Goal: Use online tool/utility: Use online tool/utility

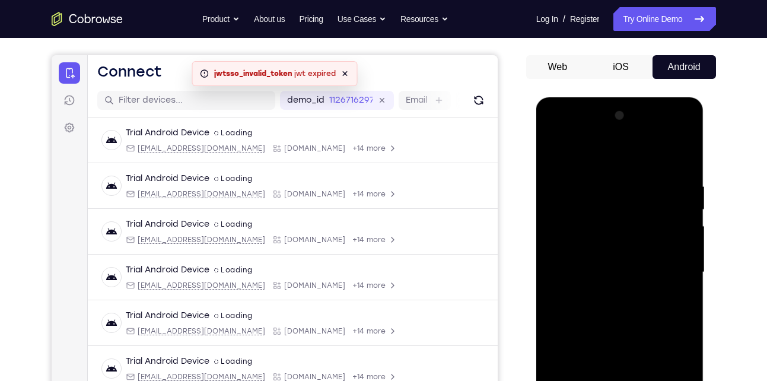
scroll to position [263, 0]
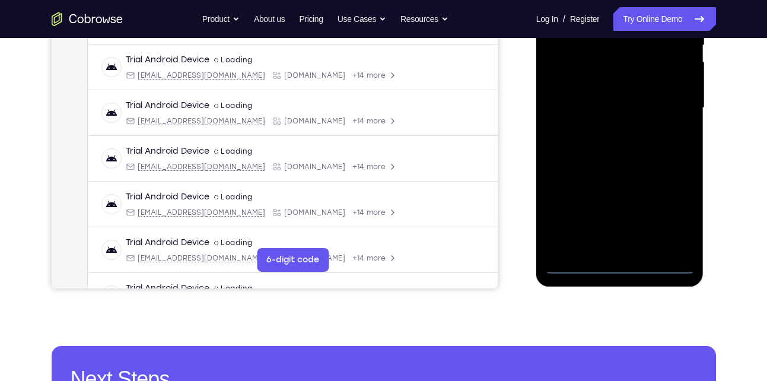
click at [623, 263] on div at bounding box center [619, 108] width 149 height 332
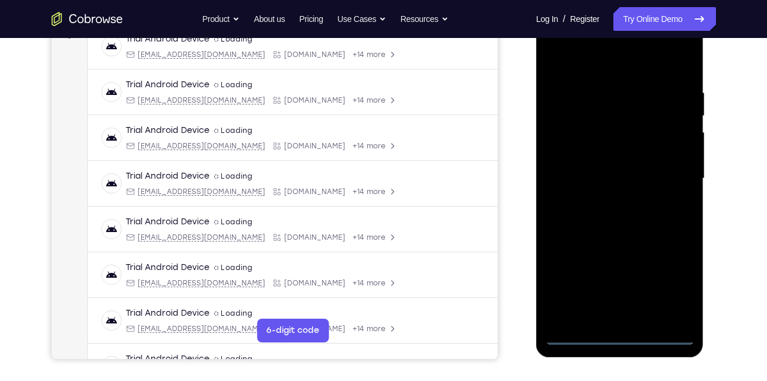
click at [675, 292] on div at bounding box center [619, 178] width 149 height 332
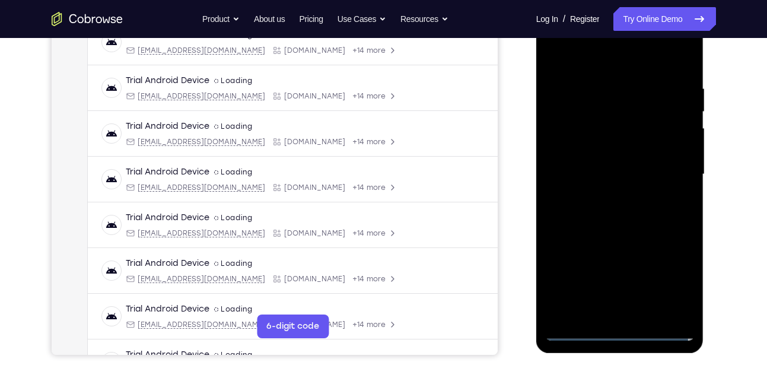
scroll to position [167, 0]
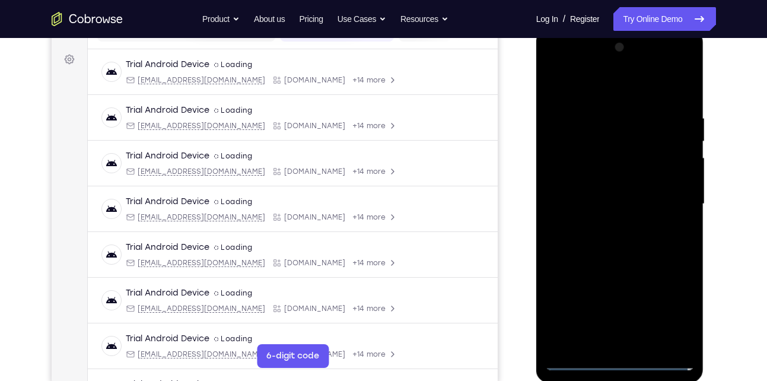
click at [571, 90] on div at bounding box center [619, 204] width 149 height 332
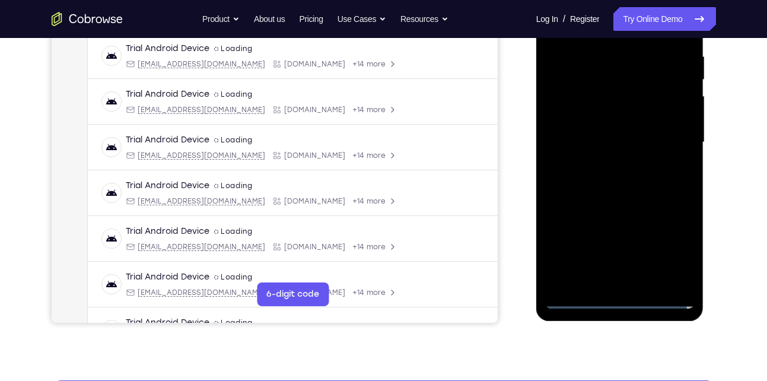
scroll to position [235, 0]
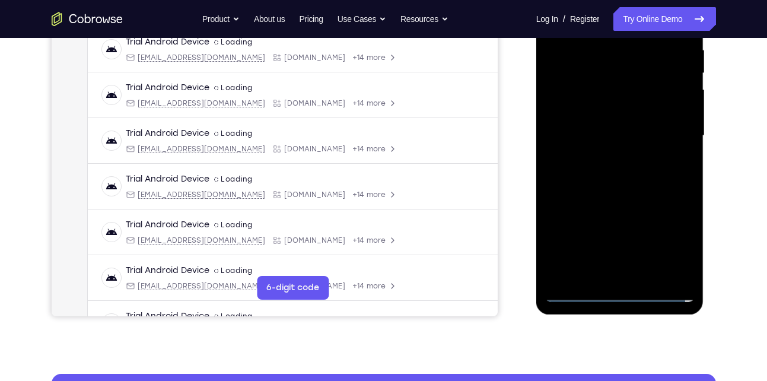
click at [669, 129] on div at bounding box center [619, 136] width 149 height 332
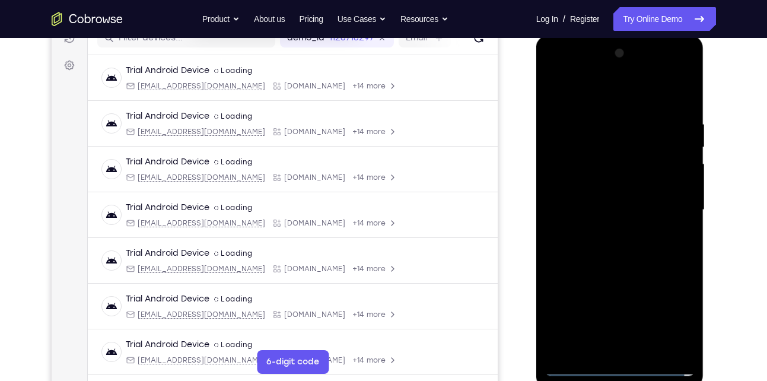
scroll to position [161, 0]
click at [601, 234] on div at bounding box center [619, 210] width 149 height 332
click at [609, 195] on div at bounding box center [619, 210] width 149 height 332
click at [586, 187] on div at bounding box center [619, 210] width 149 height 332
click at [605, 167] on div at bounding box center [619, 210] width 149 height 332
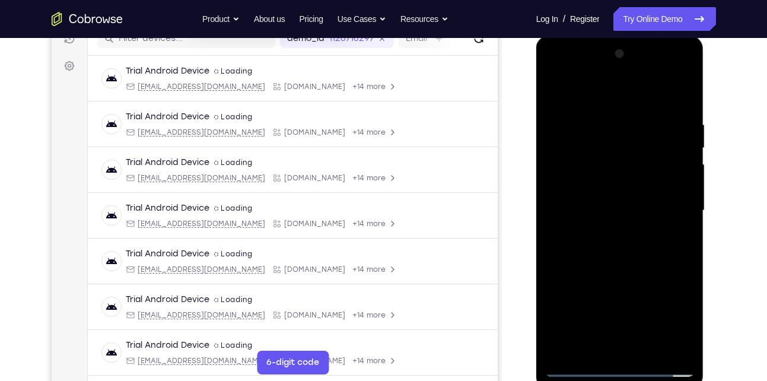
click at [585, 186] on div at bounding box center [619, 210] width 149 height 332
click at [592, 189] on div at bounding box center [619, 210] width 149 height 332
click at [582, 189] on div at bounding box center [619, 210] width 149 height 332
click at [598, 186] on div at bounding box center [619, 210] width 149 height 332
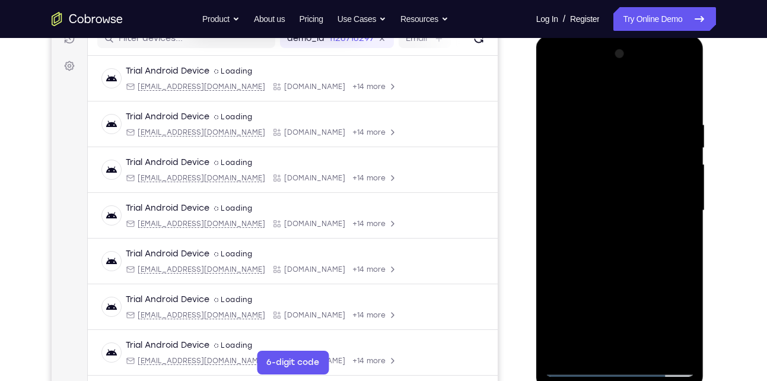
click at [588, 211] on div at bounding box center [619, 210] width 149 height 332
click at [575, 247] on div at bounding box center [619, 210] width 149 height 332
click at [607, 244] on div at bounding box center [619, 210] width 149 height 332
click at [674, 91] on div at bounding box center [619, 210] width 149 height 332
click at [592, 249] on div at bounding box center [619, 210] width 149 height 332
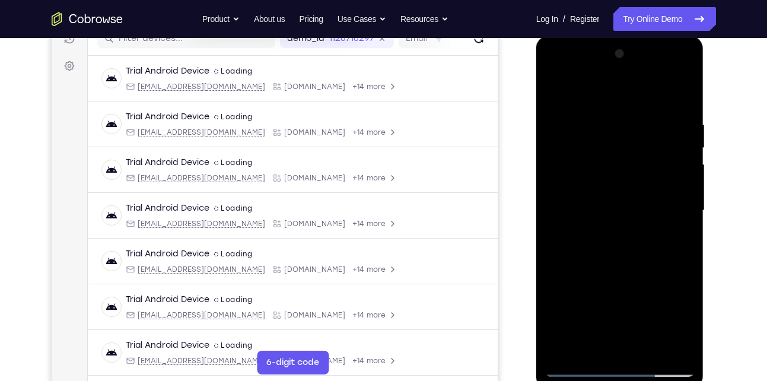
click at [592, 251] on div at bounding box center [619, 210] width 149 height 332
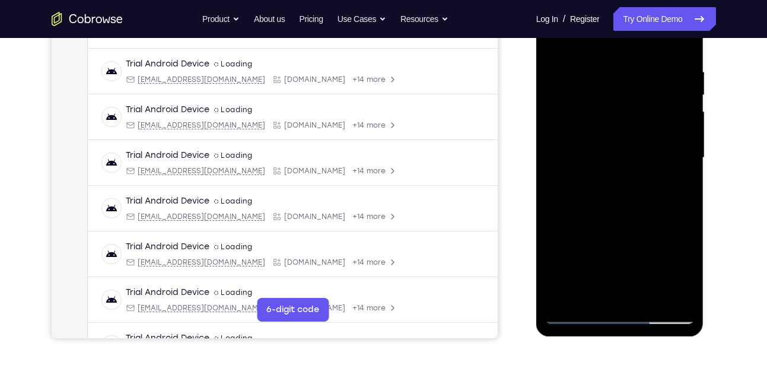
scroll to position [214, 0]
click at [568, 200] on div at bounding box center [619, 157] width 149 height 332
click at [616, 178] on div at bounding box center [619, 157] width 149 height 332
click at [623, 106] on div at bounding box center [619, 157] width 149 height 332
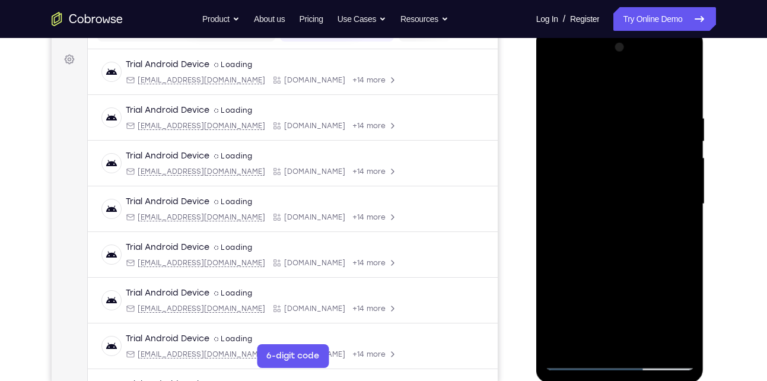
scroll to position [169, 0]
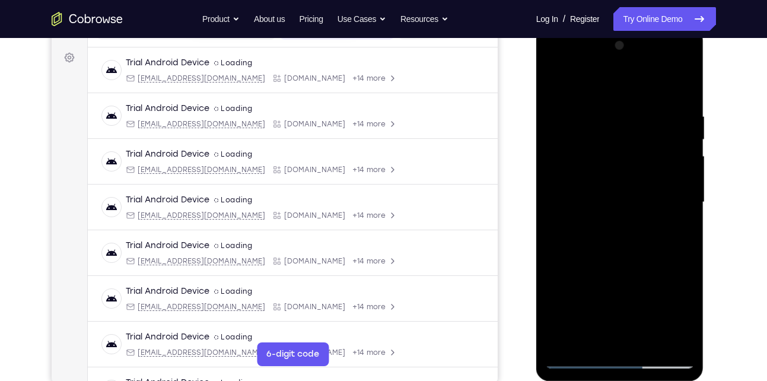
click at [569, 289] on div at bounding box center [619, 202] width 149 height 332
click at [589, 244] on div at bounding box center [619, 202] width 149 height 332
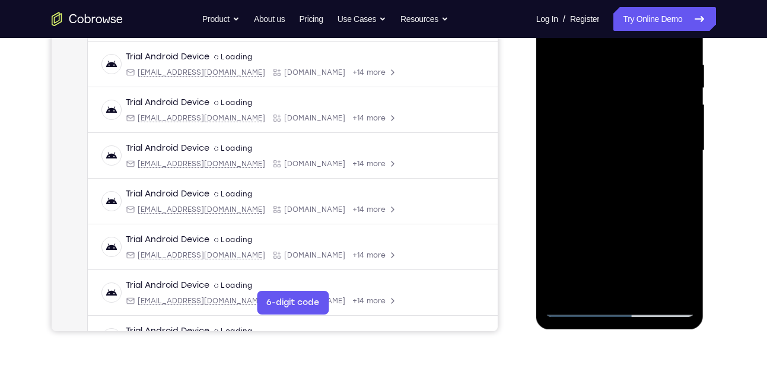
scroll to position [222, 0]
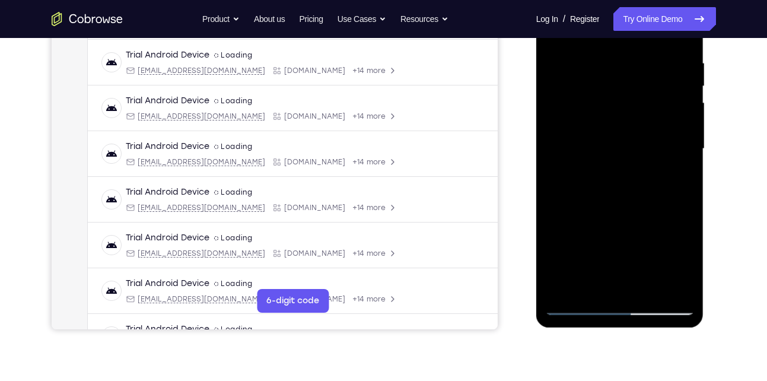
click at [623, 183] on div at bounding box center [619, 149] width 149 height 332
click at [650, 293] on div at bounding box center [619, 149] width 149 height 332
click at [624, 212] on div at bounding box center [619, 149] width 149 height 332
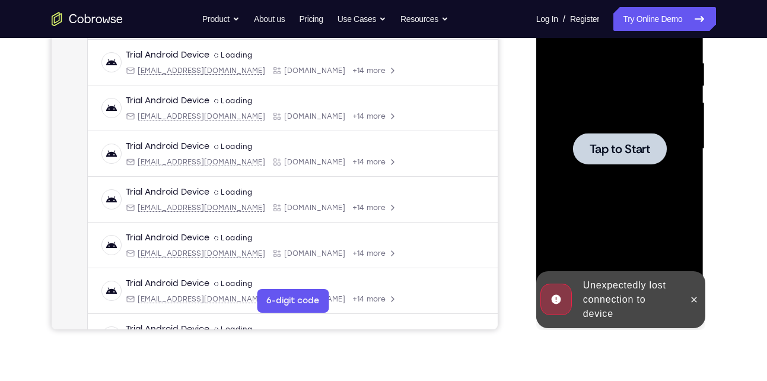
click at [627, 166] on div at bounding box center [619, 149] width 149 height 332
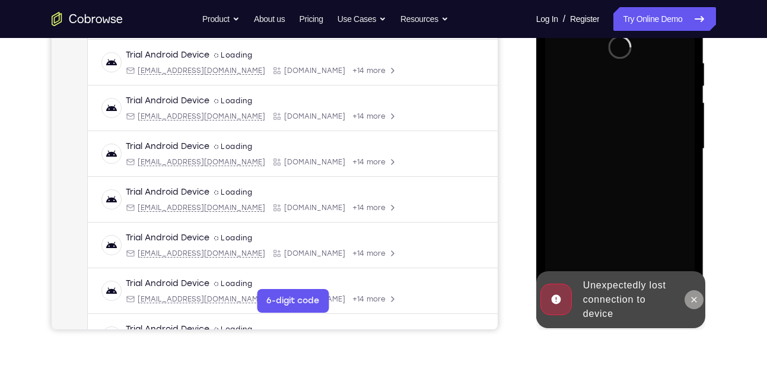
click at [700, 302] on button at bounding box center [693, 299] width 19 height 19
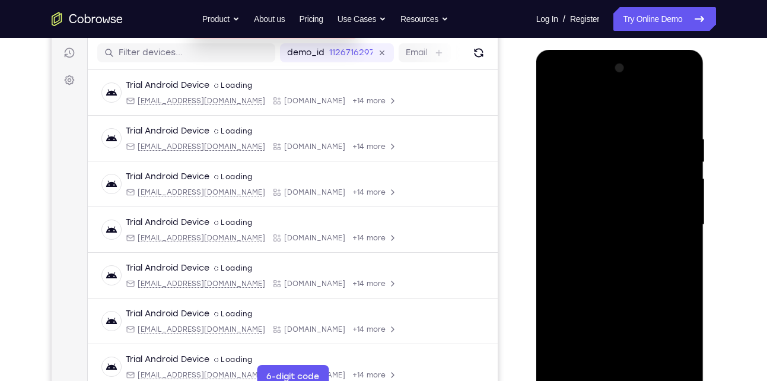
scroll to position [244, 0]
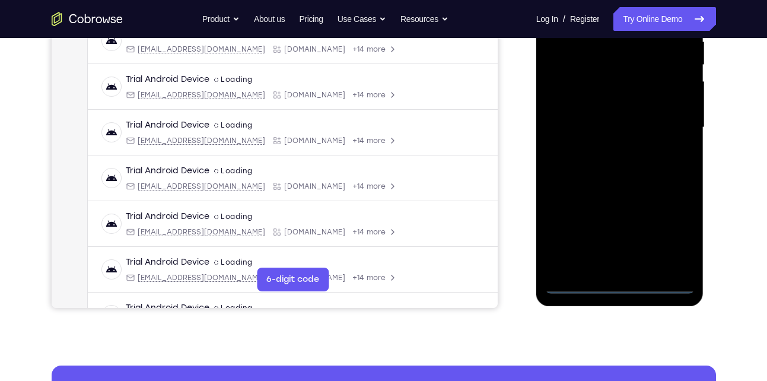
click at [624, 285] on div at bounding box center [619, 127] width 149 height 332
click at [669, 234] on div at bounding box center [619, 127] width 149 height 332
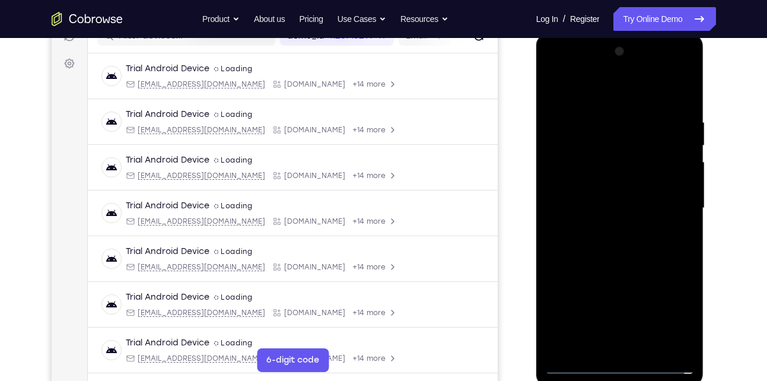
scroll to position [162, 0]
click at [577, 87] on div at bounding box center [619, 209] width 149 height 332
click at [672, 206] on div at bounding box center [619, 209] width 149 height 332
click at [611, 229] on div at bounding box center [619, 209] width 149 height 332
click at [613, 199] on div at bounding box center [619, 209] width 149 height 332
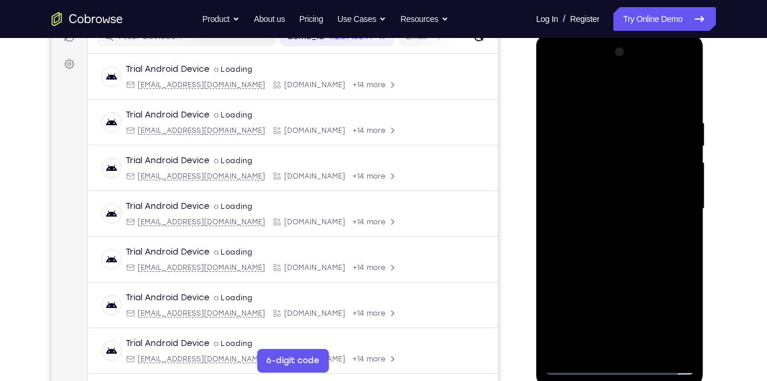
click at [596, 190] on div at bounding box center [619, 209] width 149 height 332
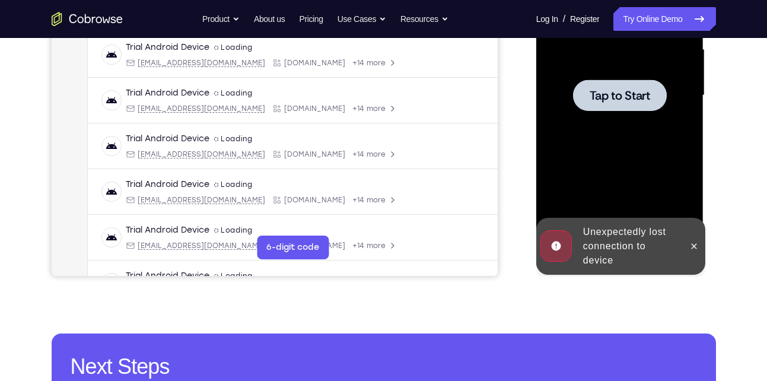
scroll to position [277, 0]
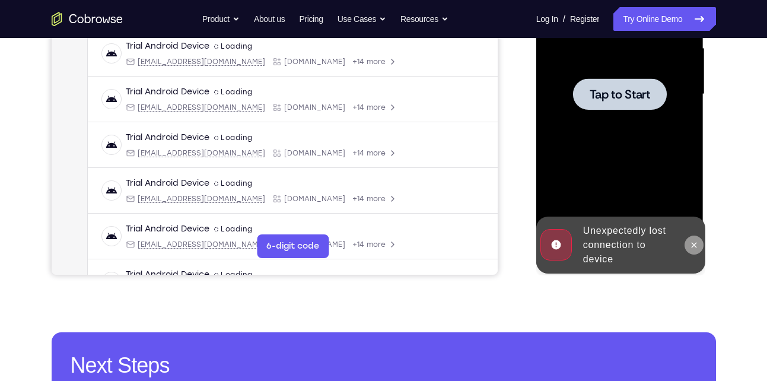
click at [691, 245] on icon at bounding box center [693, 244] width 9 height 9
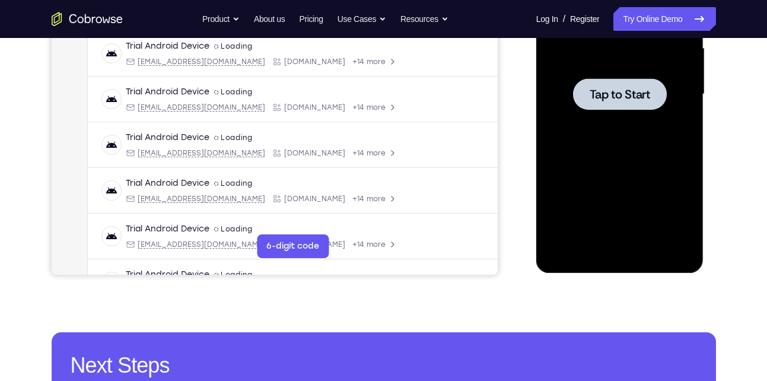
click at [611, 109] on div at bounding box center [620, 93] width 94 height 31
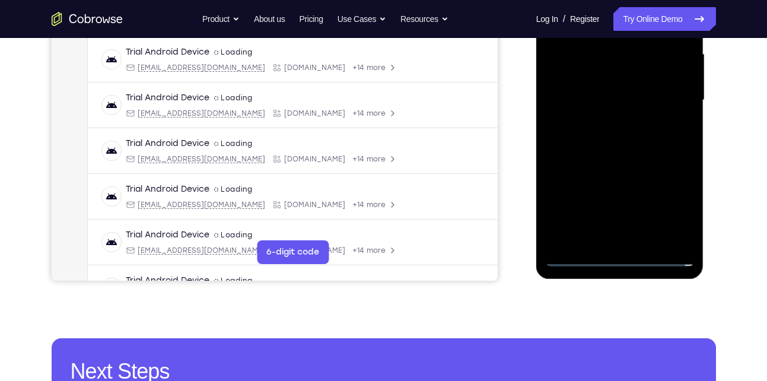
scroll to position [273, 0]
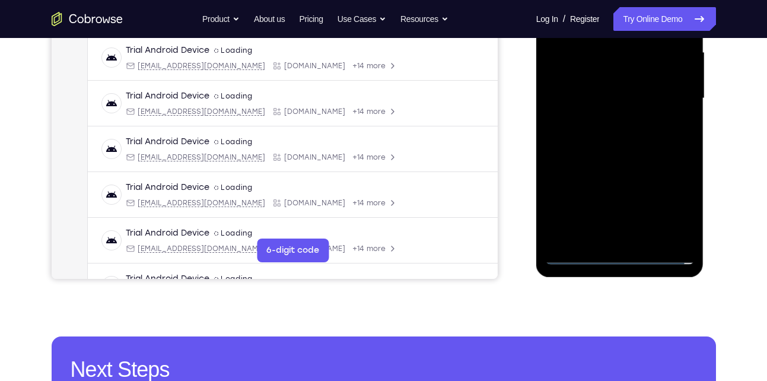
click at [623, 257] on div at bounding box center [619, 98] width 149 height 332
click at [678, 199] on div at bounding box center [619, 98] width 149 height 332
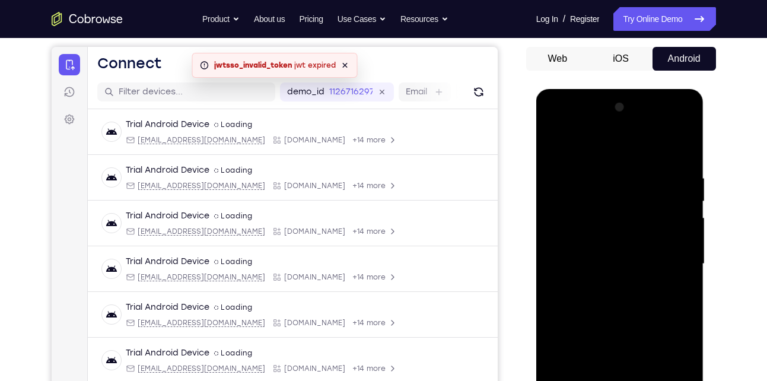
scroll to position [105, 0]
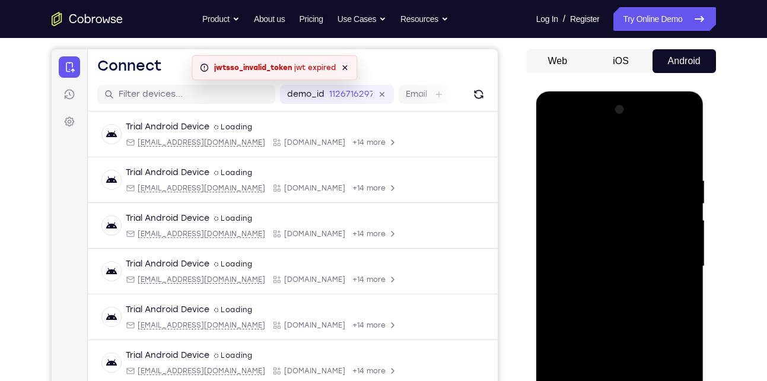
click at [592, 147] on div at bounding box center [619, 266] width 149 height 332
click at [573, 152] on div at bounding box center [619, 266] width 149 height 332
click at [604, 261] on span "Tap to Start" at bounding box center [619, 266] width 60 height 12
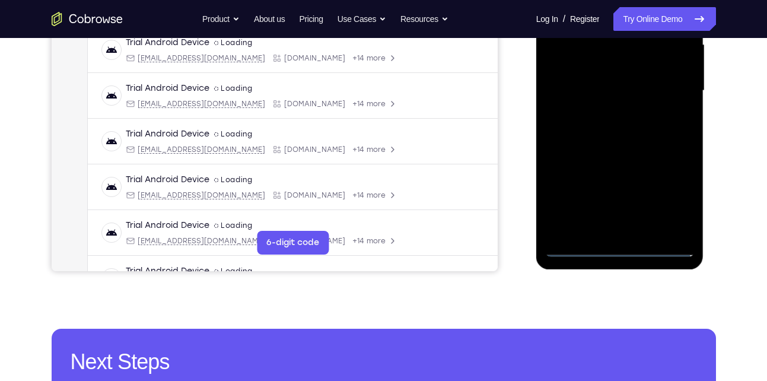
scroll to position [281, 0]
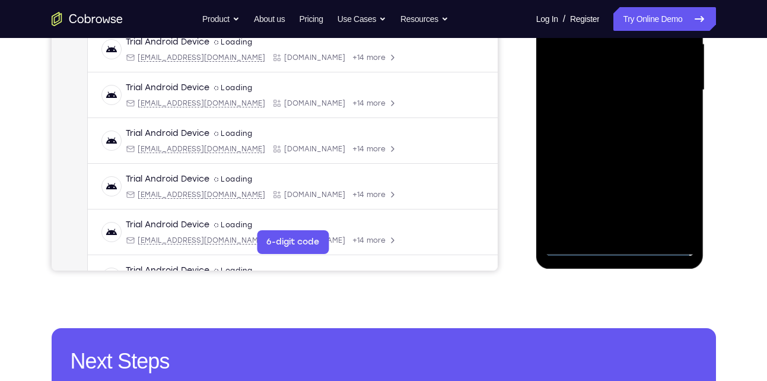
click at [618, 247] on div at bounding box center [619, 90] width 149 height 332
click at [676, 195] on div at bounding box center [619, 90] width 149 height 332
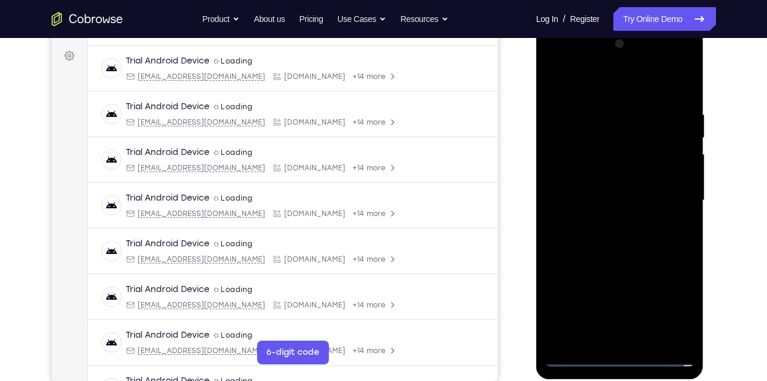
scroll to position [170, 0]
click at [595, 88] on div at bounding box center [619, 201] width 149 height 332
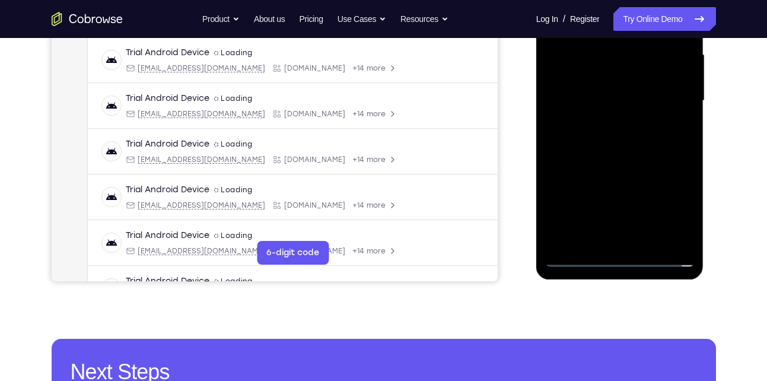
scroll to position [272, 0]
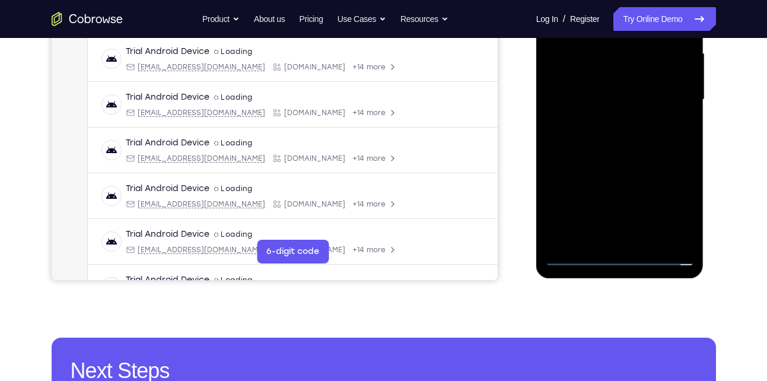
click at [668, 99] on div at bounding box center [619, 100] width 149 height 332
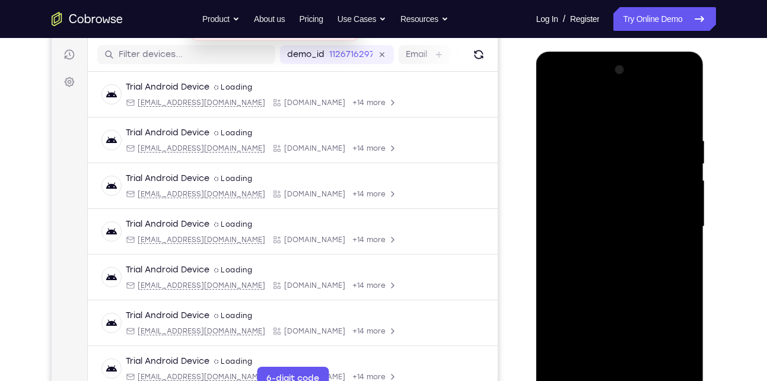
scroll to position [143, 0]
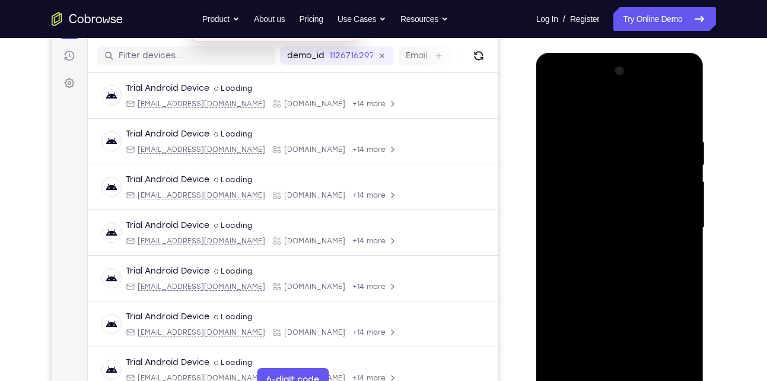
click at [605, 251] on div at bounding box center [619, 228] width 149 height 332
click at [601, 217] on div at bounding box center [619, 228] width 149 height 332
click at [589, 203] on div at bounding box center [619, 228] width 149 height 332
click at [589, 231] on div at bounding box center [619, 228] width 149 height 332
click at [612, 267] on div at bounding box center [619, 228] width 149 height 332
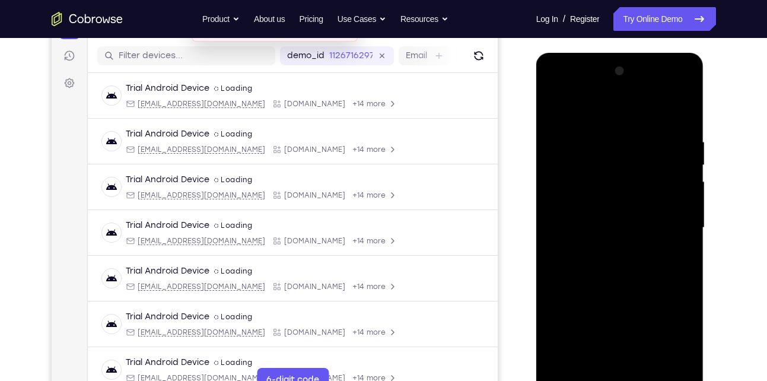
click at [602, 262] on div at bounding box center [619, 228] width 149 height 332
click at [671, 108] on div at bounding box center [619, 228] width 149 height 332
click at [604, 266] on div at bounding box center [619, 228] width 149 height 332
click at [607, 265] on div at bounding box center [619, 228] width 149 height 332
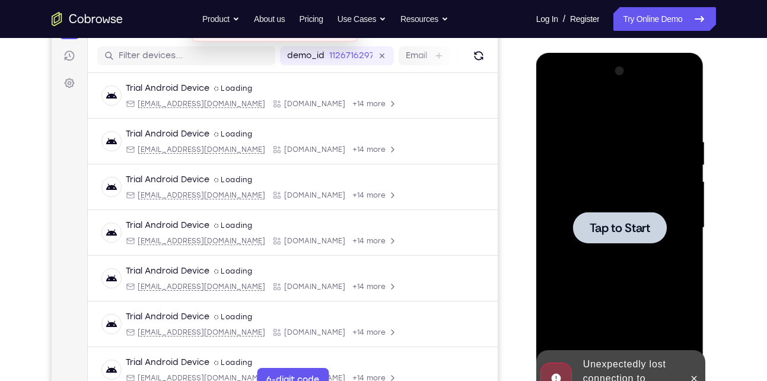
click at [607, 239] on div at bounding box center [620, 227] width 94 height 31
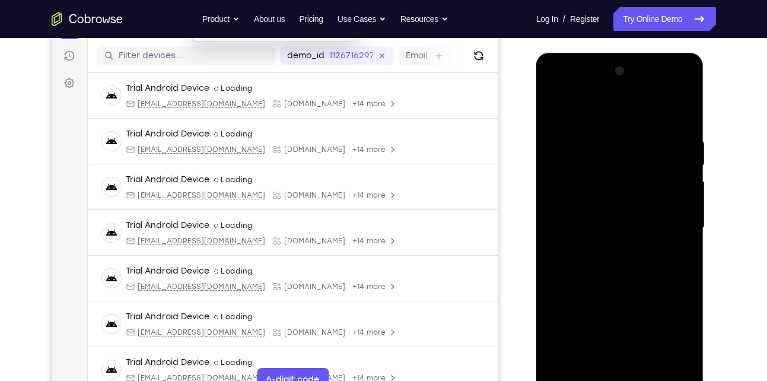
scroll to position [311, 0]
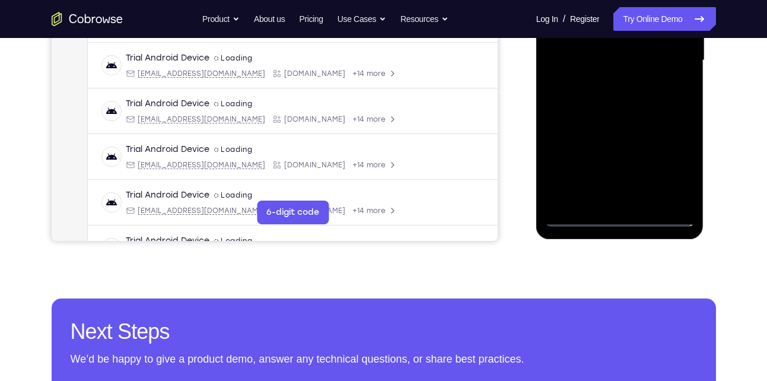
click at [620, 215] on div at bounding box center [619, 60] width 149 height 332
click at [675, 170] on div at bounding box center [619, 60] width 149 height 332
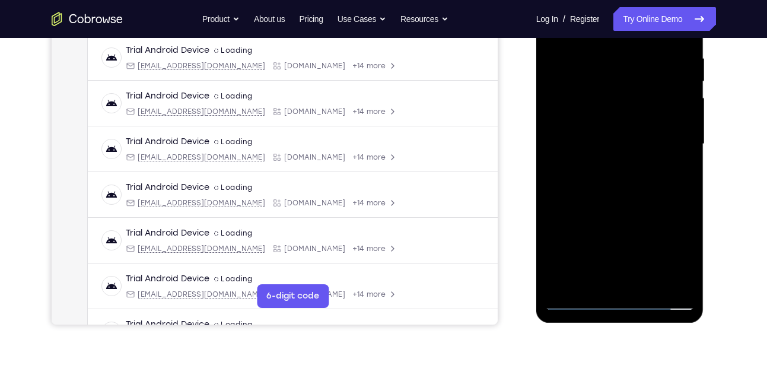
scroll to position [56, 0]
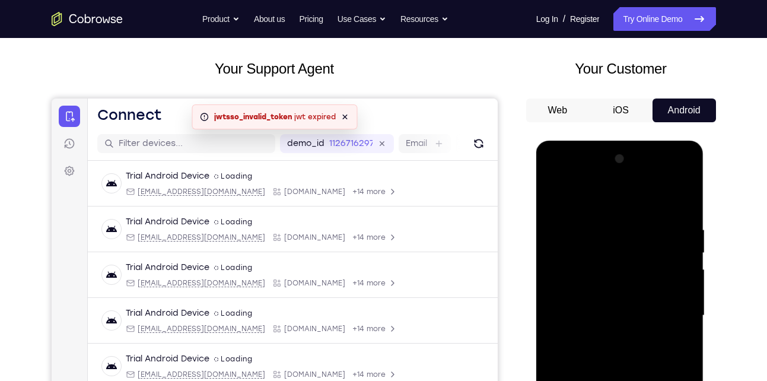
click at [586, 196] on div at bounding box center [619, 315] width 149 height 332
click at [674, 318] on div at bounding box center [619, 315] width 149 height 332
click at [604, 337] on div at bounding box center [619, 315] width 149 height 332
click at [605, 303] on div at bounding box center [619, 315] width 149 height 332
click at [591, 292] on div at bounding box center [619, 315] width 149 height 332
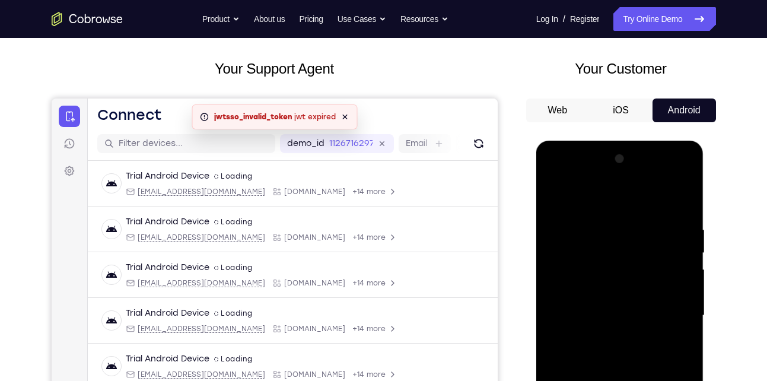
click at [604, 269] on div at bounding box center [619, 315] width 149 height 332
click at [605, 266] on div at bounding box center [619, 315] width 149 height 332
click at [593, 315] on div at bounding box center [619, 315] width 149 height 332
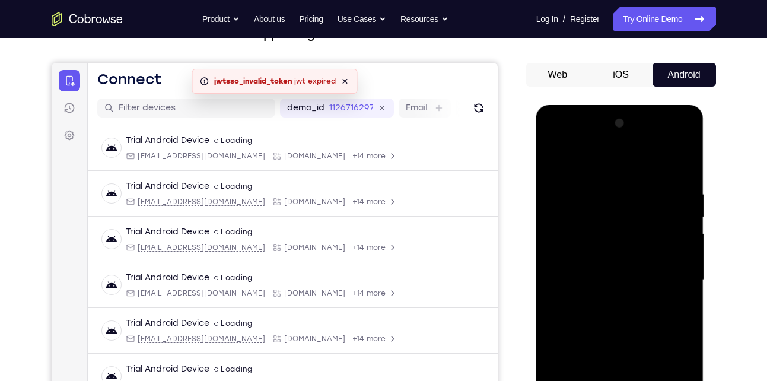
scroll to position [92, 0]
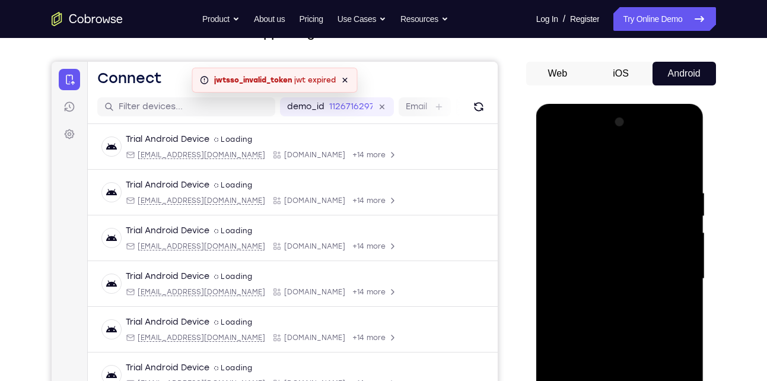
click at [599, 314] on div at bounding box center [619, 279] width 149 height 332
click at [674, 161] on div at bounding box center [619, 279] width 149 height 332
click at [618, 315] on div at bounding box center [619, 279] width 149 height 332
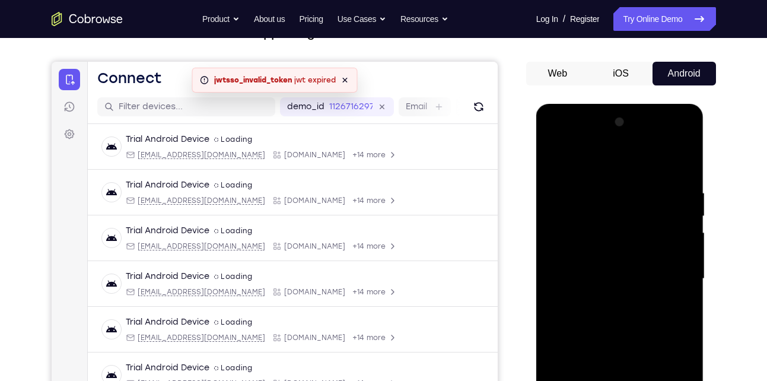
click at [621, 311] on div at bounding box center [619, 279] width 149 height 332
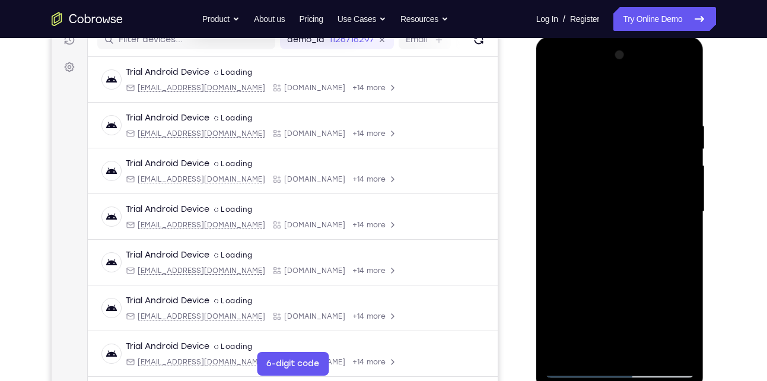
scroll to position [162, 0]
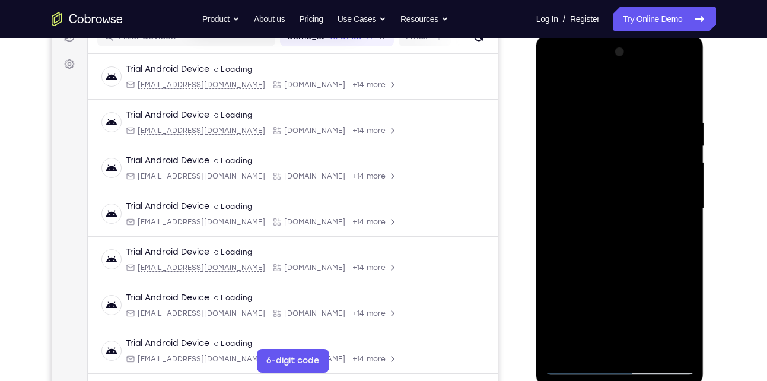
click at [606, 247] on div at bounding box center [619, 209] width 149 height 332
click at [604, 241] on div at bounding box center [619, 209] width 149 height 332
click at [582, 242] on div at bounding box center [619, 209] width 149 height 332
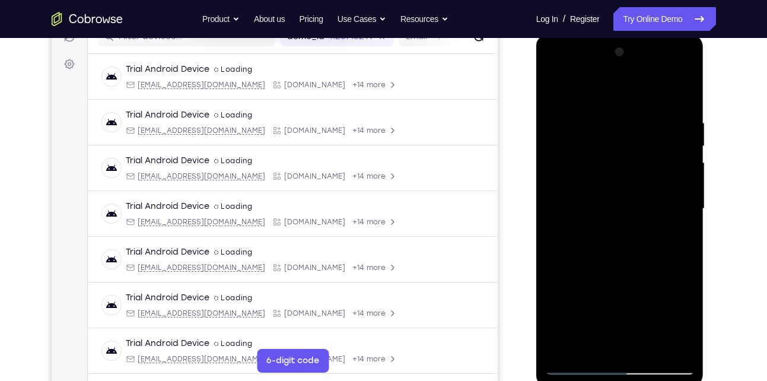
click at [578, 226] on div at bounding box center [619, 209] width 149 height 332
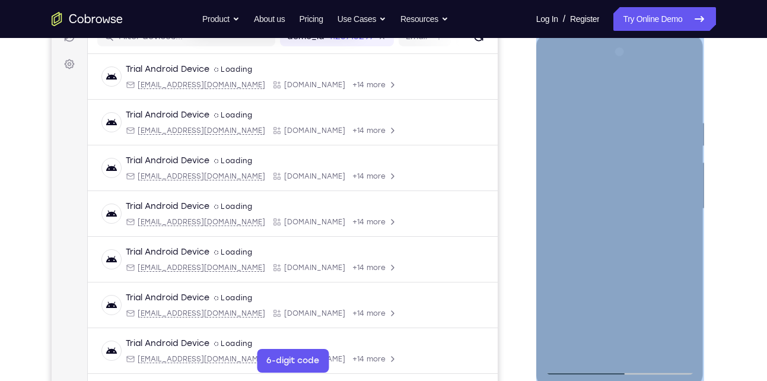
click at [583, 182] on div at bounding box center [619, 209] width 149 height 332
click at [569, 189] on div at bounding box center [619, 209] width 149 height 332
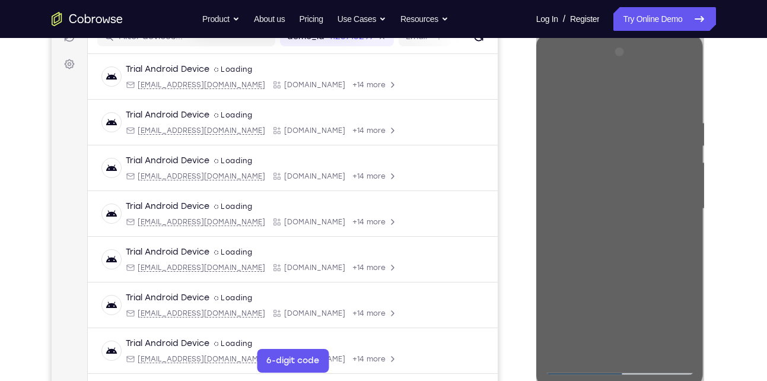
drag, startPoint x: 33, startPoint y: 155, endPoint x: 524, endPoint y: 218, distance: 495.6
click at [524, 218] on div "Your Support Agent Your Customer Web iOS Android" at bounding box center [384, 170] width 664 height 438
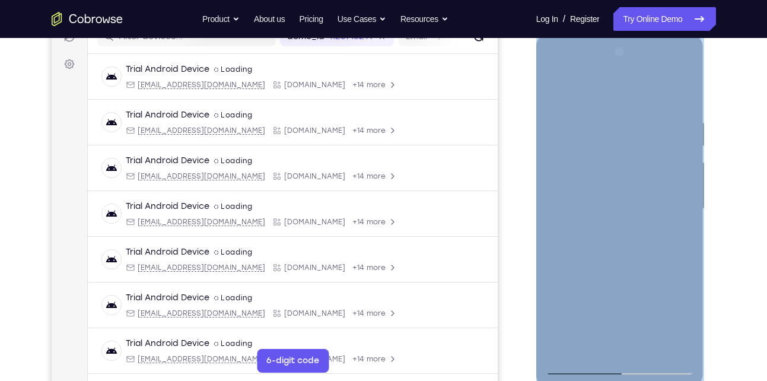
click at [585, 189] on div at bounding box center [619, 209] width 149 height 332
click at [608, 187] on div at bounding box center [619, 209] width 149 height 332
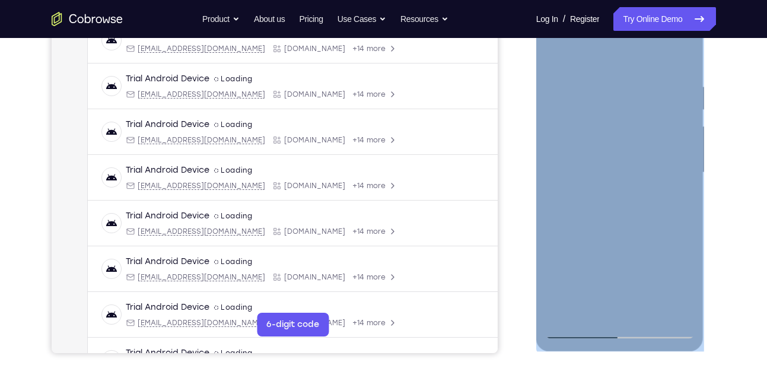
scroll to position [203, 0]
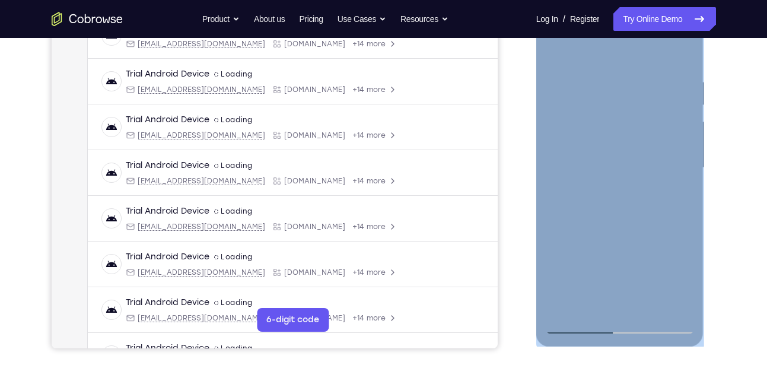
click at [577, 168] on div at bounding box center [619, 168] width 149 height 332
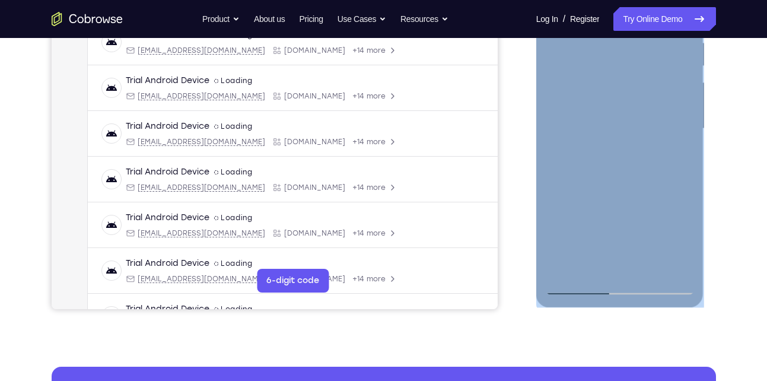
scroll to position [244, 0]
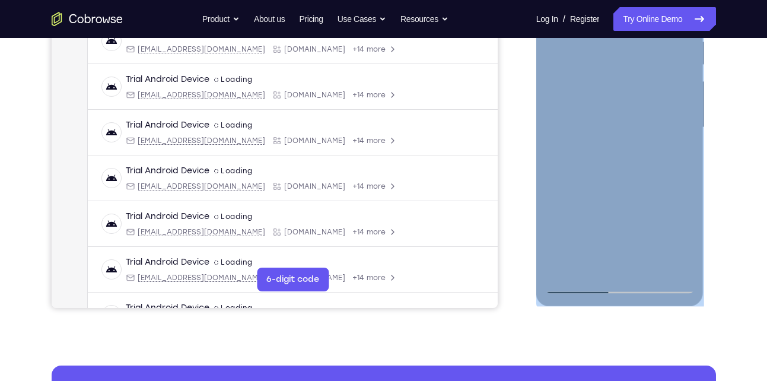
click at [605, 171] on div at bounding box center [619, 127] width 149 height 332
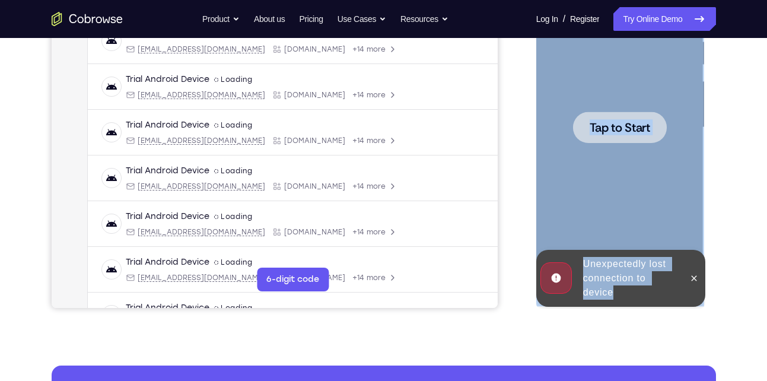
click at [633, 161] on div at bounding box center [619, 127] width 149 height 332
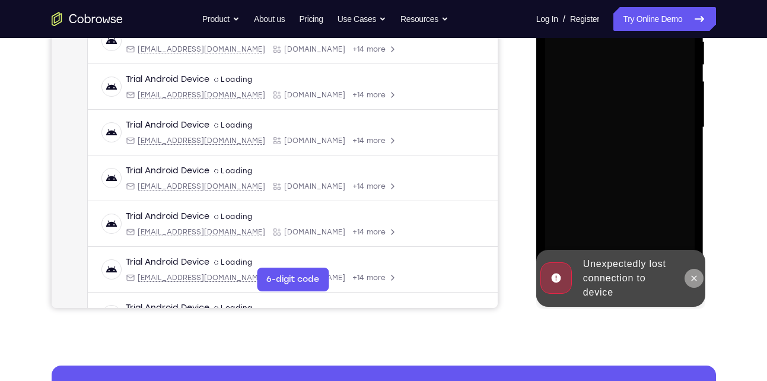
click at [693, 275] on icon at bounding box center [693, 277] width 9 height 9
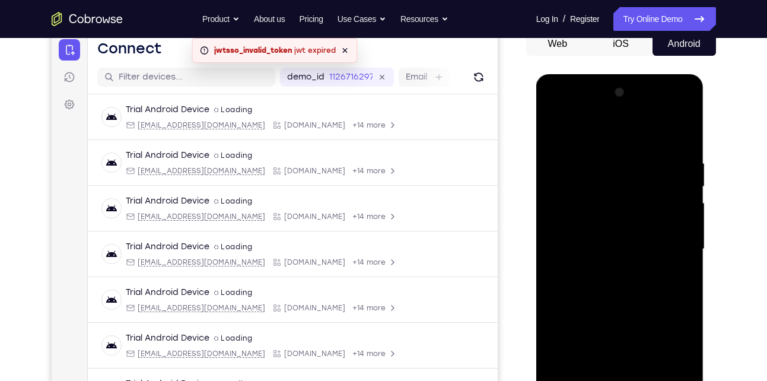
scroll to position [267, 0]
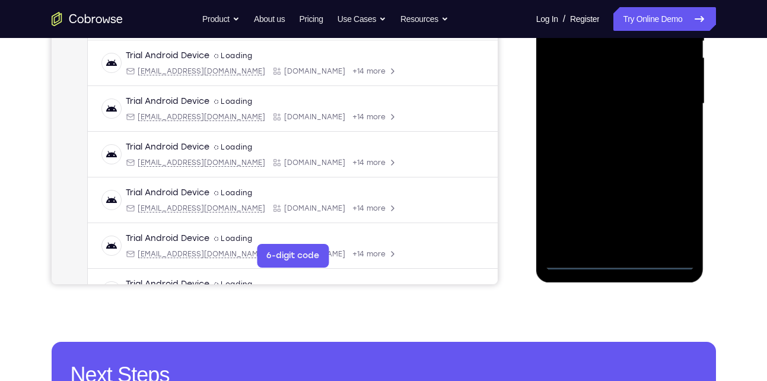
click at [620, 260] on div at bounding box center [619, 104] width 149 height 332
click at [666, 201] on div at bounding box center [619, 104] width 149 height 332
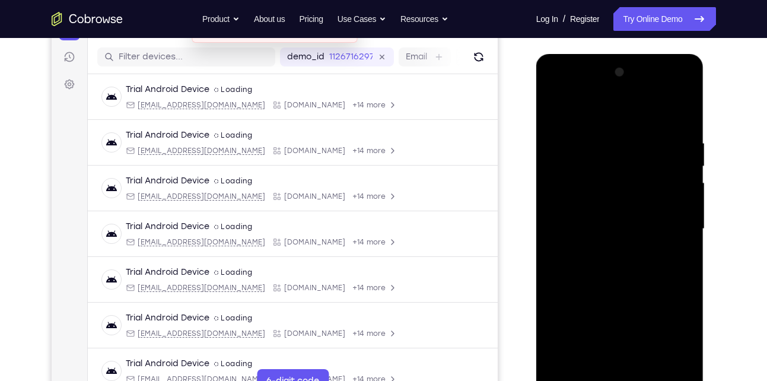
scroll to position [140, 0]
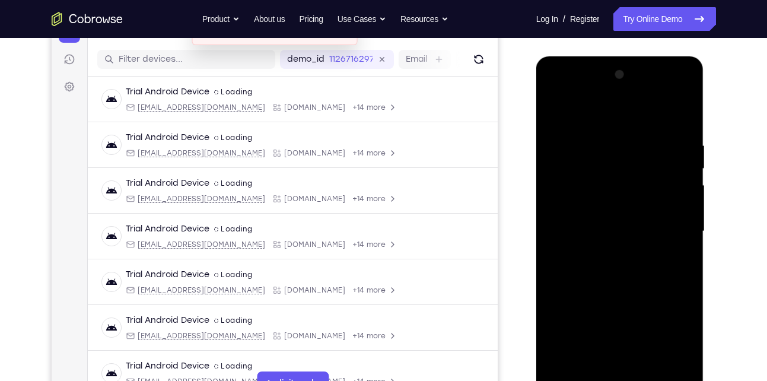
click at [586, 117] on div at bounding box center [619, 231] width 149 height 332
click at [674, 229] on div at bounding box center [619, 231] width 149 height 332
click at [602, 252] on div at bounding box center [619, 231] width 149 height 332
click at [618, 221] on div at bounding box center [619, 231] width 149 height 332
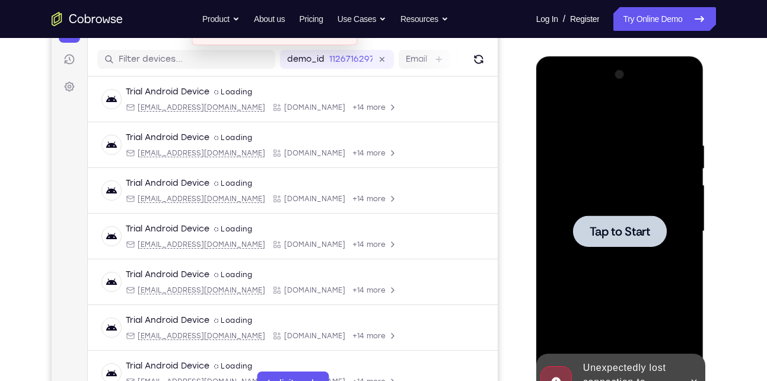
click at [618, 221] on div at bounding box center [620, 230] width 94 height 31
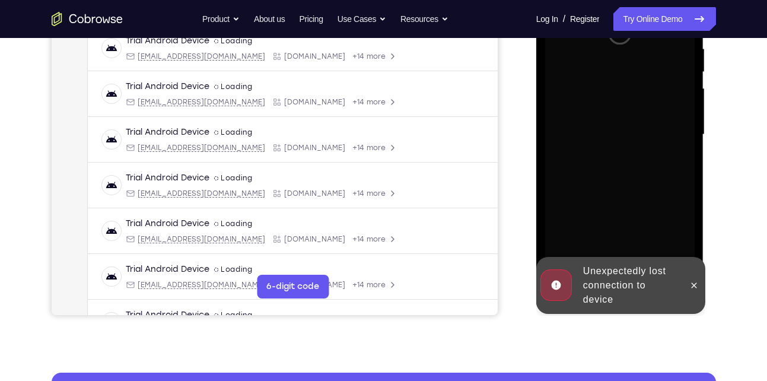
scroll to position [238, 0]
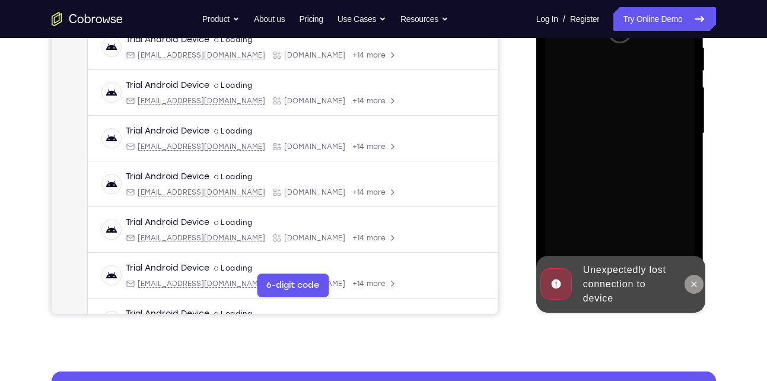
click at [695, 285] on icon at bounding box center [693, 283] width 5 height 5
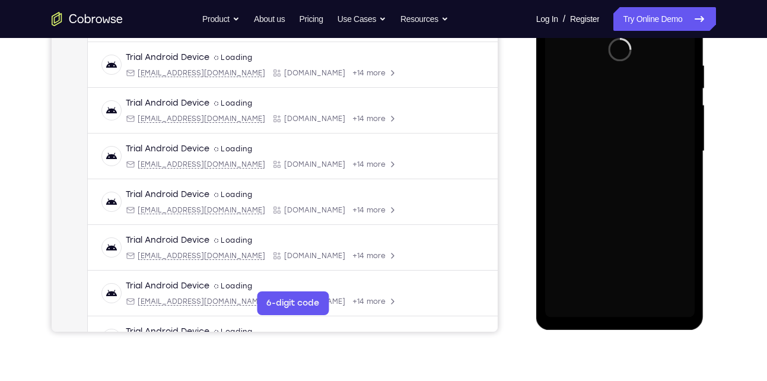
scroll to position [221, 0]
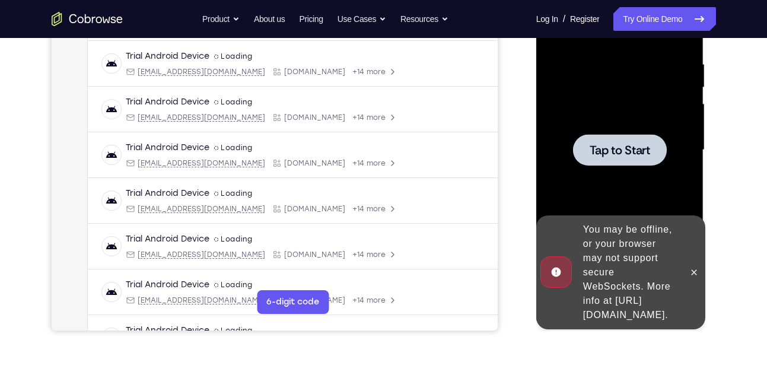
click at [627, 171] on div at bounding box center [619, 150] width 149 height 332
click at [698, 263] on button at bounding box center [693, 272] width 19 height 19
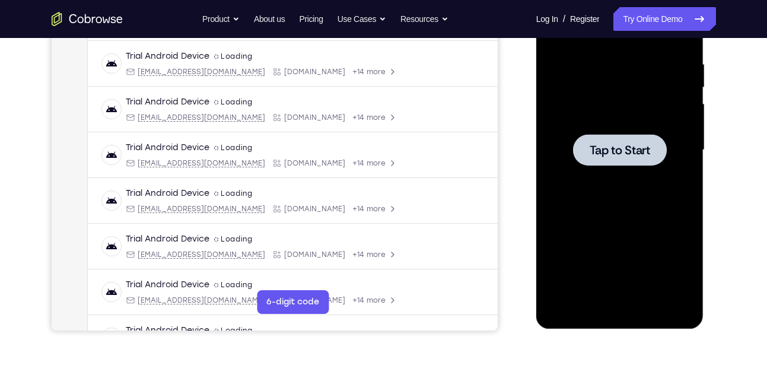
click at [558, 145] on div at bounding box center [619, 150] width 149 height 332
click at [607, 151] on span "Tap to Start" at bounding box center [619, 150] width 60 height 12
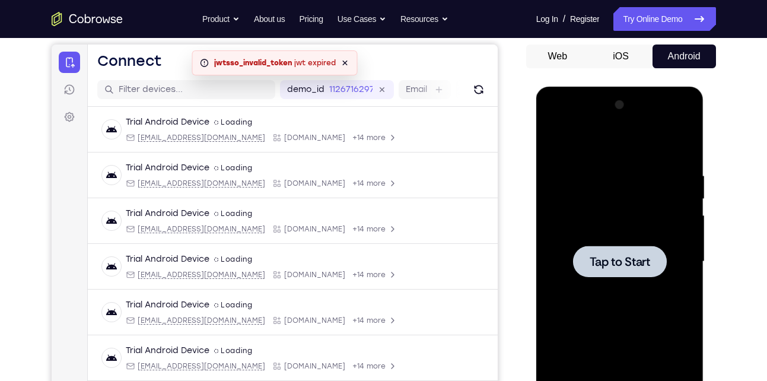
scroll to position [181, 0]
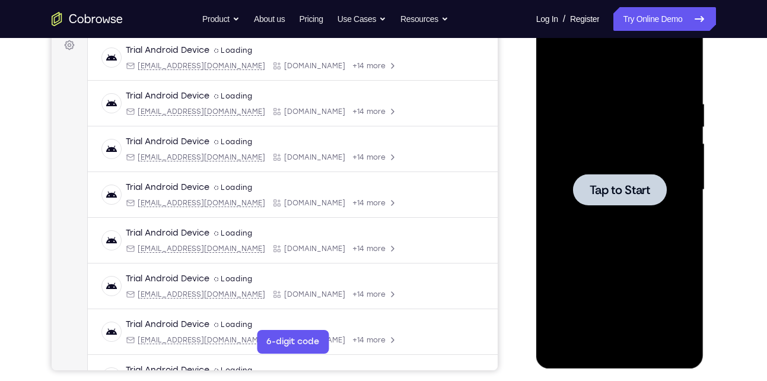
click at [611, 178] on div at bounding box center [620, 189] width 94 height 31
click at [600, 199] on div at bounding box center [620, 189] width 94 height 31
click at [606, 184] on span "Tap to Start" at bounding box center [619, 190] width 60 height 12
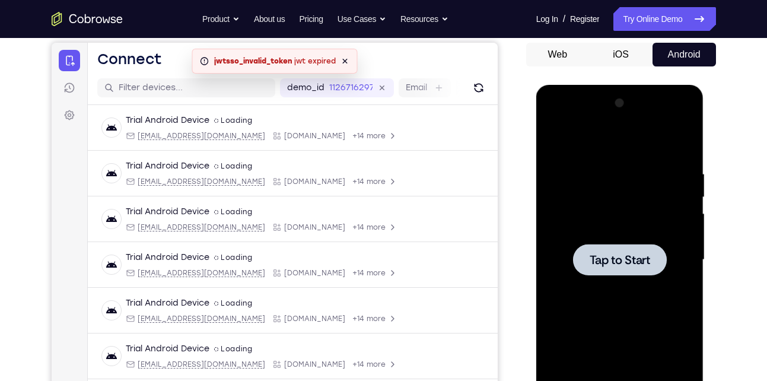
scroll to position [218, 0]
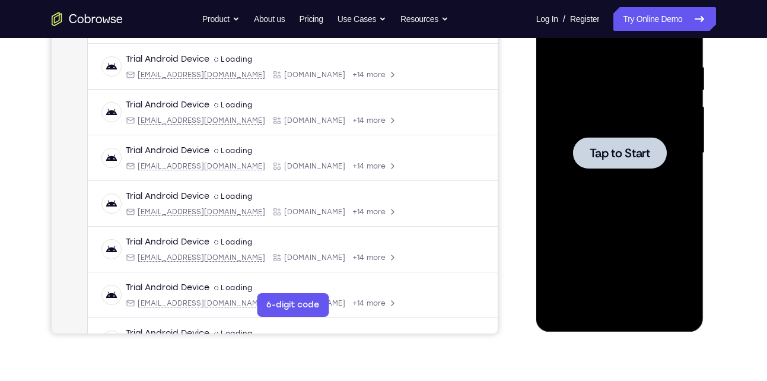
click at [609, 162] on div at bounding box center [620, 152] width 94 height 31
click at [630, 154] on span "Tap to Start" at bounding box center [619, 153] width 60 height 12
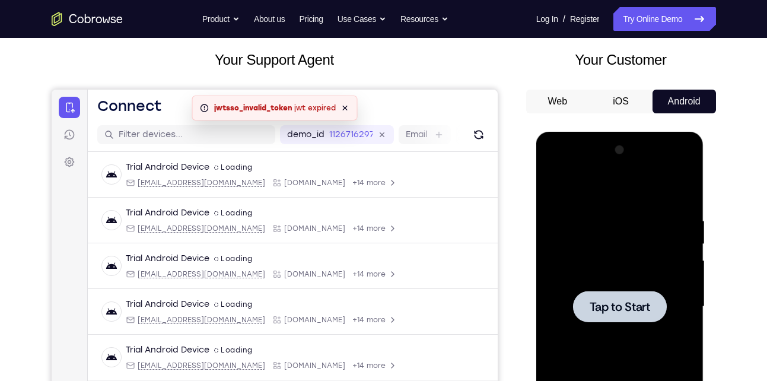
scroll to position [64, 0]
click at [341, 107] on icon at bounding box center [344, 108] width 9 height 9
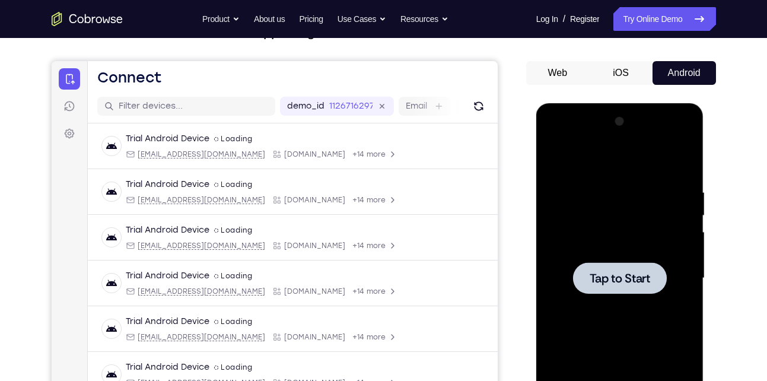
scroll to position [98, 0]
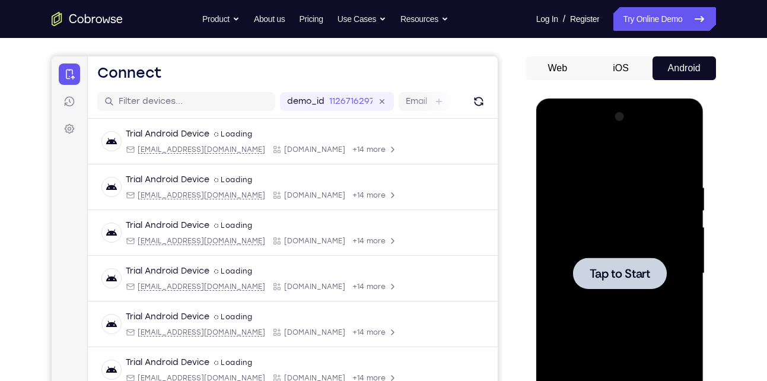
click at [621, 288] on div at bounding box center [620, 272] width 94 height 31
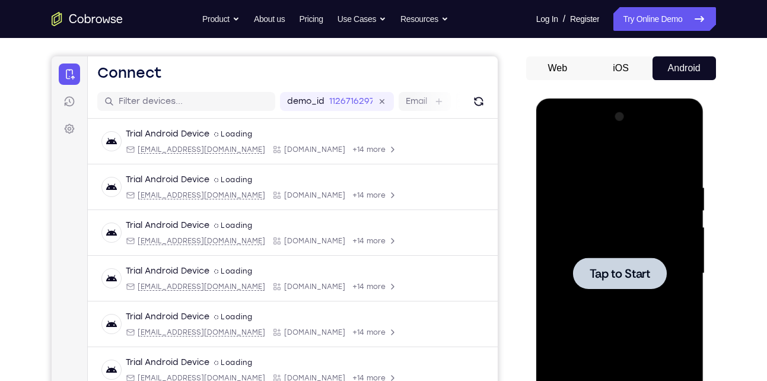
click at [616, 257] on div at bounding box center [620, 272] width 94 height 31
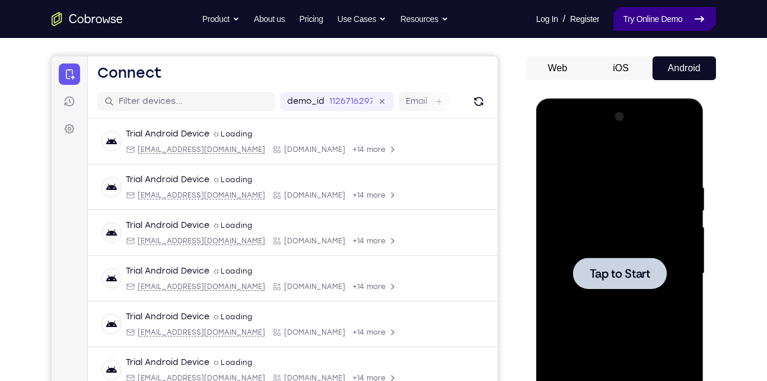
click at [640, 26] on link "Try Online Demo" at bounding box center [664, 19] width 102 height 24
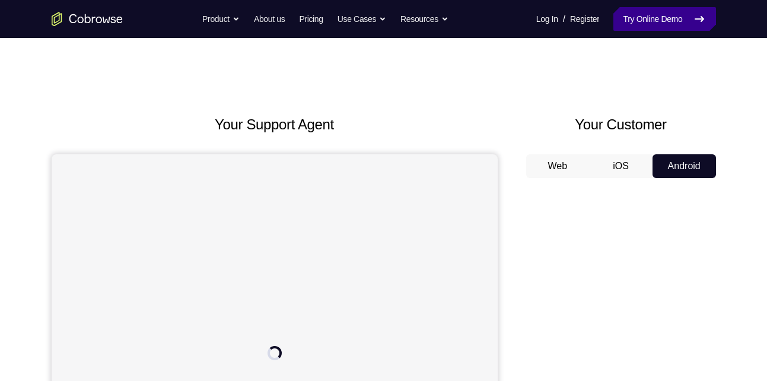
click at [655, 26] on link "Try Online Demo" at bounding box center [664, 19] width 102 height 24
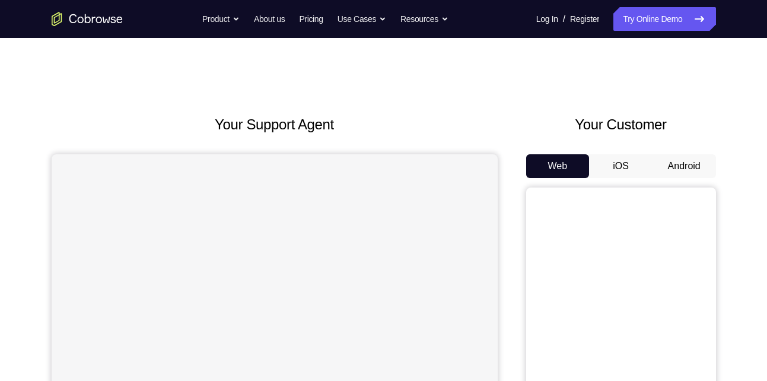
click at [666, 173] on button "Android" at bounding box center [683, 166] width 63 height 24
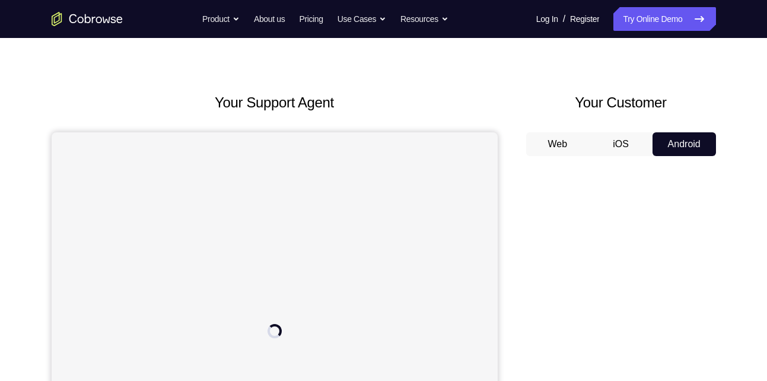
scroll to position [21, 0]
click at [669, 138] on button "Android" at bounding box center [683, 145] width 63 height 24
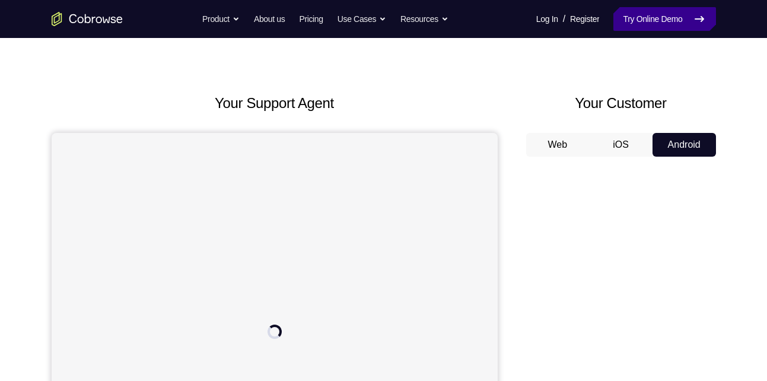
click at [640, 14] on link "Try Online Demo" at bounding box center [664, 19] width 102 height 24
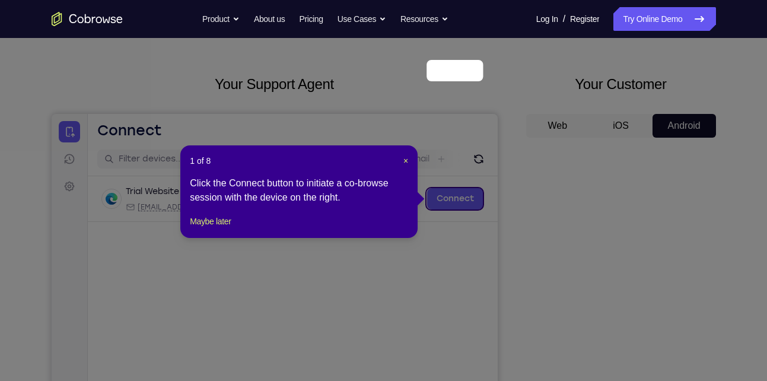
scroll to position [38, 0]
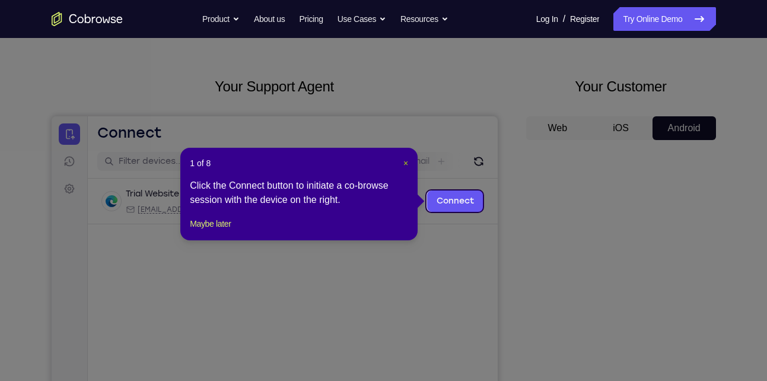
click at [403, 160] on span "×" at bounding box center [405, 162] width 5 height 9
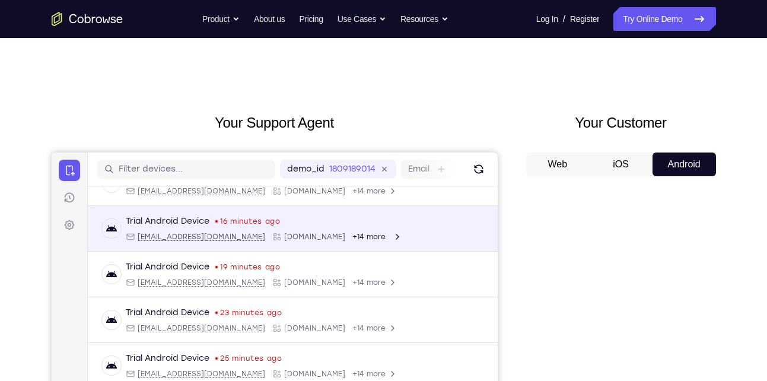
scroll to position [3, 0]
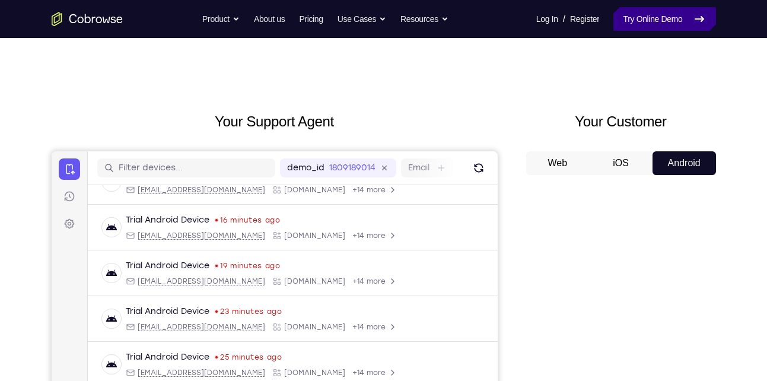
click at [656, 23] on link "Try Online Demo" at bounding box center [664, 19] width 102 height 24
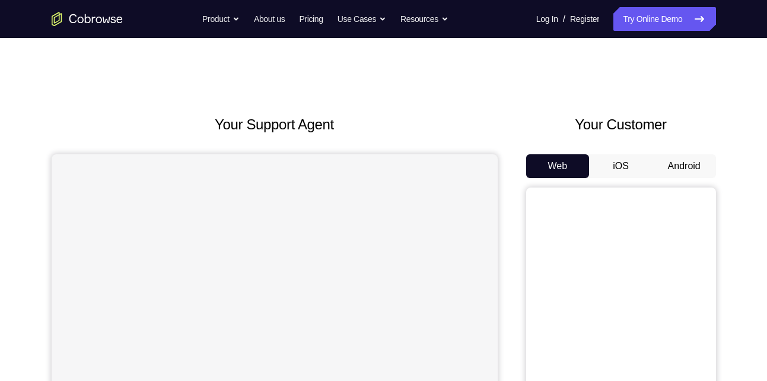
click at [684, 164] on button "Android" at bounding box center [683, 166] width 63 height 24
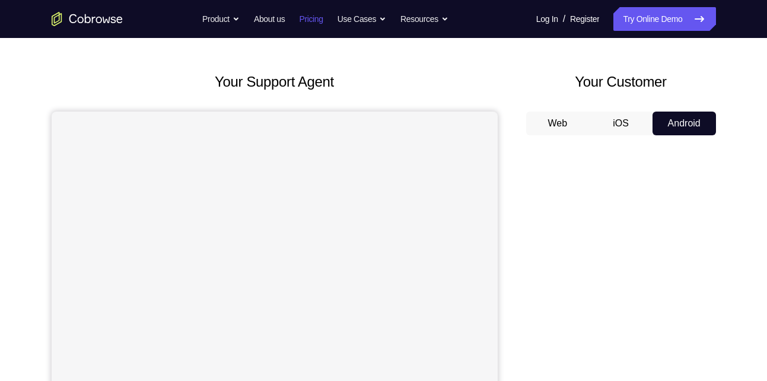
scroll to position [38, 0]
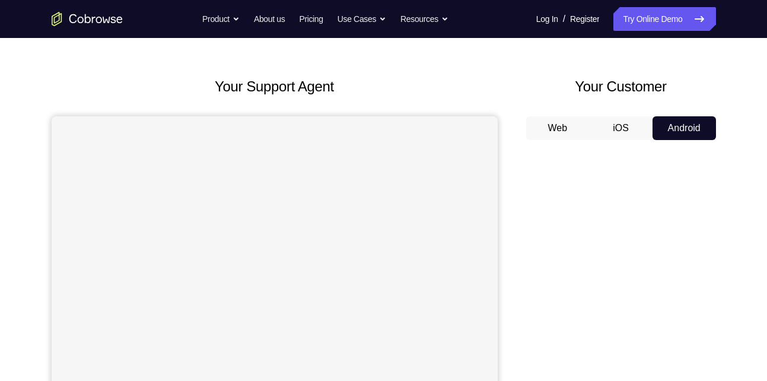
click at [624, 134] on button "iOS" at bounding box center [620, 128] width 63 height 24
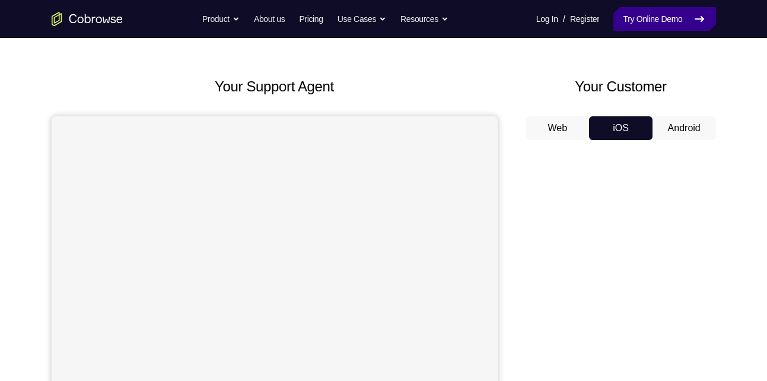
click at [662, 17] on link "Try Online Demo" at bounding box center [664, 19] width 102 height 24
click at [688, 131] on button "Android" at bounding box center [683, 128] width 63 height 24
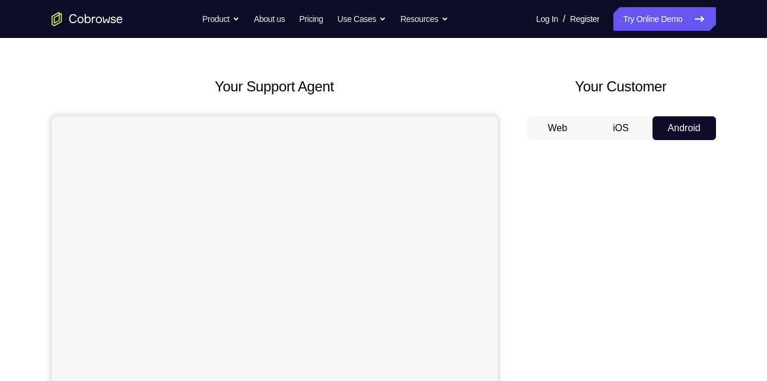
click at [688, 131] on button "Android" at bounding box center [683, 128] width 63 height 24
click at [609, 127] on button "iOS" at bounding box center [620, 128] width 63 height 24
click at [570, 124] on button "Web" at bounding box center [557, 128] width 63 height 24
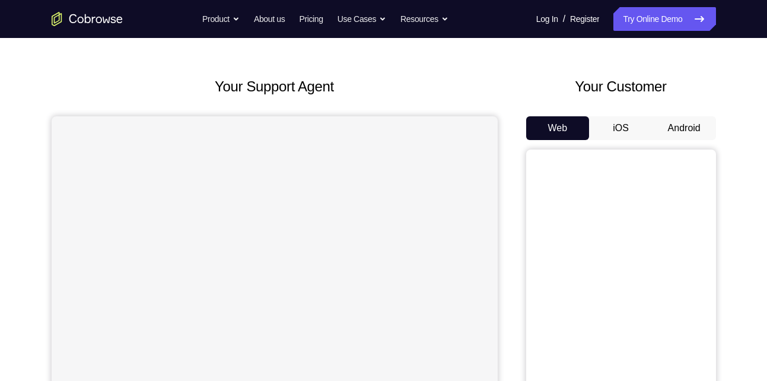
click at [671, 132] on button "Android" at bounding box center [683, 128] width 63 height 24
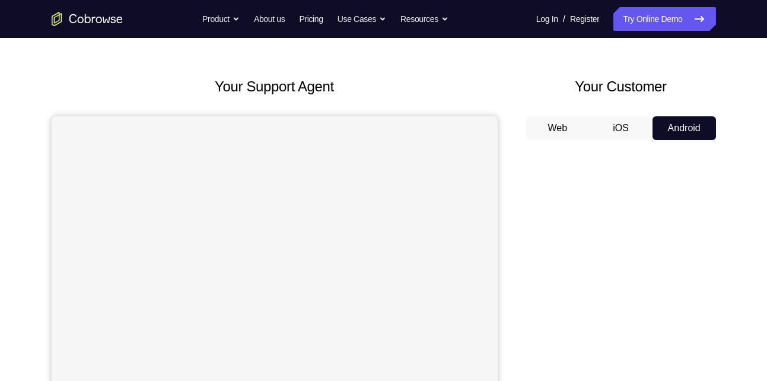
click at [671, 132] on button "Android" at bounding box center [683, 128] width 63 height 24
click at [618, 132] on button "iOS" at bounding box center [620, 128] width 63 height 24
click at [572, 126] on button "Web" at bounding box center [557, 128] width 63 height 24
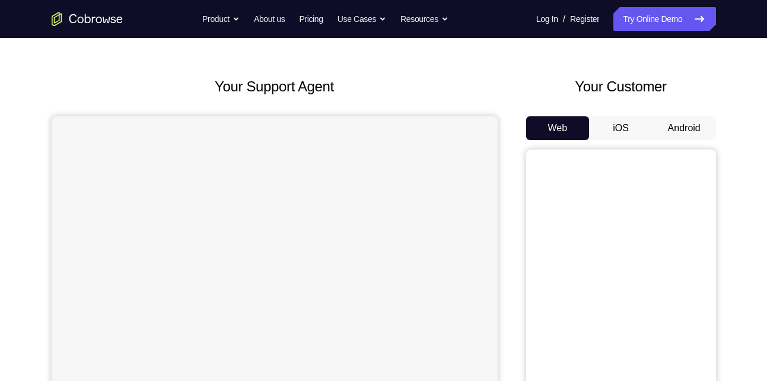
click at [682, 120] on button "Android" at bounding box center [683, 128] width 63 height 24
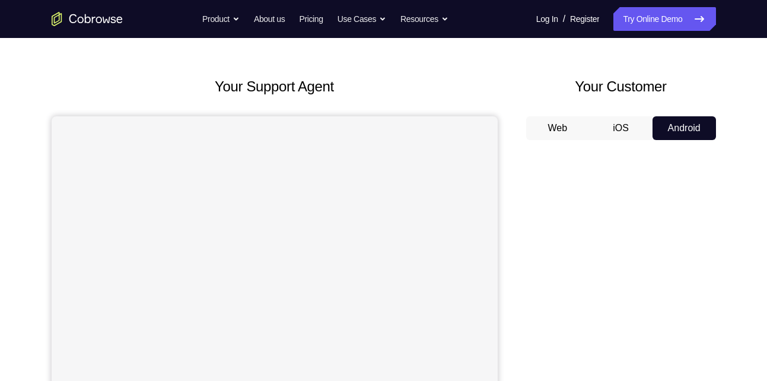
click at [682, 120] on button "Android" at bounding box center [683, 128] width 63 height 24
click at [651, 17] on link "Try Online Demo" at bounding box center [664, 19] width 102 height 24
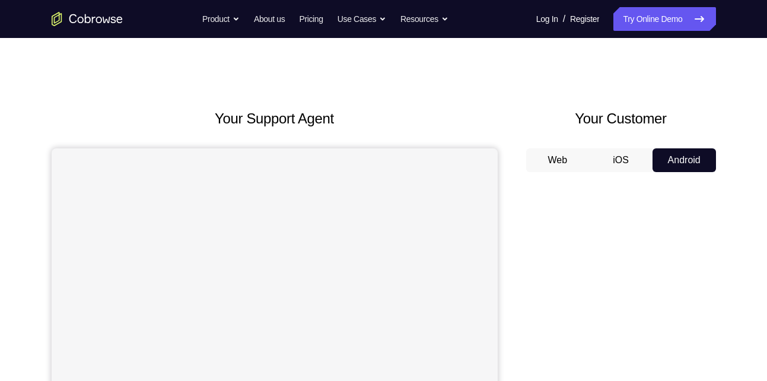
scroll to position [0, 0]
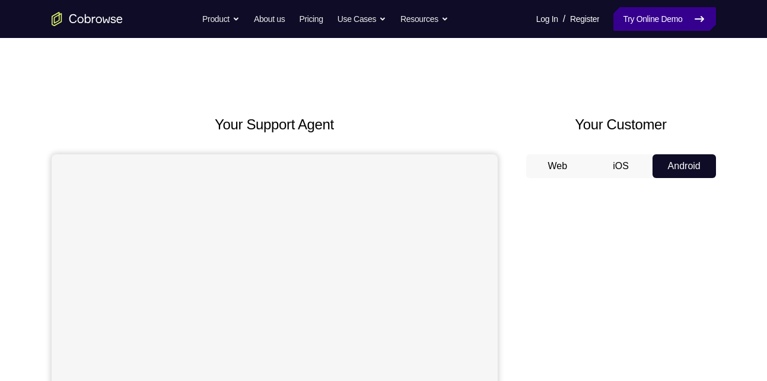
click at [704, 14] on icon at bounding box center [699, 19] width 14 height 14
click at [612, 161] on button "iOS" at bounding box center [620, 166] width 63 height 24
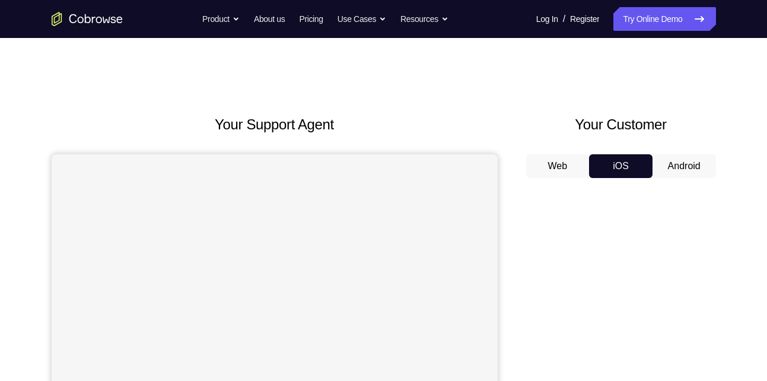
click at [684, 160] on button "Android" at bounding box center [683, 166] width 63 height 24
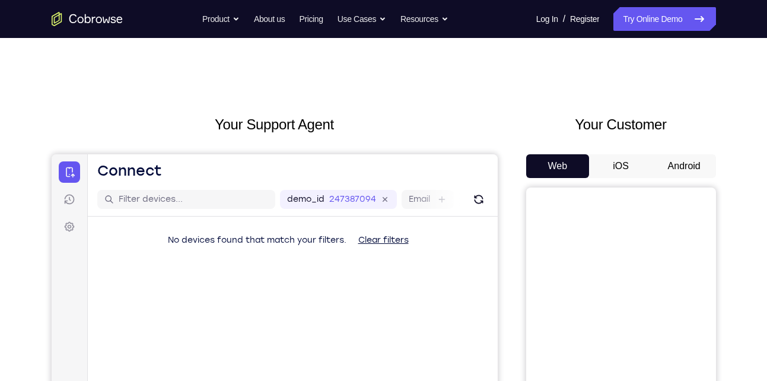
click at [679, 158] on button "Android" at bounding box center [683, 166] width 63 height 24
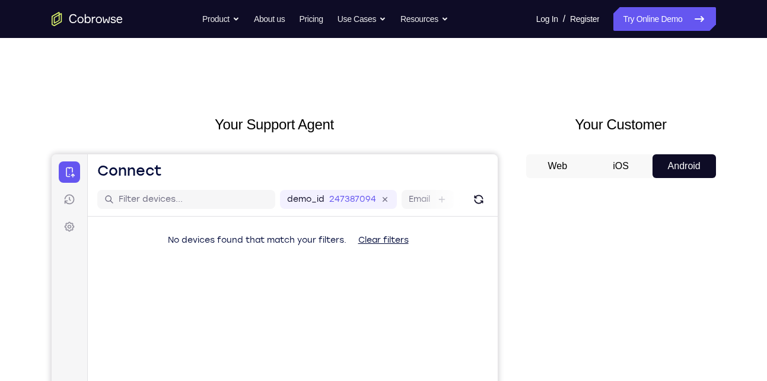
click at [615, 168] on button "iOS" at bounding box center [620, 166] width 63 height 24
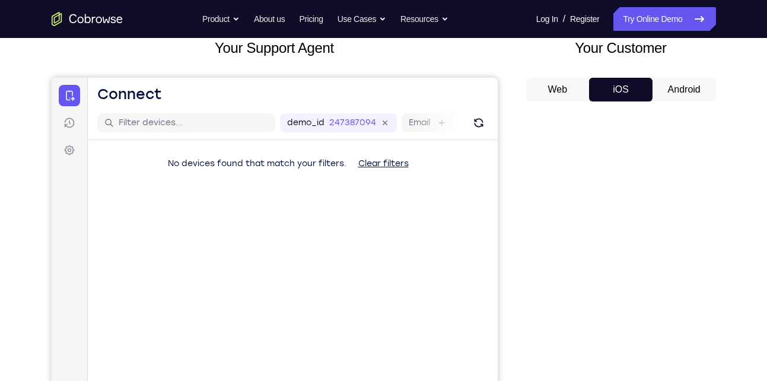
scroll to position [73, 0]
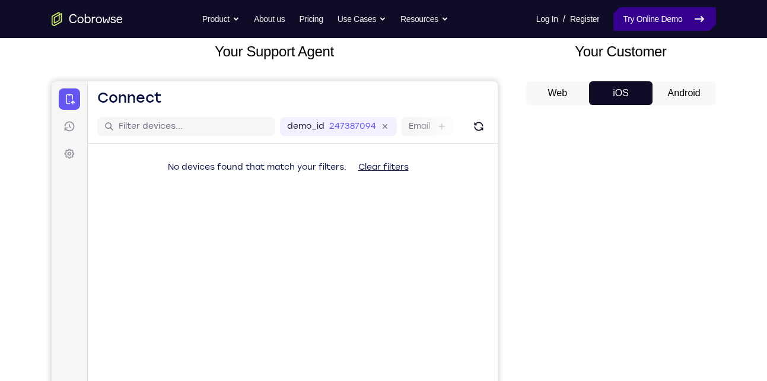
click at [663, 25] on link "Try Online Demo" at bounding box center [664, 19] width 102 height 24
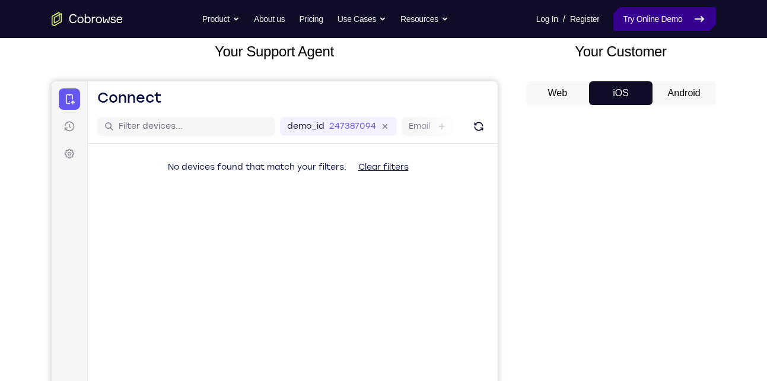
click at [663, 25] on link "Try Online Demo" at bounding box center [664, 19] width 102 height 24
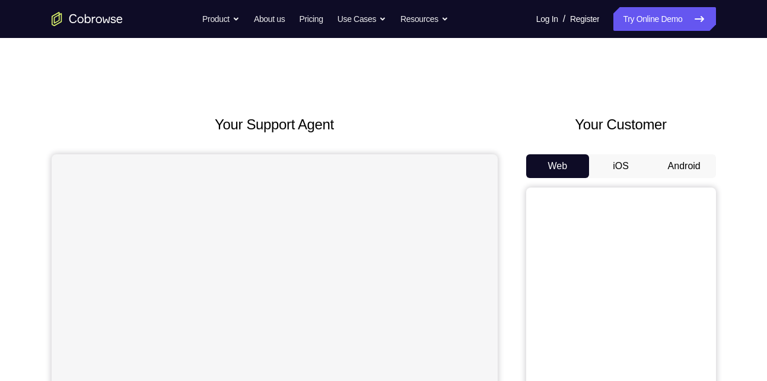
click at [675, 168] on button "Android" at bounding box center [683, 166] width 63 height 24
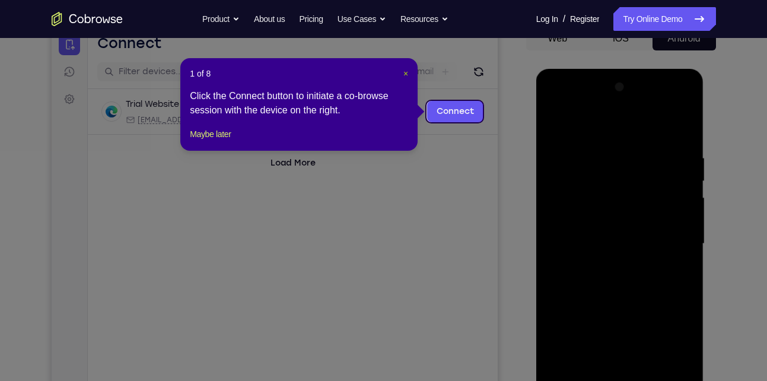
click at [404, 74] on span "×" at bounding box center [405, 73] width 5 height 9
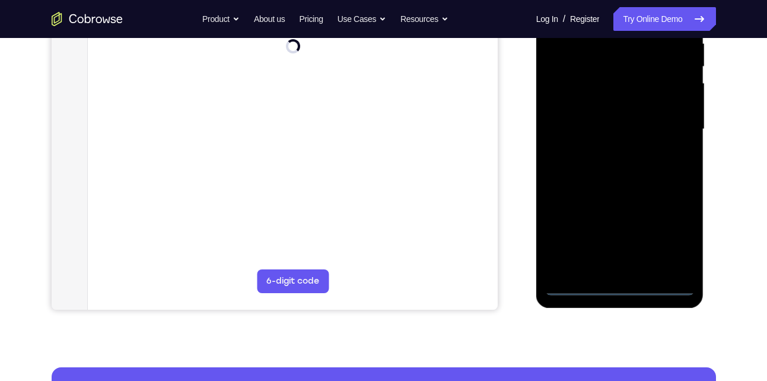
scroll to position [243, 0]
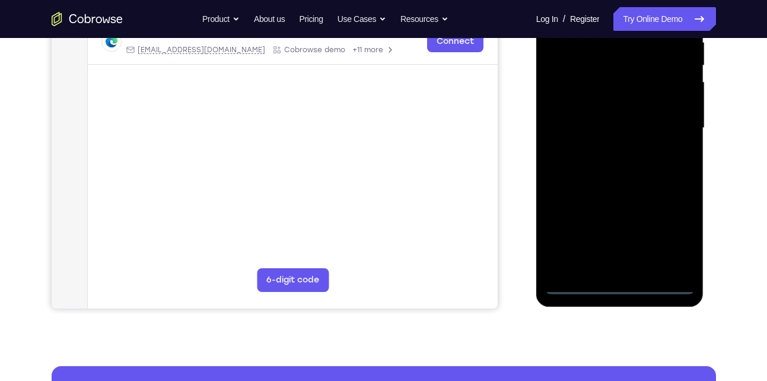
click at [620, 285] on div at bounding box center [619, 128] width 149 height 332
click at [676, 240] on div at bounding box center [619, 128] width 149 height 332
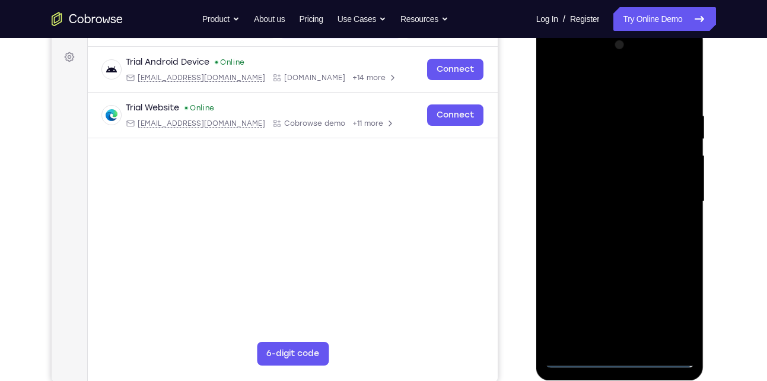
click at [572, 87] on div at bounding box center [619, 202] width 149 height 332
click at [671, 200] on div at bounding box center [619, 202] width 149 height 332
click at [606, 221] on div at bounding box center [619, 202] width 149 height 332
click at [592, 186] on div at bounding box center [619, 202] width 149 height 332
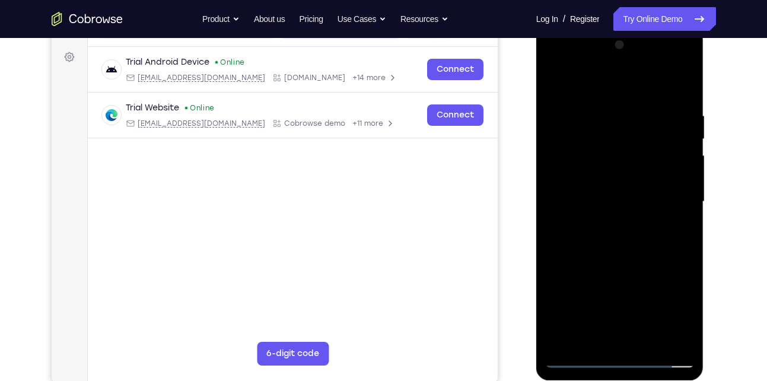
click at [586, 154] on div at bounding box center [619, 202] width 149 height 332
click at [586, 177] on div at bounding box center [619, 202] width 149 height 332
click at [572, 154] on div at bounding box center [619, 202] width 149 height 332
click at [579, 176] on div at bounding box center [619, 202] width 149 height 332
click at [576, 200] on div at bounding box center [619, 202] width 149 height 332
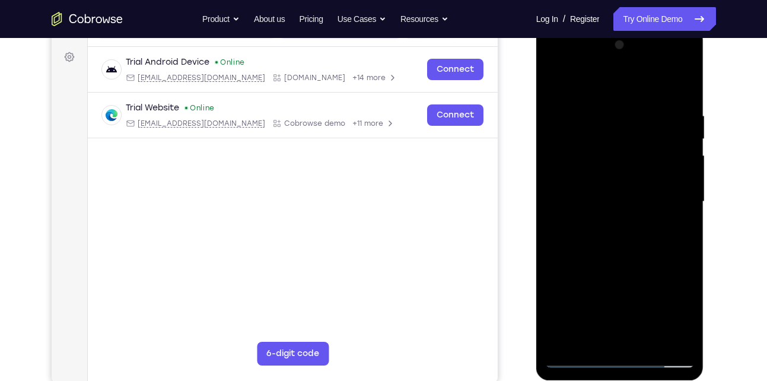
click at [576, 200] on div at bounding box center [619, 202] width 149 height 332
click at [575, 238] on div at bounding box center [619, 202] width 149 height 332
click at [574, 206] on div at bounding box center [619, 202] width 149 height 332
click at [598, 232] on div at bounding box center [619, 202] width 149 height 332
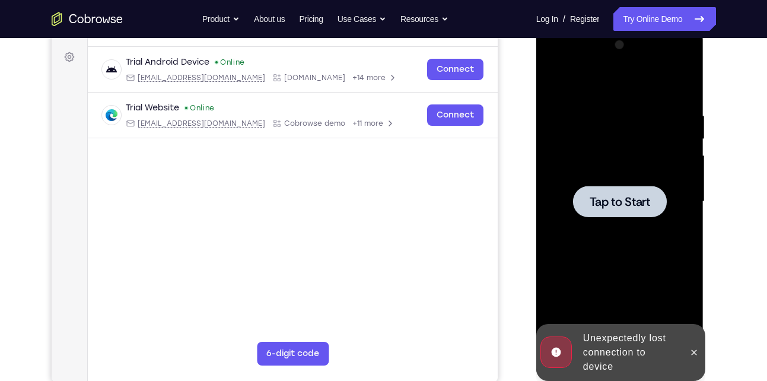
click at [604, 196] on span "Tap to Start" at bounding box center [619, 202] width 60 height 12
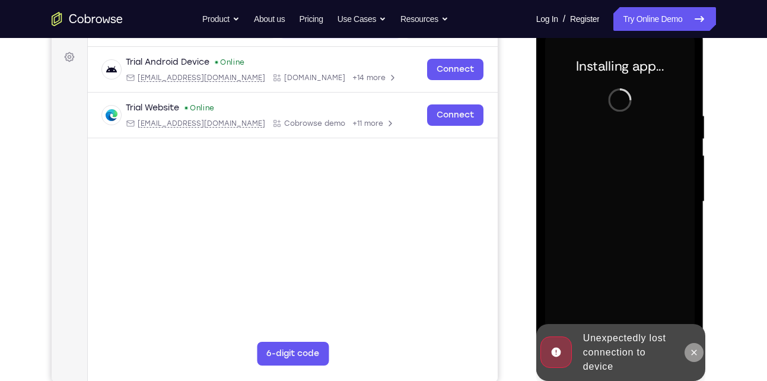
click at [691, 353] on icon at bounding box center [693, 351] width 9 height 9
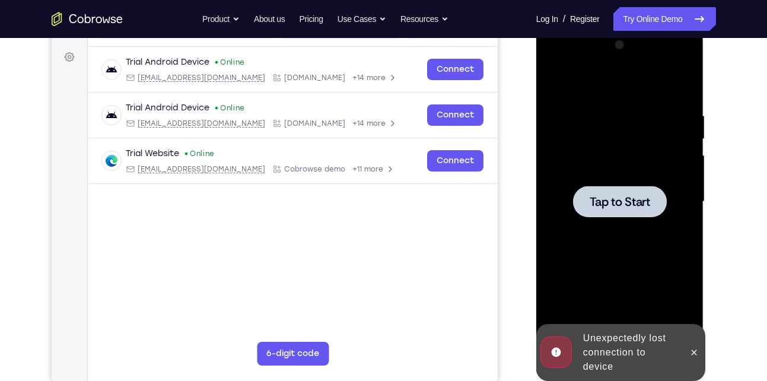
click at [637, 228] on div at bounding box center [619, 202] width 149 height 332
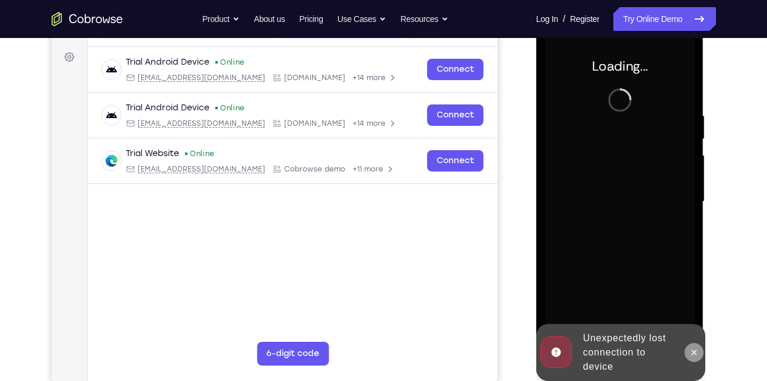
click at [695, 354] on icon at bounding box center [693, 351] width 5 height 5
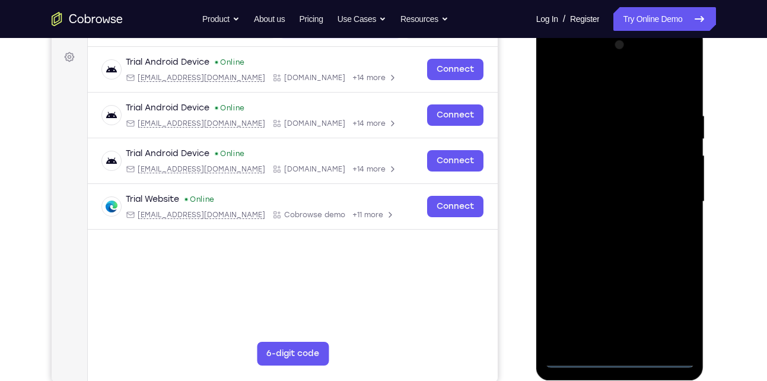
click at [621, 356] on div at bounding box center [619, 202] width 149 height 332
click at [668, 308] on div at bounding box center [619, 202] width 149 height 332
click at [579, 78] on div at bounding box center [619, 202] width 149 height 332
click at [668, 196] on div at bounding box center [619, 202] width 149 height 332
click at [607, 221] on div at bounding box center [619, 202] width 149 height 332
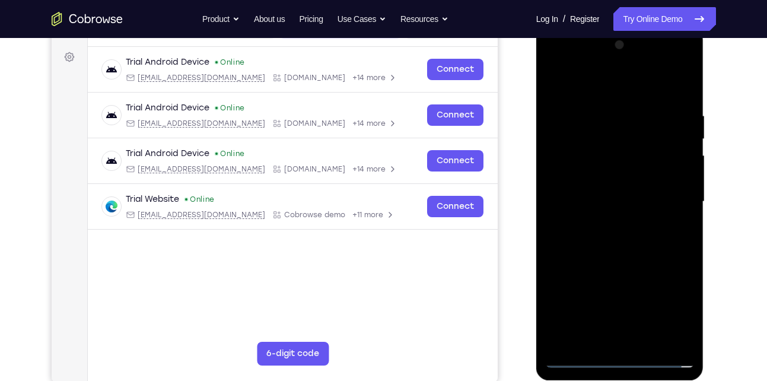
click at [595, 193] on div at bounding box center [619, 202] width 149 height 332
click at [580, 182] on div at bounding box center [619, 202] width 149 height 332
click at [595, 200] on div at bounding box center [619, 202] width 149 height 332
click at [624, 231] on div at bounding box center [619, 202] width 149 height 332
click at [647, 342] on div at bounding box center [619, 202] width 149 height 332
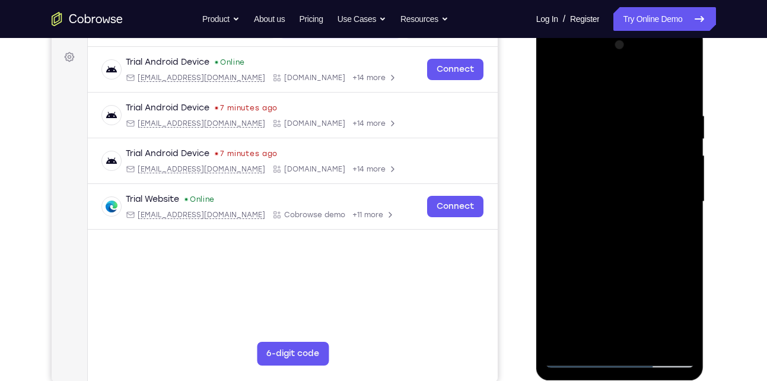
click at [611, 261] on div at bounding box center [619, 202] width 149 height 332
click at [591, 189] on div at bounding box center [619, 202] width 149 height 332
click at [578, 334] on div at bounding box center [619, 202] width 149 height 332
click at [676, 235] on div at bounding box center [619, 202] width 149 height 332
click at [553, 82] on div at bounding box center [619, 202] width 149 height 332
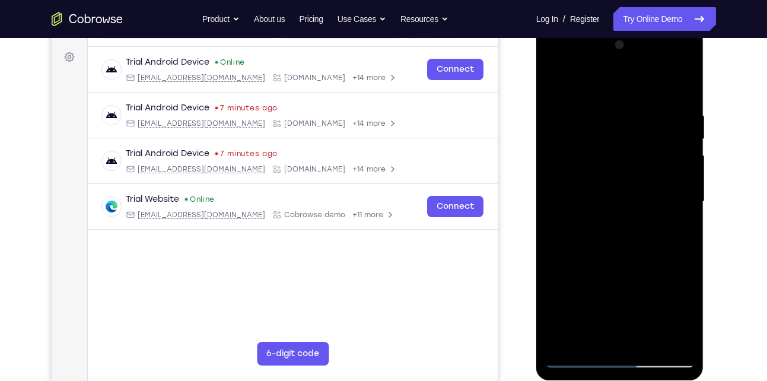
click at [555, 79] on div at bounding box center [619, 202] width 149 height 332
click at [649, 338] on div at bounding box center [619, 202] width 149 height 332
drag, startPoint x: 599, startPoint y: 302, endPoint x: 608, endPoint y: 180, distance: 121.9
click at [608, 180] on div at bounding box center [619, 202] width 149 height 332
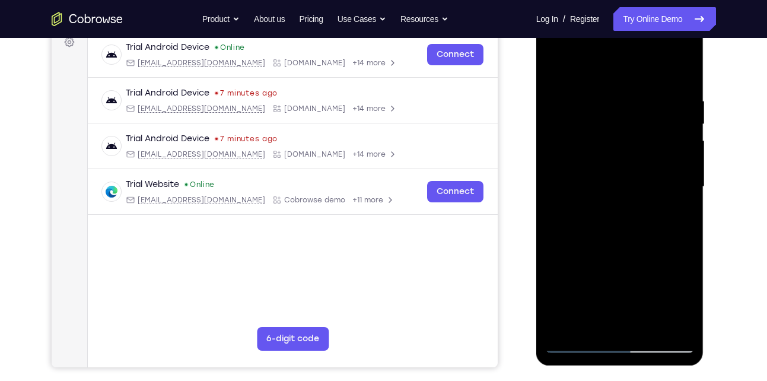
scroll to position [186, 0]
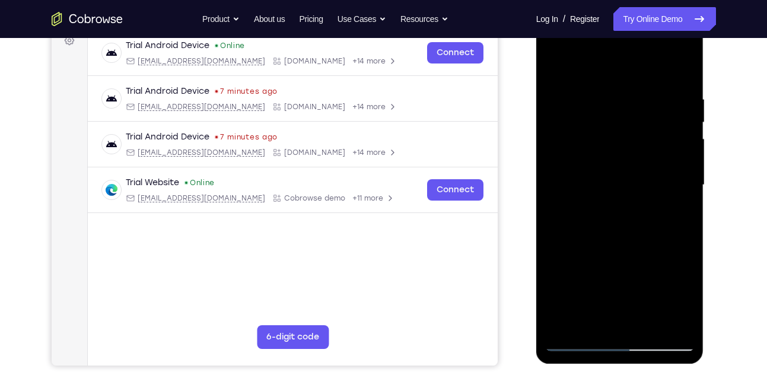
click at [573, 341] on div at bounding box center [619, 185] width 149 height 332
click at [648, 323] on div at bounding box center [619, 185] width 149 height 332
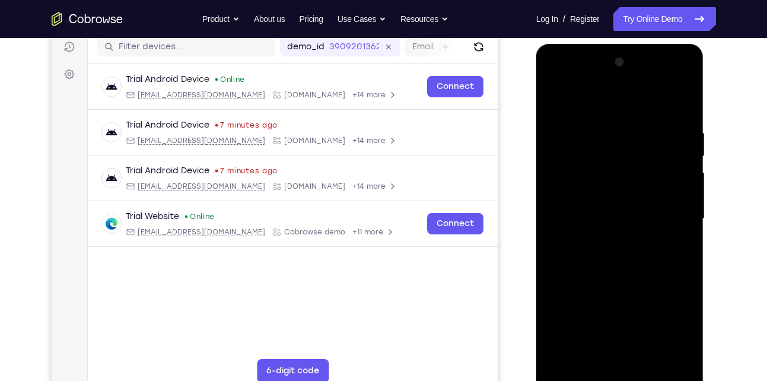
scroll to position [150, 0]
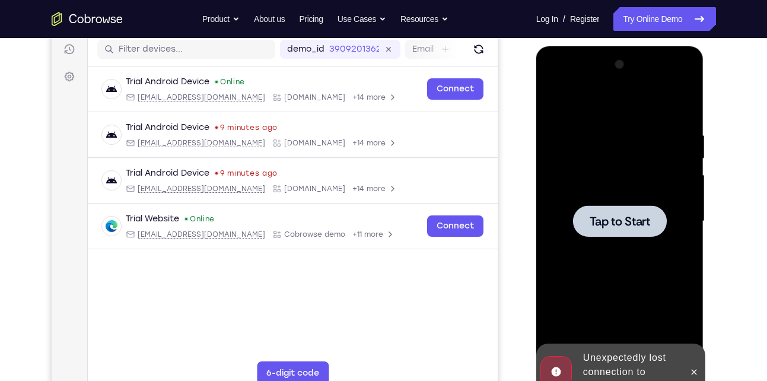
click at [658, 237] on div at bounding box center [619, 221] width 149 height 332
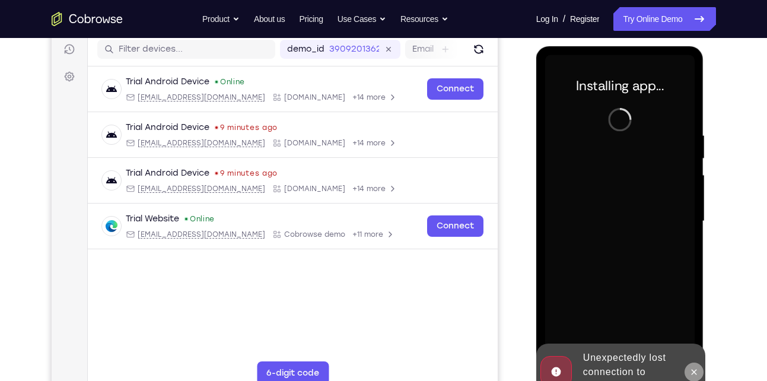
click at [698, 372] on icon at bounding box center [693, 371] width 9 height 9
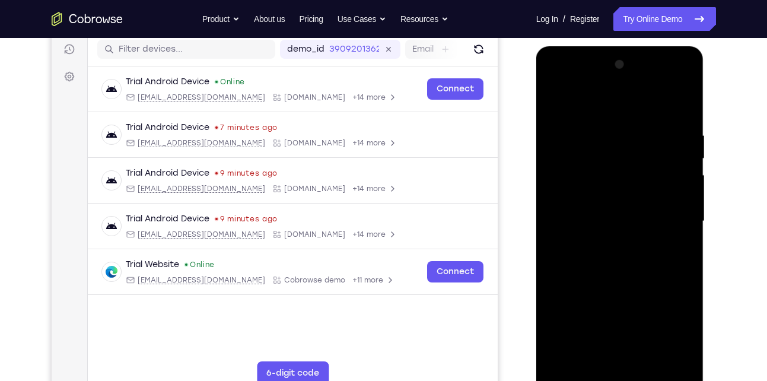
click at [603, 194] on div at bounding box center [619, 221] width 149 height 332
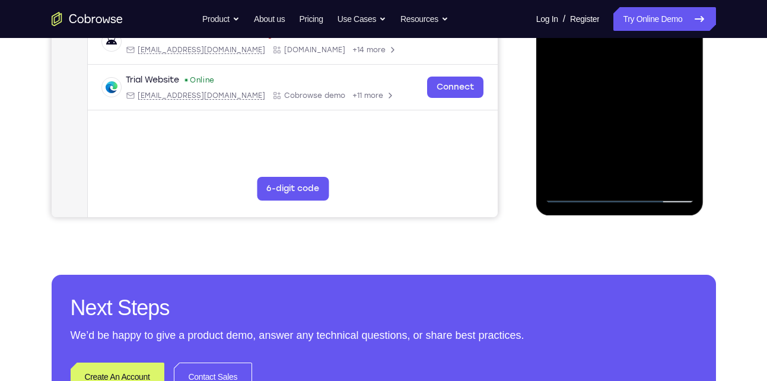
scroll to position [340, 0]
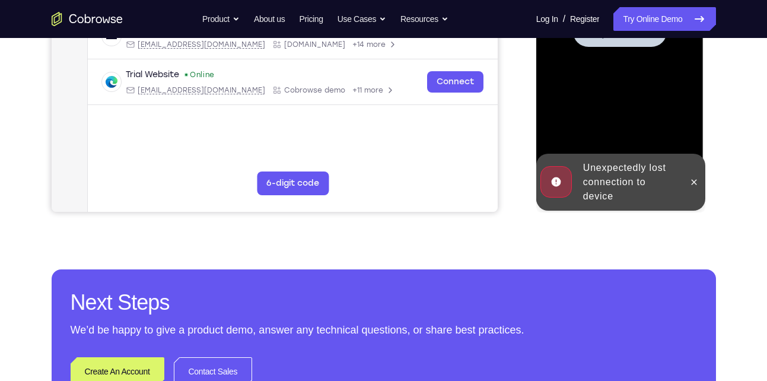
click at [607, 70] on div at bounding box center [619, 31] width 149 height 332
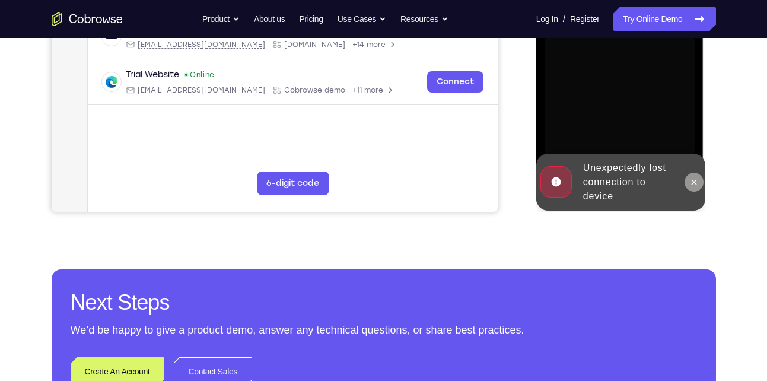
click at [701, 182] on button at bounding box center [693, 182] width 19 height 19
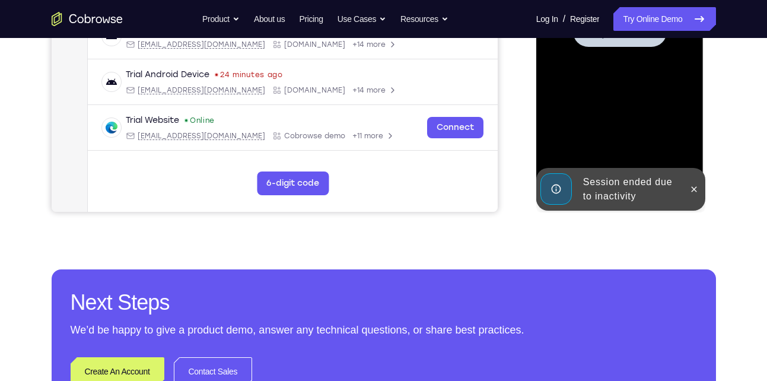
click at [617, 145] on div at bounding box center [619, 31] width 149 height 332
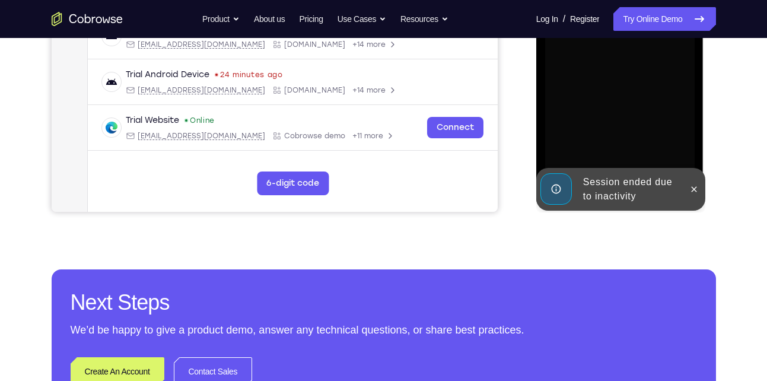
drag, startPoint x: 694, startPoint y: 181, endPoint x: 476, endPoint y: 157, distance: 219.5
click at [536, 157] on html "Online web based iOS Simulators and Android Emulators. Run iPhone, iPad, Mobile…" at bounding box center [620, 35] width 169 height 356
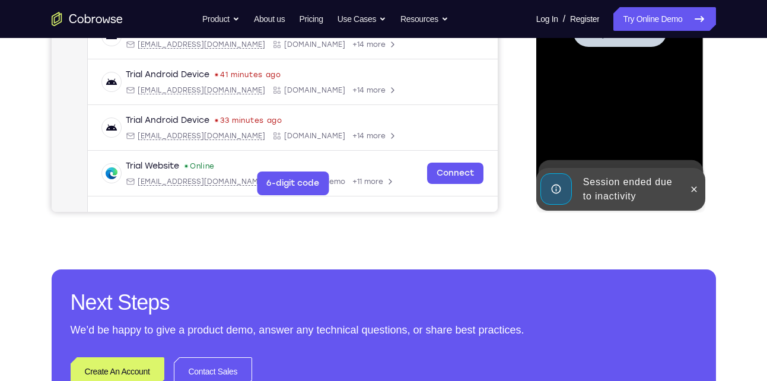
click at [560, 120] on div at bounding box center [619, 31] width 149 height 332
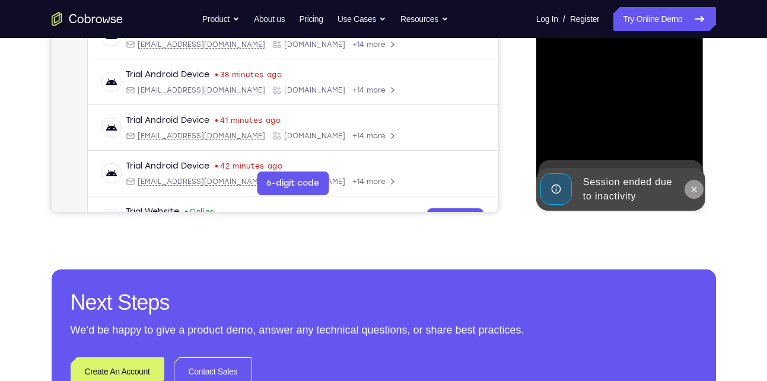
click at [692, 192] on icon at bounding box center [693, 188] width 9 height 9
click at [692, 212] on div "Session ended due to inactivity Session ended due to inactivity" at bounding box center [620, 212] width 169 height 0
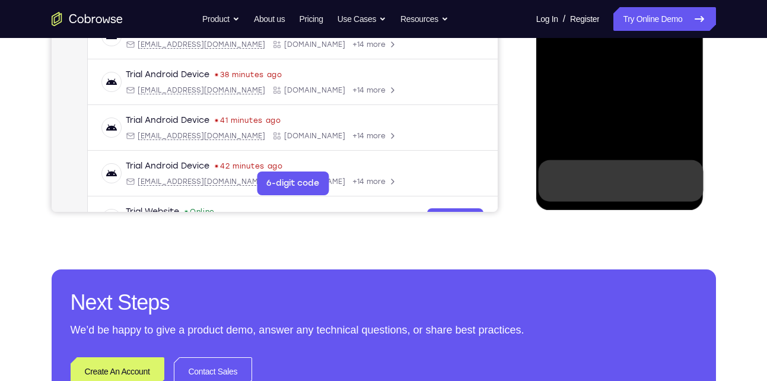
click at [687, 178] on icon at bounding box center [691, 180] width 9 height 9
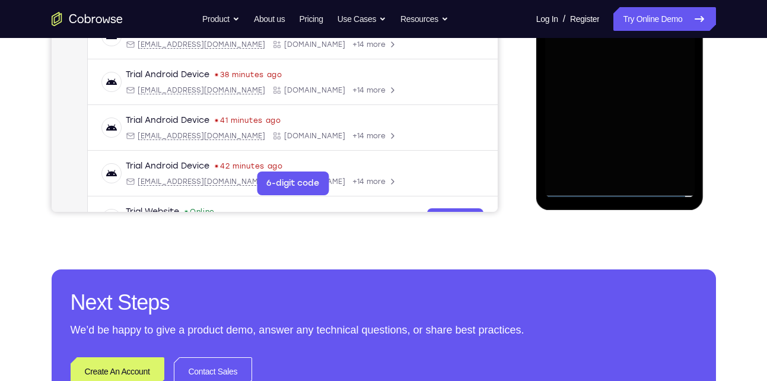
click at [621, 193] on div at bounding box center [619, 31] width 149 height 332
click at [620, 190] on div at bounding box center [619, 31] width 149 height 332
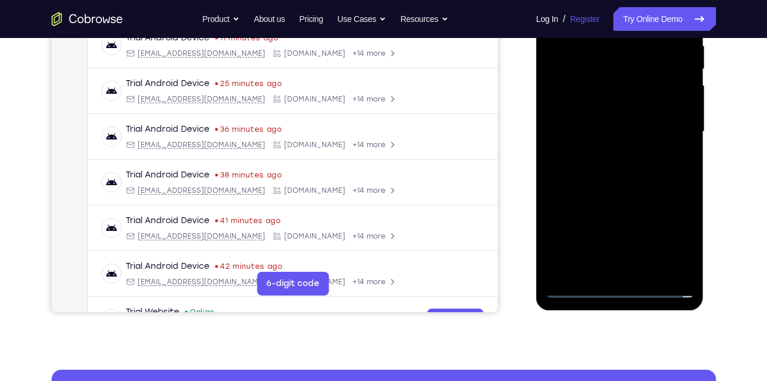
scroll to position [0, 0]
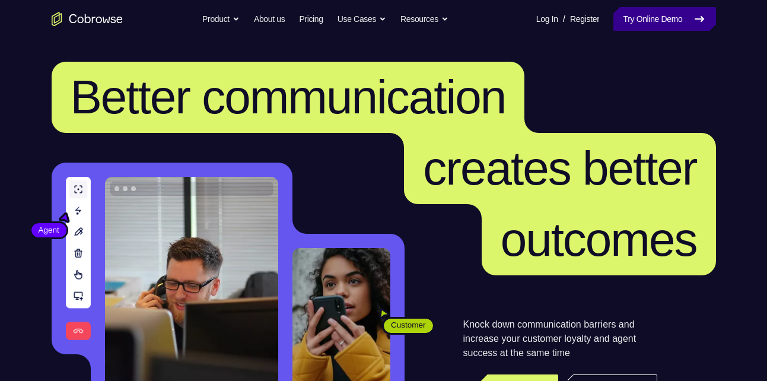
click at [674, 20] on link "Try Online Demo" at bounding box center [664, 19] width 102 height 24
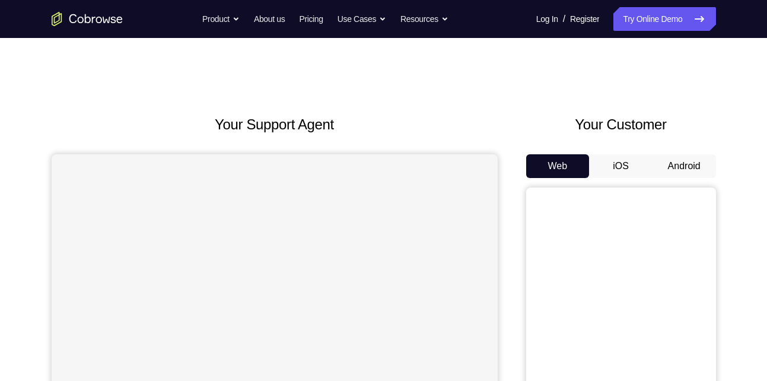
click at [678, 163] on button "Android" at bounding box center [683, 166] width 63 height 24
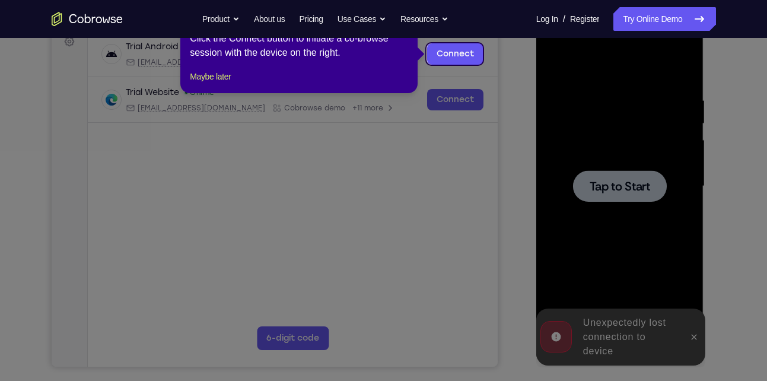
click at [646, 175] on icon at bounding box center [387, 190] width 775 height 381
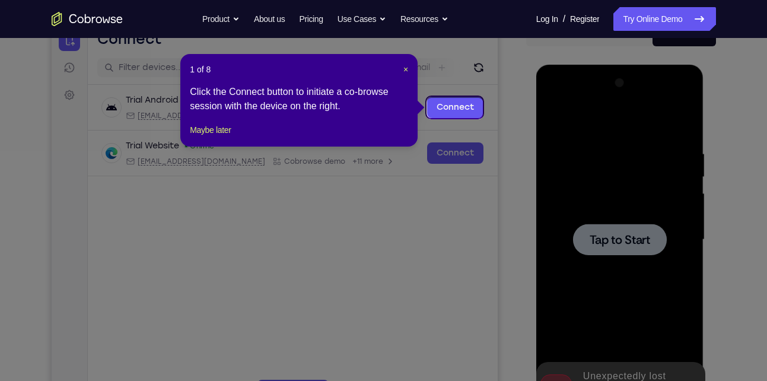
scroll to position [130, 0]
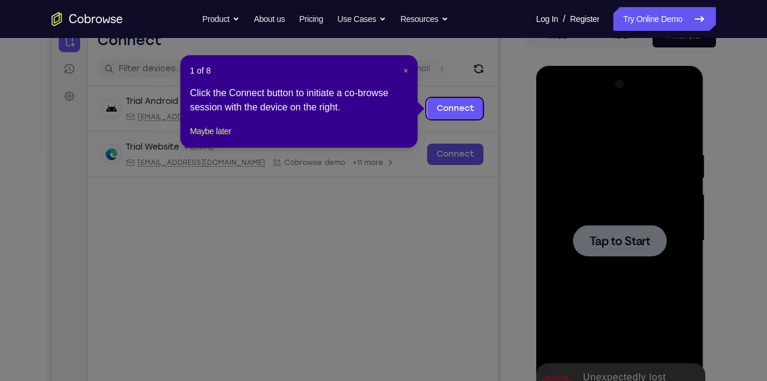
drag, startPoint x: 402, startPoint y: 69, endPoint x: 391, endPoint y: 103, distance: 35.6
click at [403, 69] on span "×" at bounding box center [405, 70] width 5 height 9
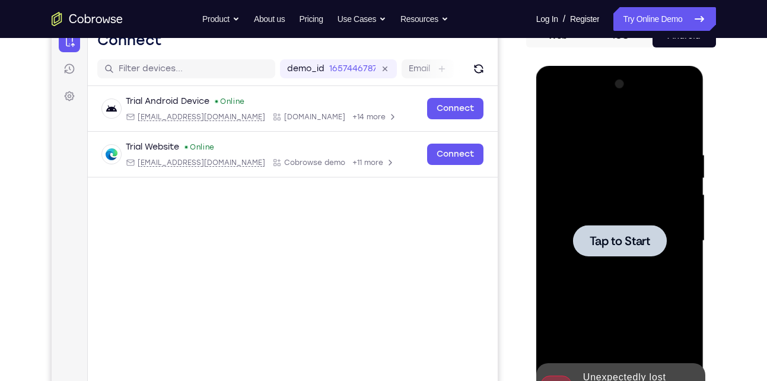
click at [596, 235] on span "Tap to Start" at bounding box center [619, 241] width 60 height 12
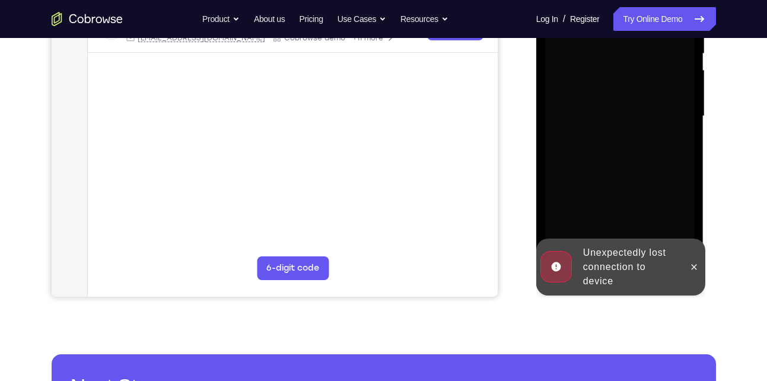
scroll to position [257, 0]
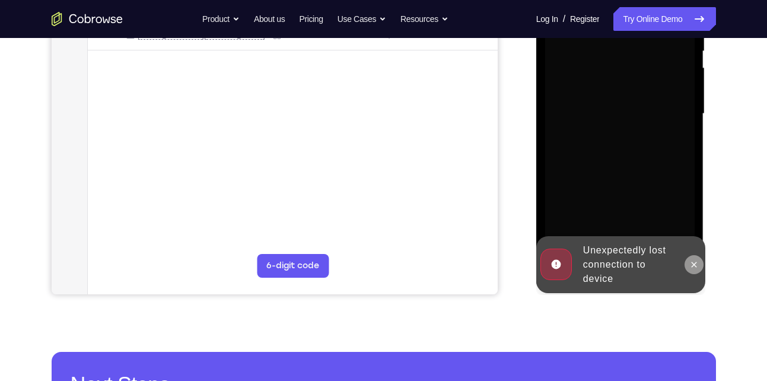
click at [693, 260] on icon at bounding box center [693, 264] width 9 height 9
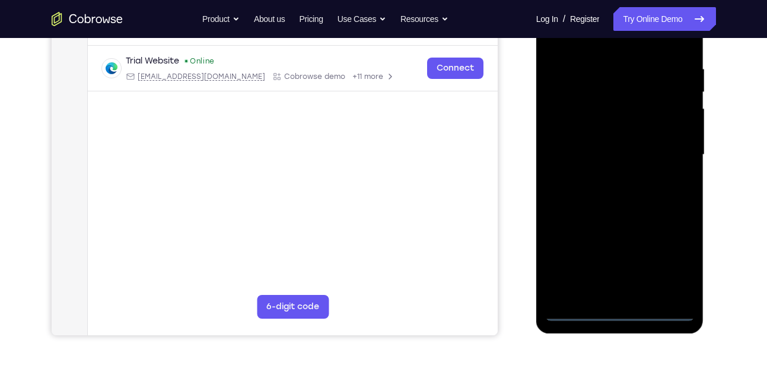
scroll to position [217, 0]
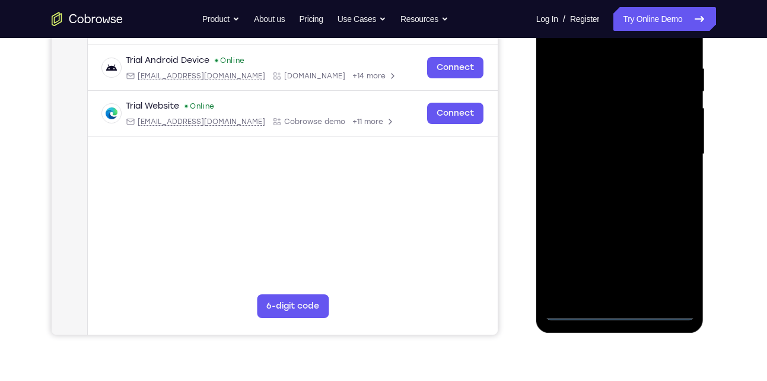
click at [617, 309] on div at bounding box center [619, 154] width 149 height 332
click at [668, 269] on div at bounding box center [619, 154] width 149 height 332
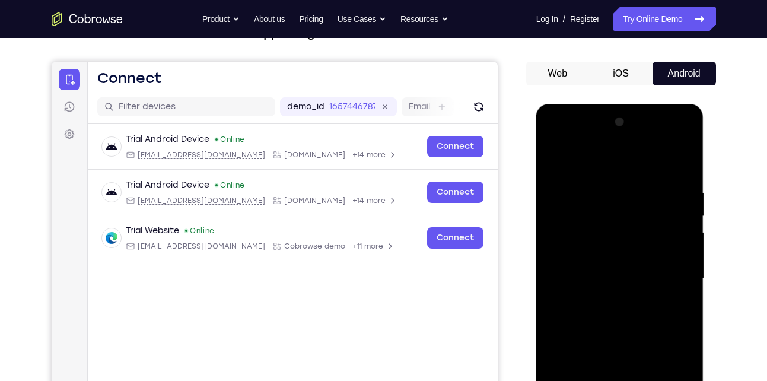
scroll to position [90, 0]
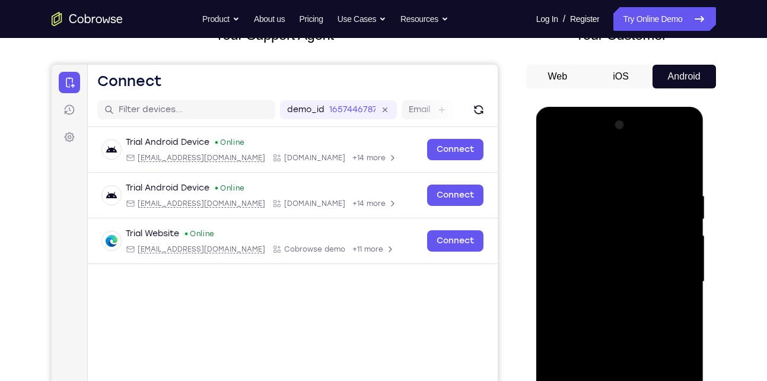
click at [639, 177] on div at bounding box center [619, 282] width 149 height 332
click at [666, 278] on div at bounding box center [619, 282] width 149 height 332
click at [606, 305] on div at bounding box center [619, 282] width 149 height 332
click at [591, 267] on div at bounding box center [619, 282] width 149 height 332
click at [586, 256] on div at bounding box center [619, 282] width 149 height 332
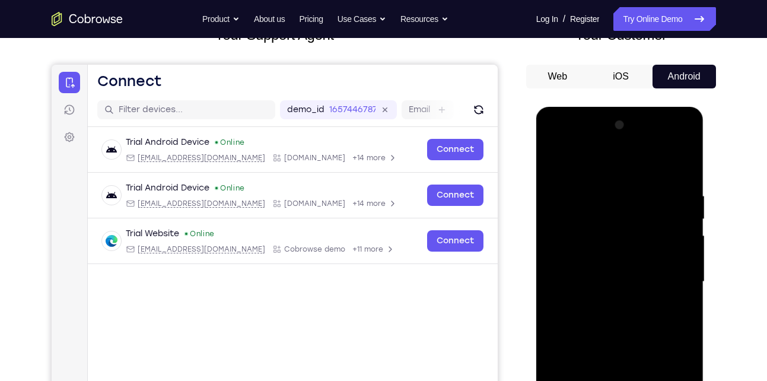
click at [582, 286] on div at bounding box center [619, 282] width 149 height 332
click at [588, 320] on div at bounding box center [619, 282] width 149 height 332
click at [610, 317] on div at bounding box center [619, 282] width 149 height 332
click at [673, 164] on div at bounding box center [619, 282] width 149 height 332
click at [619, 313] on div at bounding box center [619, 282] width 149 height 332
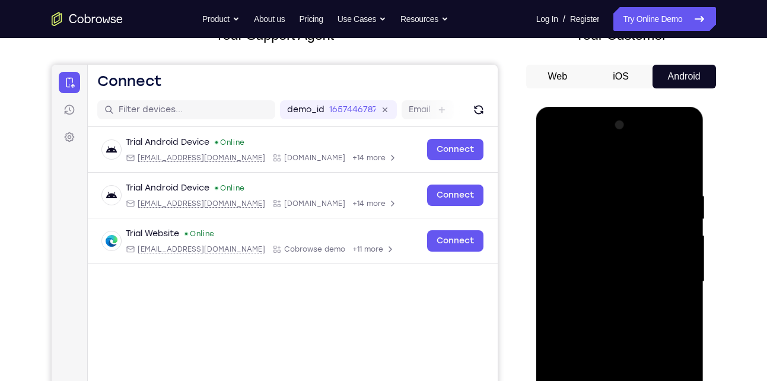
click at [609, 318] on div at bounding box center [619, 282] width 149 height 332
click at [637, 315] on div at bounding box center [619, 282] width 149 height 332
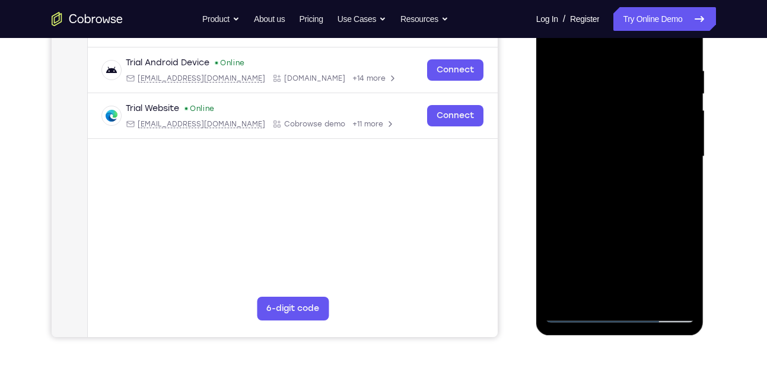
scroll to position [216, 0]
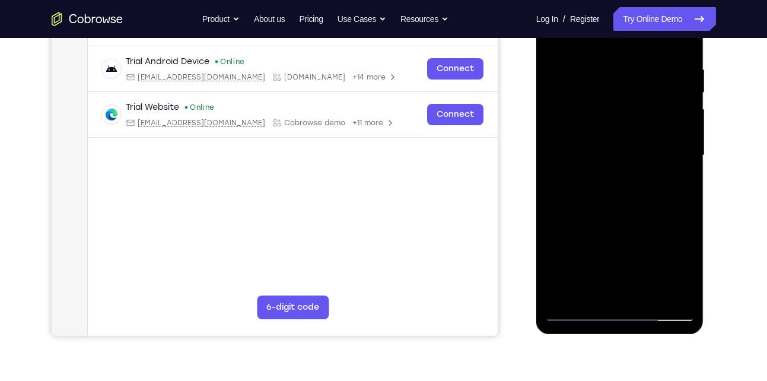
click at [646, 293] on div at bounding box center [619, 155] width 149 height 332
click at [621, 221] on div at bounding box center [619, 155] width 149 height 332
click at [634, 141] on div at bounding box center [619, 155] width 149 height 332
click at [590, 291] on div at bounding box center [619, 155] width 149 height 332
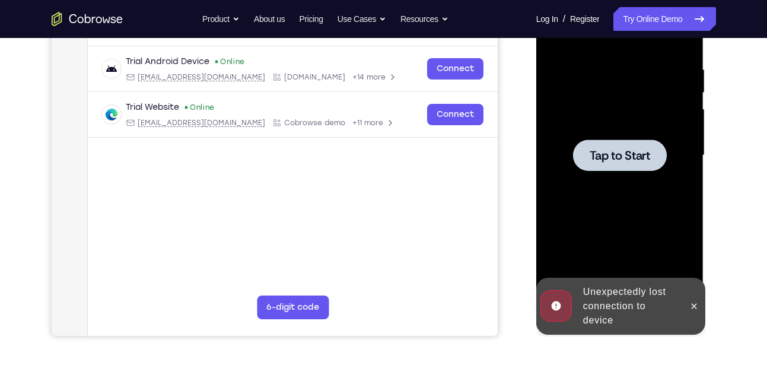
click at [630, 166] on div at bounding box center [620, 154] width 94 height 31
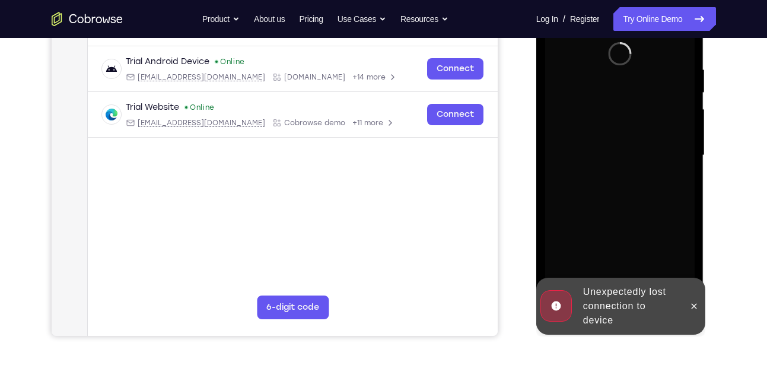
drag, startPoint x: 694, startPoint y: 301, endPoint x: 605, endPoint y: 149, distance: 176.1
click at [605, 149] on div "Online web based iOS Simulators and Android Emulators. Run iPhone, iPad, Mobile…" at bounding box center [620, 158] width 169 height 356
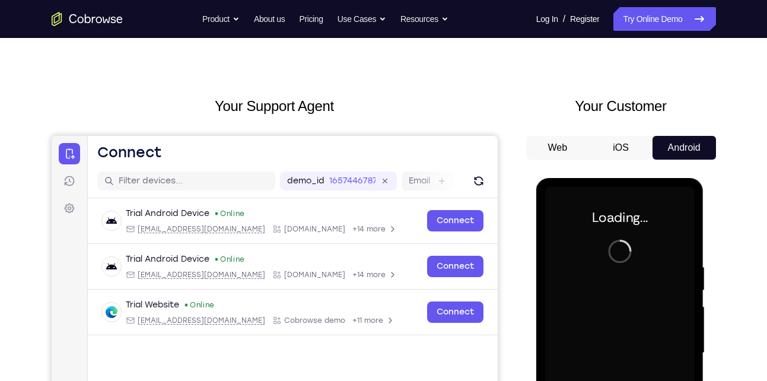
scroll to position [18, 0]
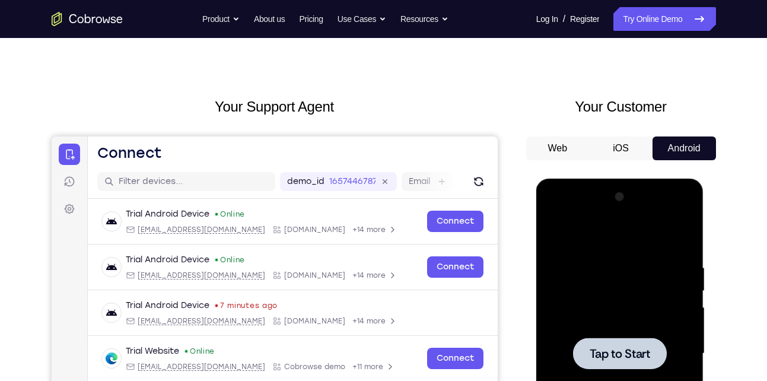
click at [606, 347] on span "Tap to Start" at bounding box center [619, 353] width 60 height 12
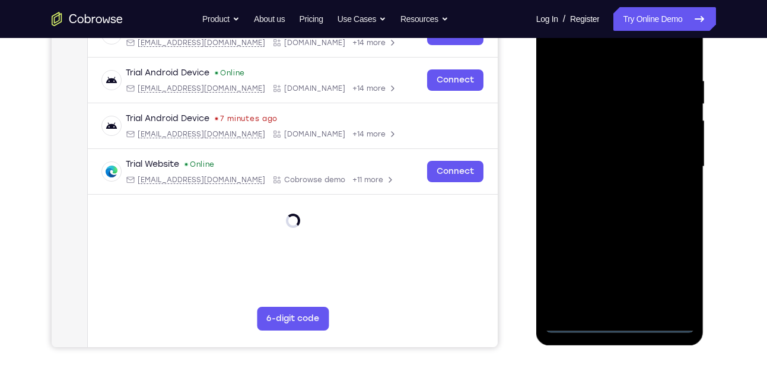
scroll to position [207, 0]
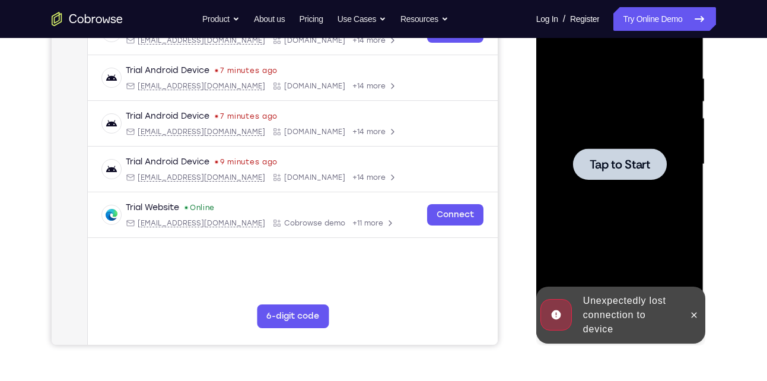
click at [628, 148] on div at bounding box center [619, 164] width 149 height 332
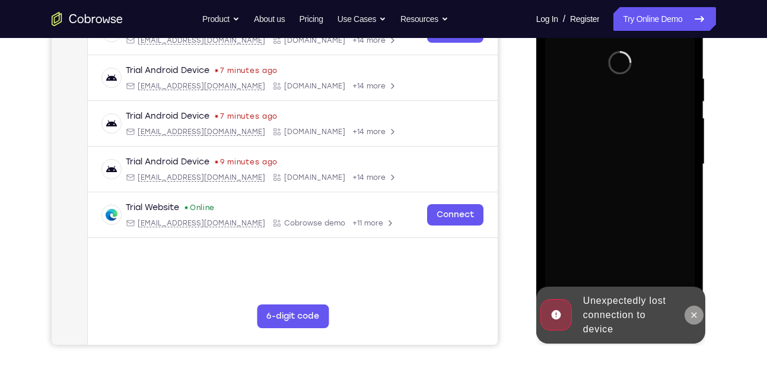
click at [692, 314] on icon at bounding box center [693, 314] width 9 height 9
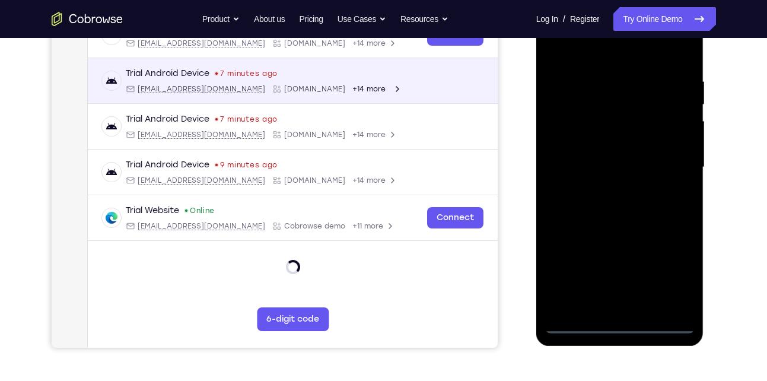
scroll to position [205, 0]
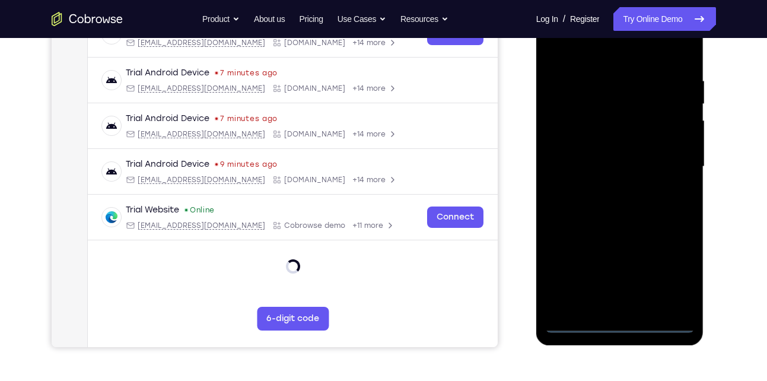
click at [616, 322] on div at bounding box center [619, 167] width 149 height 332
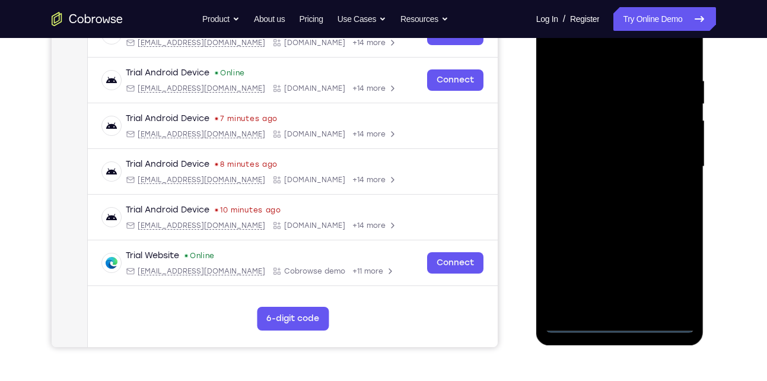
click at [672, 274] on div at bounding box center [619, 167] width 149 height 332
click at [671, 270] on div at bounding box center [619, 167] width 149 height 332
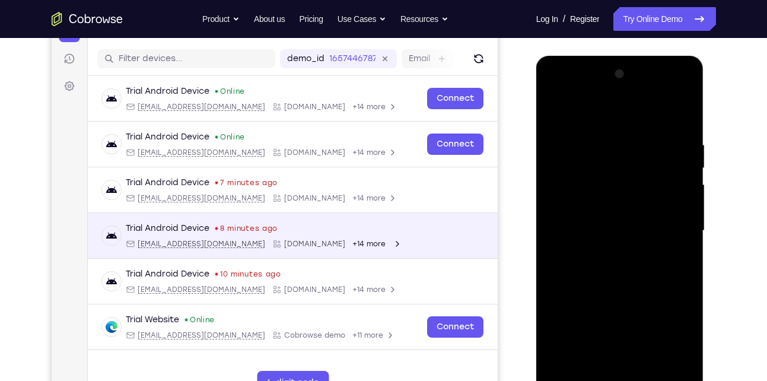
scroll to position [140, 0]
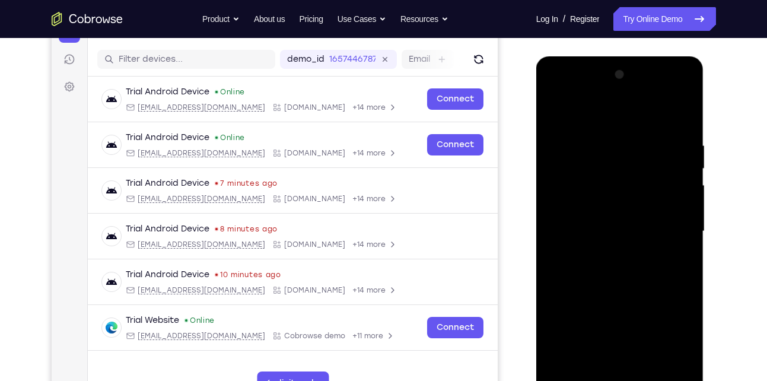
click at [580, 120] on div at bounding box center [619, 231] width 149 height 332
click at [671, 232] on div at bounding box center [619, 231] width 149 height 332
click at [606, 254] on div at bounding box center [619, 231] width 149 height 332
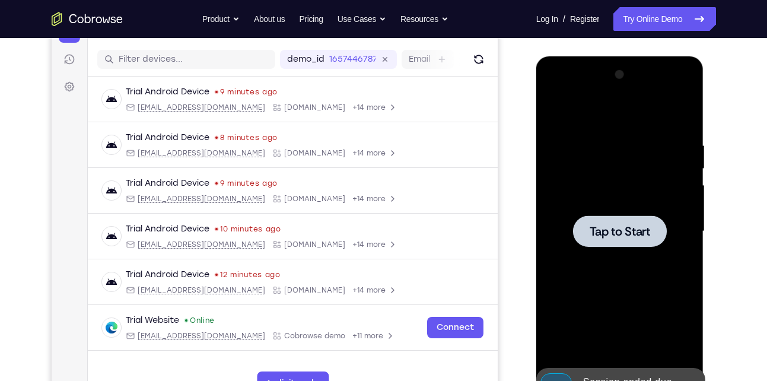
drag, startPoint x: 606, startPoint y: 228, endPoint x: 959, endPoint y: 91, distance: 379.2
click at [606, 228] on span "Tap to Start" at bounding box center [619, 231] width 60 height 12
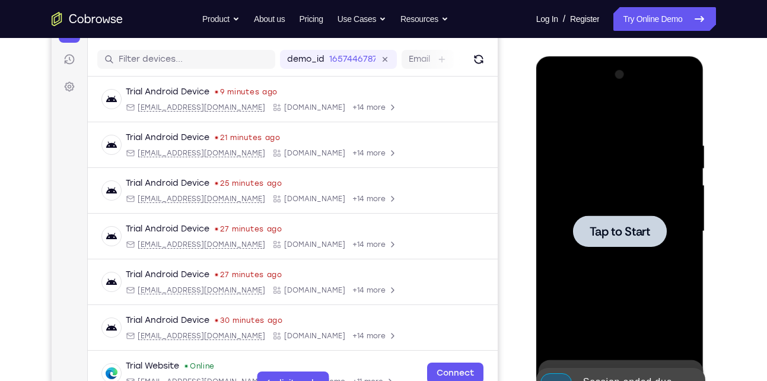
click at [627, 225] on span "Tap to Start" at bounding box center [619, 231] width 60 height 12
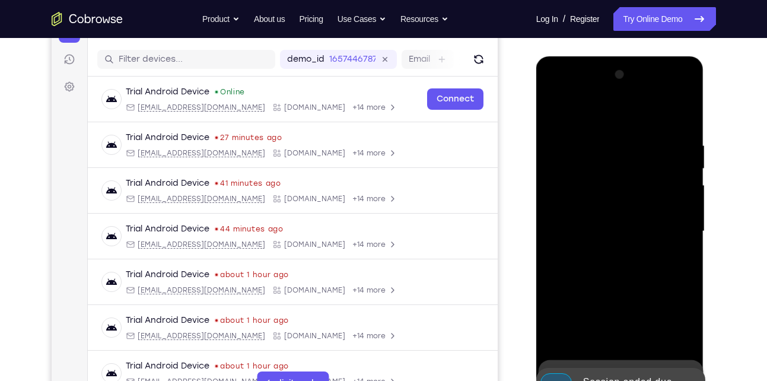
scroll to position [219, 0]
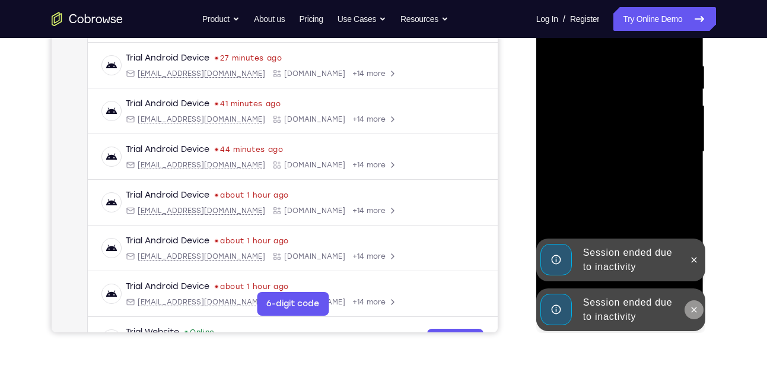
click at [690, 312] on icon at bounding box center [693, 309] width 9 height 9
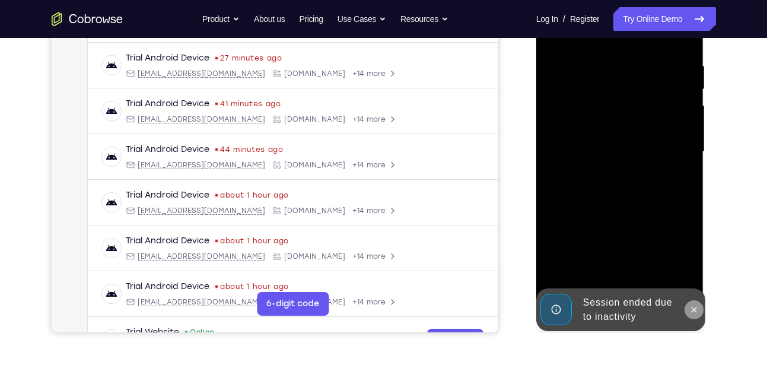
click at [694, 314] on icon at bounding box center [693, 309] width 9 height 9
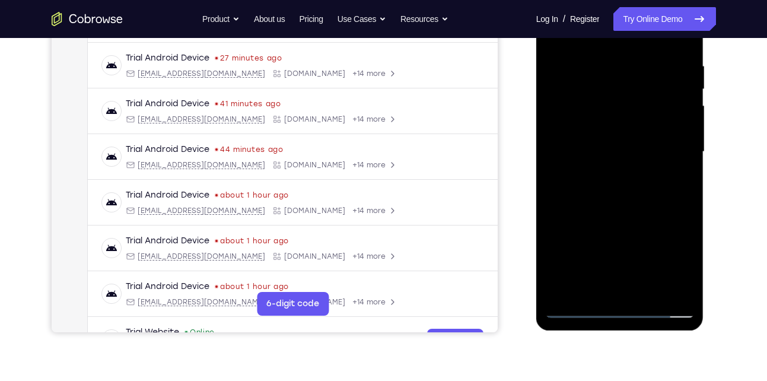
click at [617, 312] on div at bounding box center [619, 152] width 149 height 332
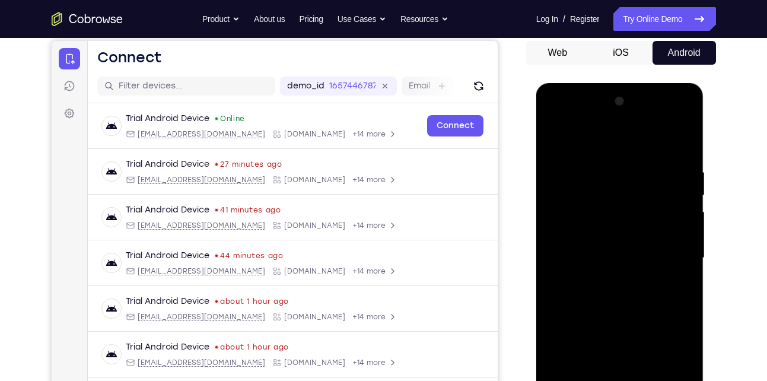
click at [679, 371] on div at bounding box center [619, 258] width 149 height 332
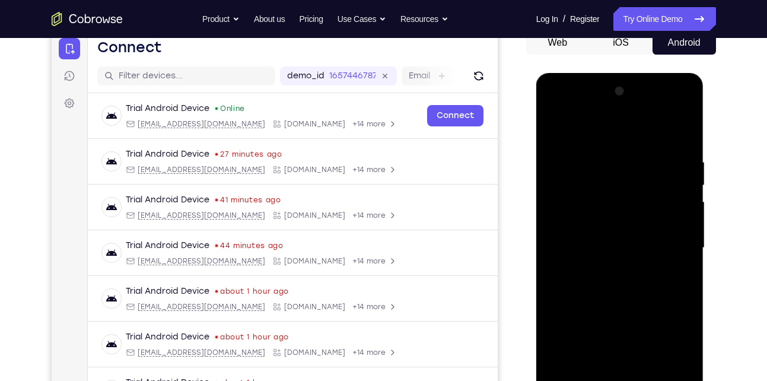
scroll to position [139, 0]
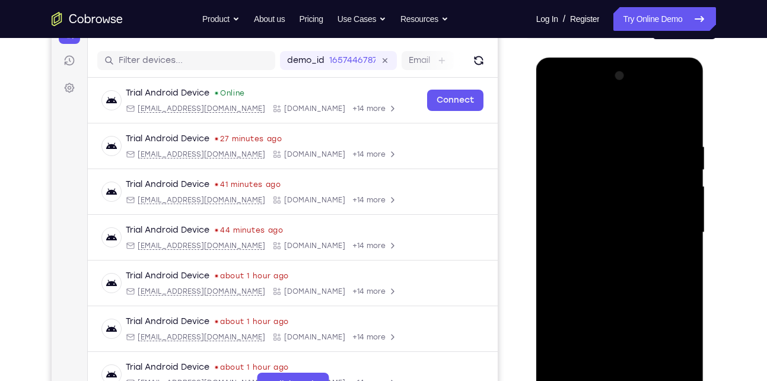
click at [607, 114] on div at bounding box center [619, 232] width 149 height 332
click at [665, 232] on div at bounding box center [619, 232] width 149 height 332
click at [601, 254] on div at bounding box center [619, 232] width 149 height 332
click at [602, 219] on div at bounding box center [619, 232] width 149 height 332
click at [598, 210] on div at bounding box center [619, 232] width 149 height 332
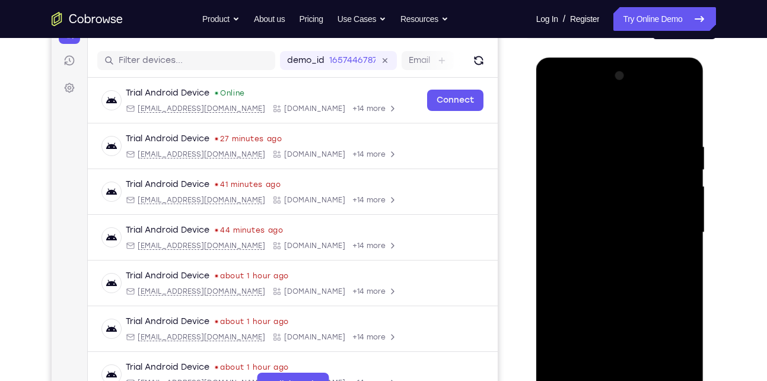
click at [593, 229] on div at bounding box center [619, 232] width 149 height 332
click at [593, 272] on div at bounding box center [619, 232] width 149 height 332
click at [576, 229] on div at bounding box center [619, 232] width 149 height 332
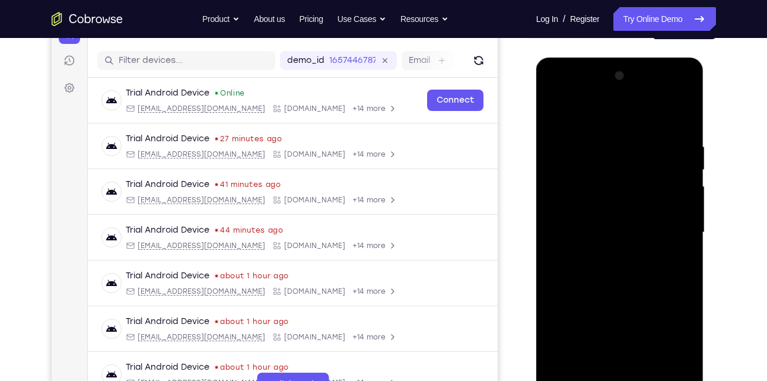
scroll to position [214, 0]
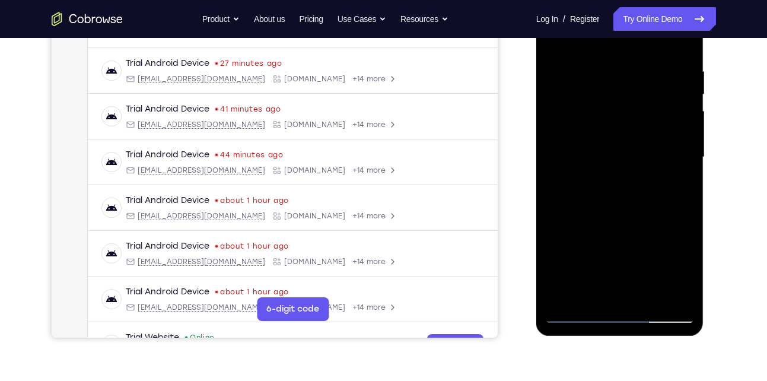
drag, startPoint x: 608, startPoint y: 197, endPoint x: 628, endPoint y: 103, distance: 96.4
click at [628, 103] on div at bounding box center [619, 157] width 149 height 332
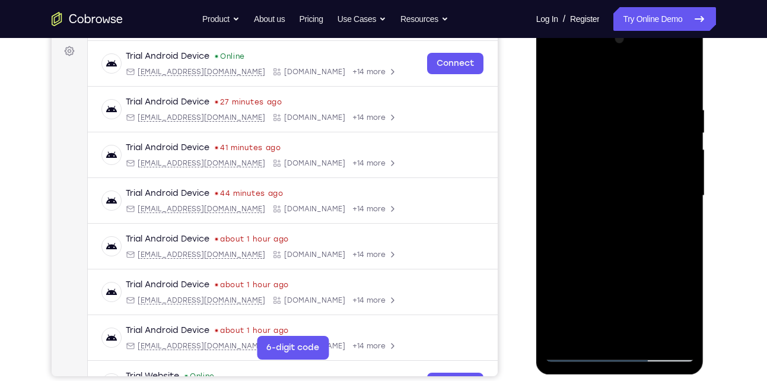
click at [618, 226] on div at bounding box center [619, 196] width 149 height 332
click at [621, 224] on div at bounding box center [619, 196] width 149 height 332
click at [673, 80] on div at bounding box center [619, 196] width 149 height 332
click at [646, 335] on div at bounding box center [619, 196] width 149 height 332
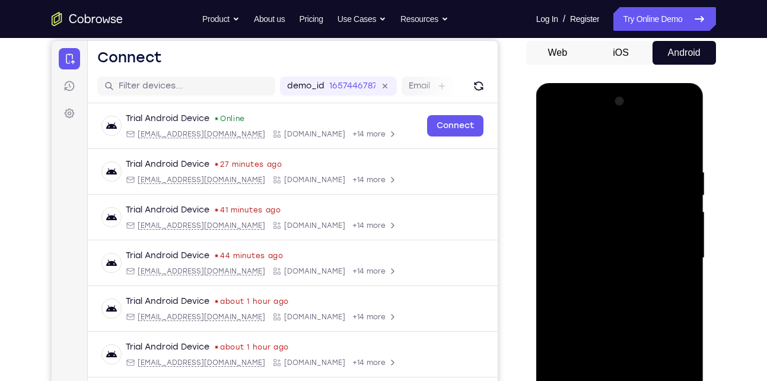
scroll to position [241, 0]
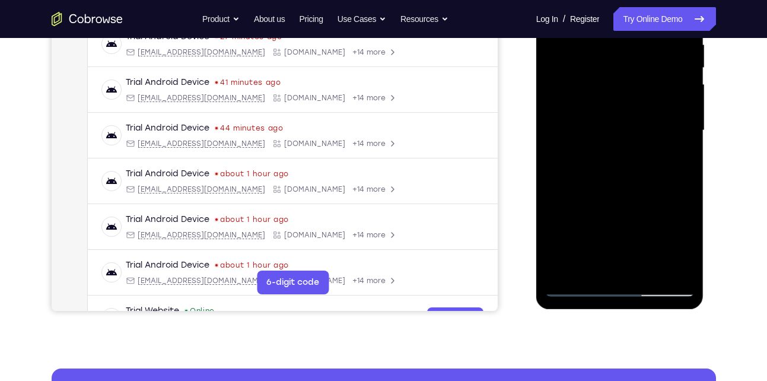
click at [601, 128] on div at bounding box center [619, 130] width 149 height 332
click at [600, 173] on div at bounding box center [619, 130] width 149 height 332
click at [668, 151] on div at bounding box center [619, 130] width 149 height 332
click at [593, 116] on div at bounding box center [619, 130] width 149 height 332
click at [593, 265] on div at bounding box center [619, 130] width 149 height 332
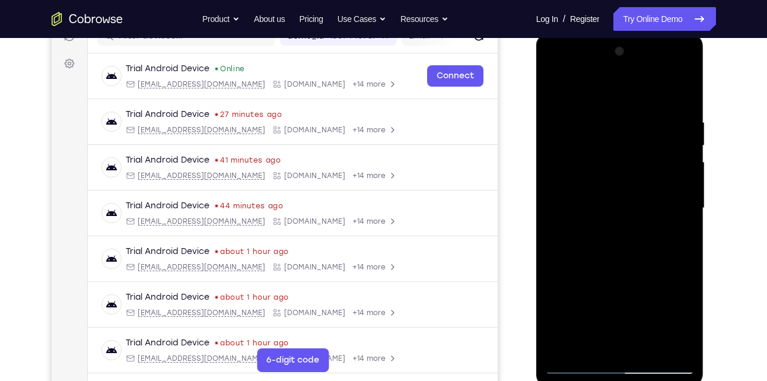
scroll to position [151, 0]
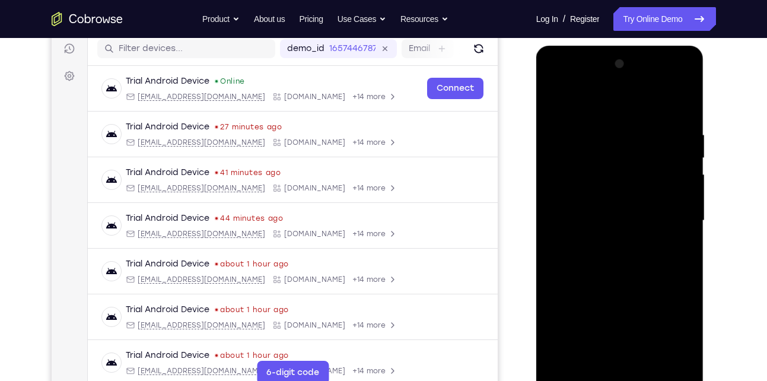
click at [552, 102] on div at bounding box center [619, 221] width 149 height 332
click at [596, 235] on div at bounding box center [619, 221] width 149 height 332
click at [676, 248] on div at bounding box center [619, 221] width 149 height 332
click at [597, 98] on div at bounding box center [619, 221] width 149 height 332
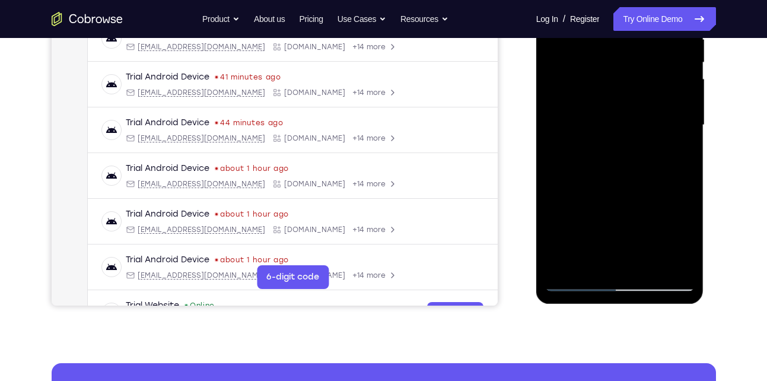
scroll to position [262, 0]
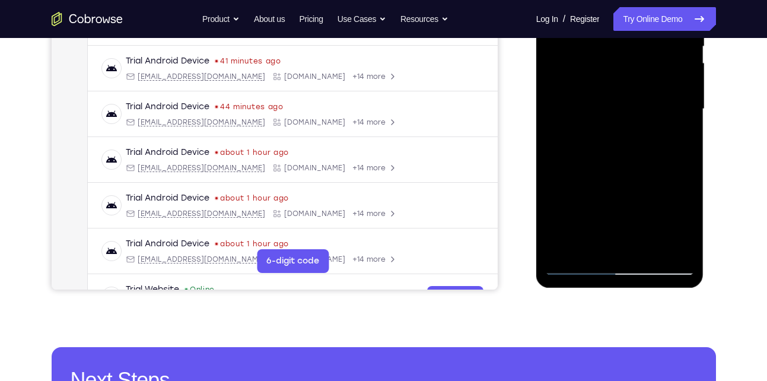
click at [685, 106] on div at bounding box center [619, 109] width 149 height 332
click at [604, 101] on div at bounding box center [619, 109] width 149 height 332
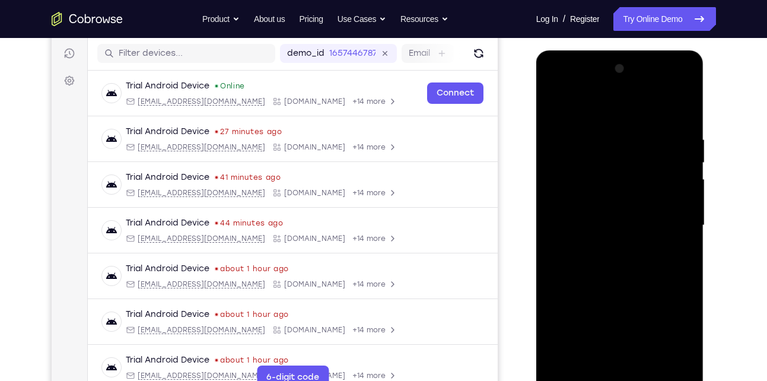
click at [687, 232] on div at bounding box center [619, 225] width 149 height 332
click at [685, 216] on div at bounding box center [619, 225] width 149 height 332
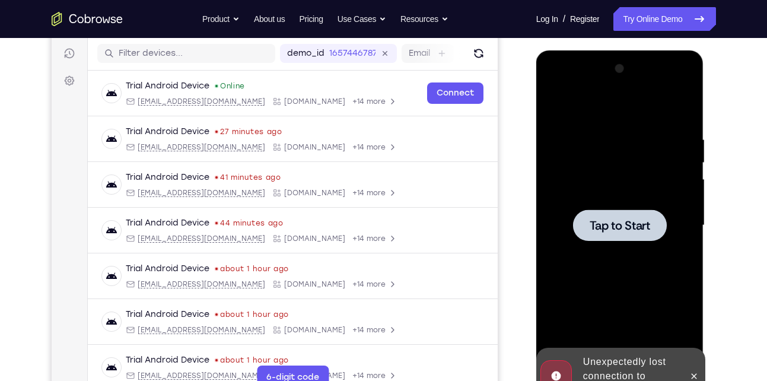
click at [659, 216] on div at bounding box center [620, 224] width 94 height 31
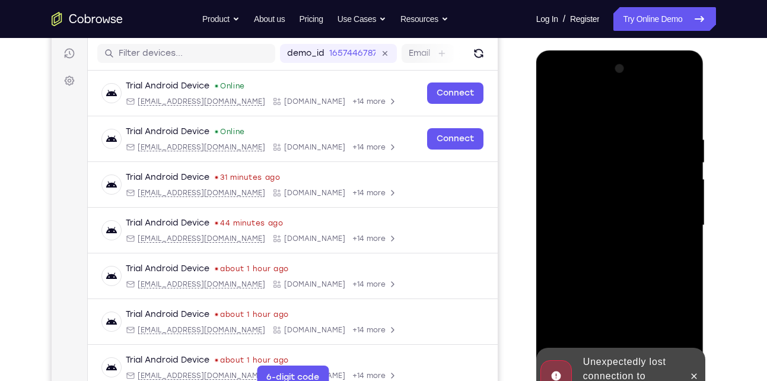
click at [555, 59] on div at bounding box center [619, 225] width 149 height 332
click at [602, 244] on div at bounding box center [619, 225] width 149 height 332
click at [697, 379] on icon at bounding box center [693, 375] width 9 height 9
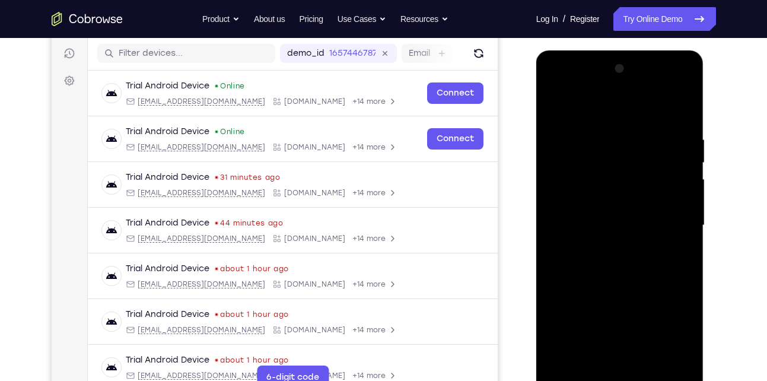
click at [617, 380] on div at bounding box center [619, 225] width 149 height 332
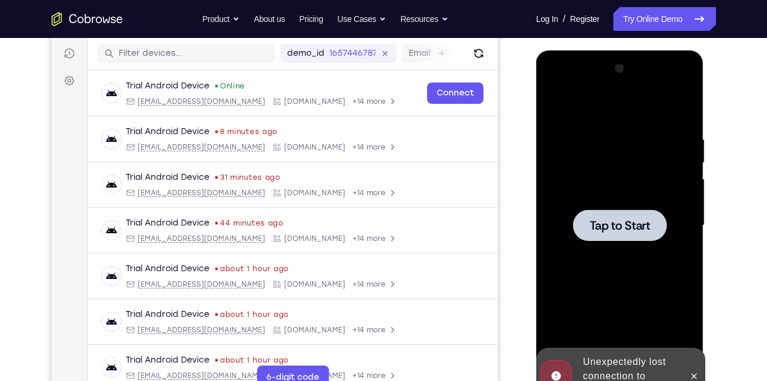
click at [616, 380] on div "Online web based iOS Simulators and Android Emulators. Run iPhone, iPad, Mobile…" at bounding box center [620, 228] width 169 height 356
click at [612, 244] on div at bounding box center [619, 225] width 149 height 332
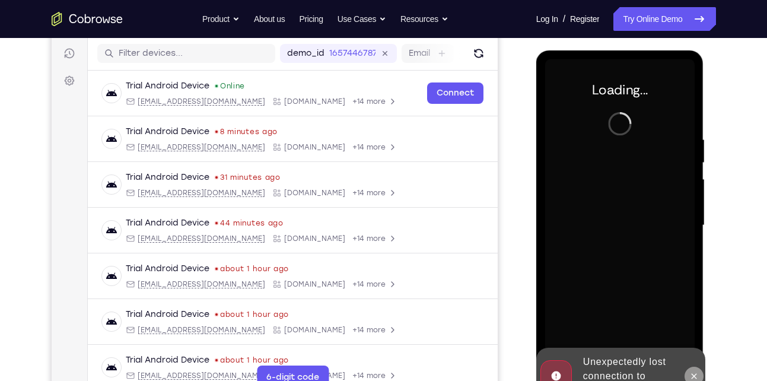
click at [693, 375] on icon at bounding box center [693, 375] width 5 height 5
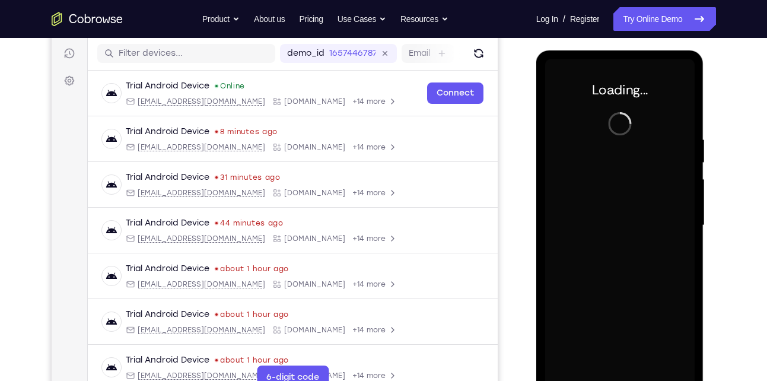
click at [595, 286] on div at bounding box center [619, 225] width 149 height 332
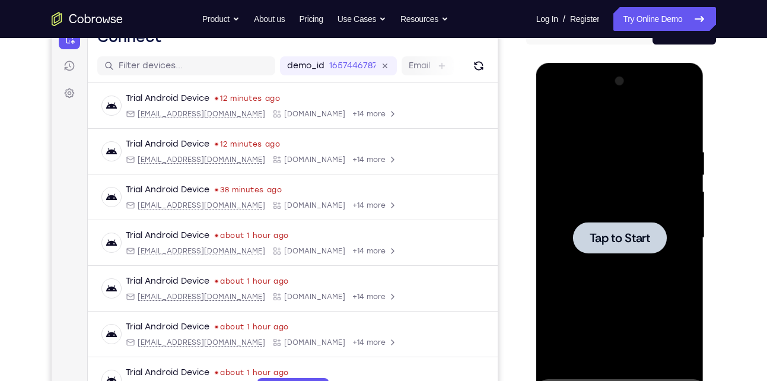
click at [663, 211] on div at bounding box center [619, 238] width 149 height 332
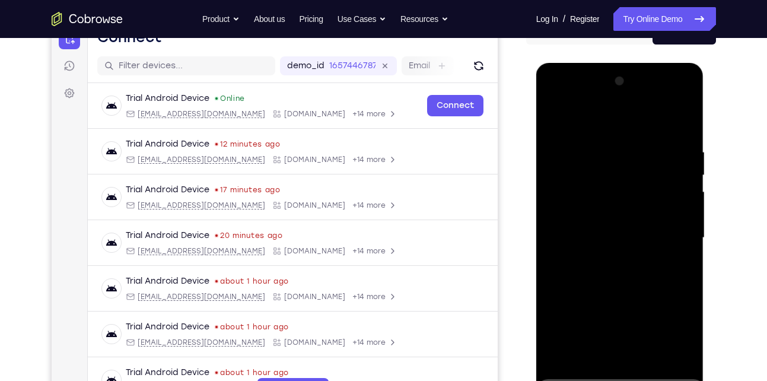
click at [636, 174] on div at bounding box center [619, 238] width 149 height 332
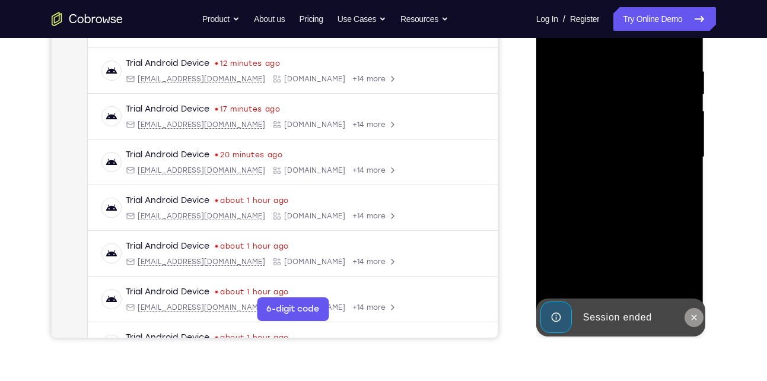
click at [692, 317] on icon at bounding box center [693, 316] width 9 height 9
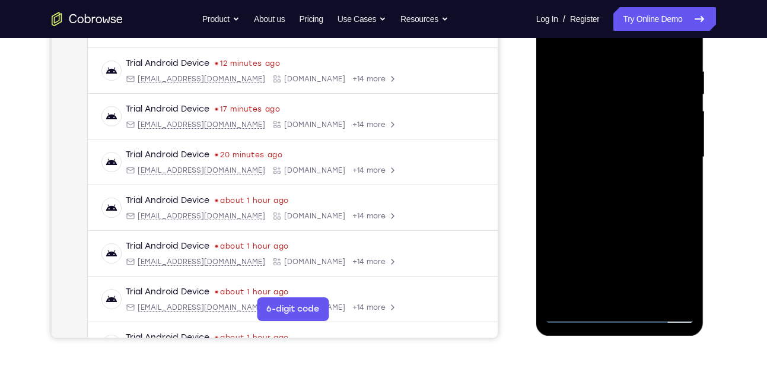
click at [619, 329] on div at bounding box center [620, 158] width 168 height 353
drag, startPoint x: 617, startPoint y: 325, endPoint x: 617, endPoint y: 310, distance: 14.8
click at [617, 310] on div at bounding box center [620, 158] width 168 height 353
drag, startPoint x: 78, startPoint y: 10, endPoint x: 712, endPoint y: 127, distance: 644.5
click at [712, 127] on div at bounding box center [621, 155] width 190 height 365
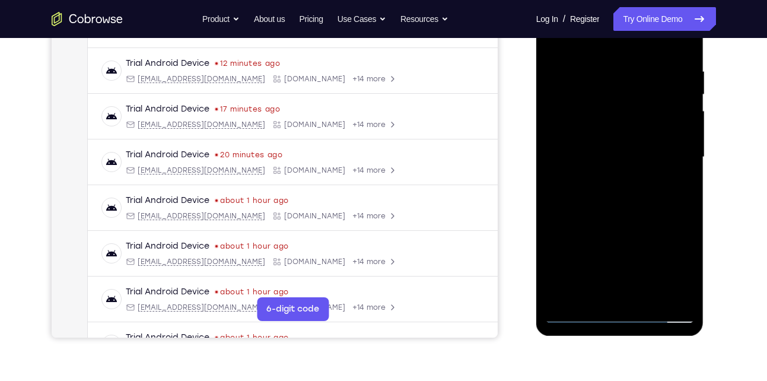
click at [614, 0] on div at bounding box center [619, 157] width 149 height 332
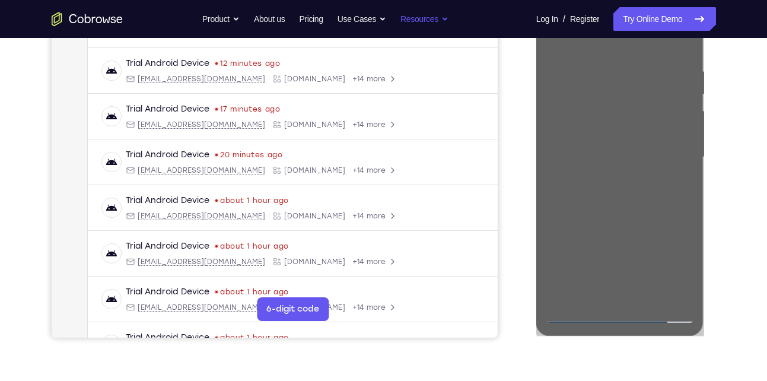
scroll to position [89, 0]
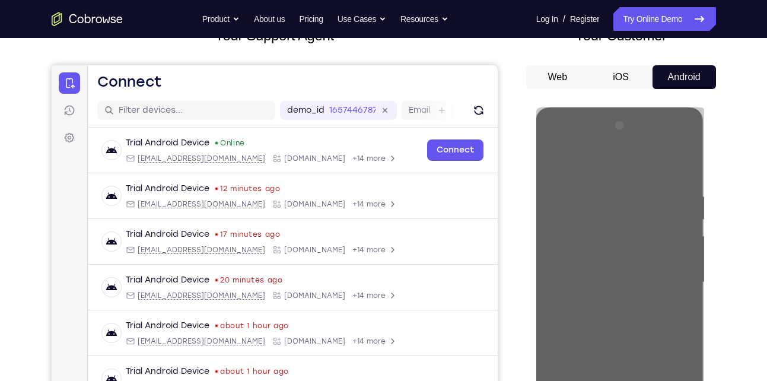
click at [722, 181] on div "Your Support Agent Your Customer Web iOS Android Next Steps We’d be happy to gi…" at bounding box center [383, 340] width 759 height 782
click at [608, 68] on button "iOS" at bounding box center [620, 77] width 63 height 24
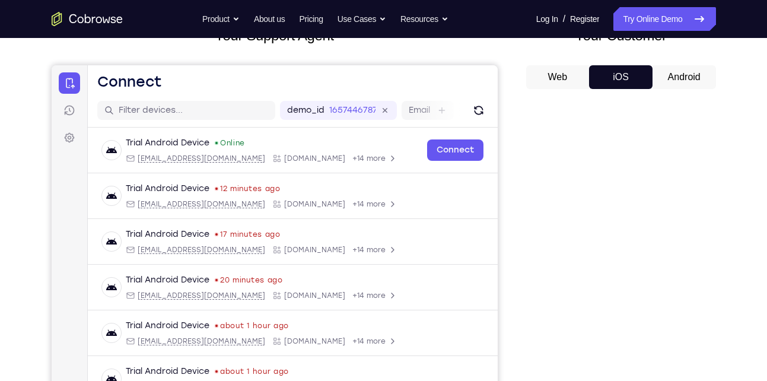
click at [556, 70] on button "Web" at bounding box center [557, 77] width 63 height 24
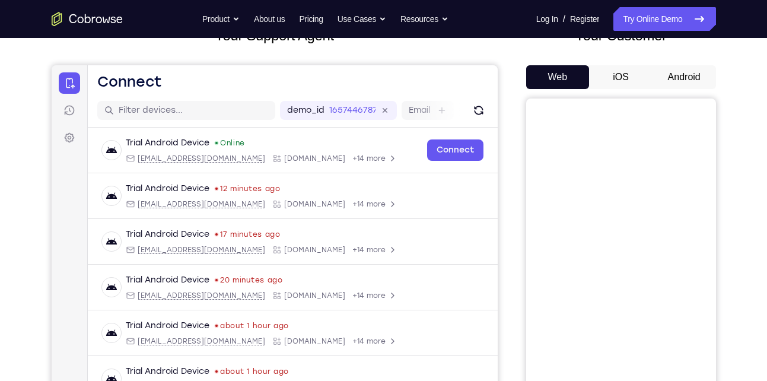
click at [679, 71] on button "Android" at bounding box center [683, 77] width 63 height 24
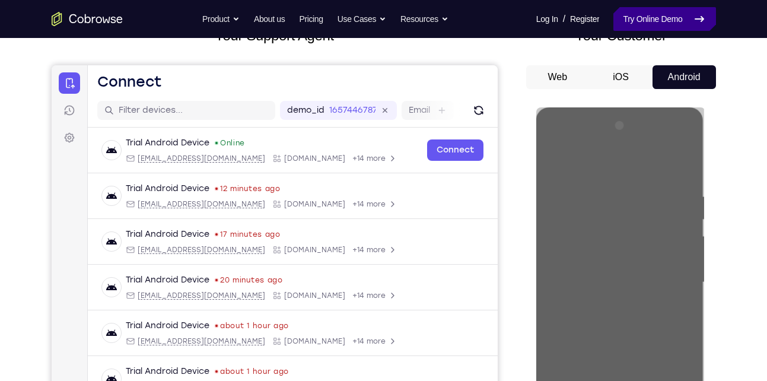
click at [656, 24] on link "Try Online Demo" at bounding box center [664, 19] width 102 height 24
drag, startPoint x: 665, startPoint y: 18, endPoint x: 614, endPoint y: 12, distance: 51.3
click at [665, 18] on link "Try Online Demo" at bounding box center [664, 19] width 102 height 24
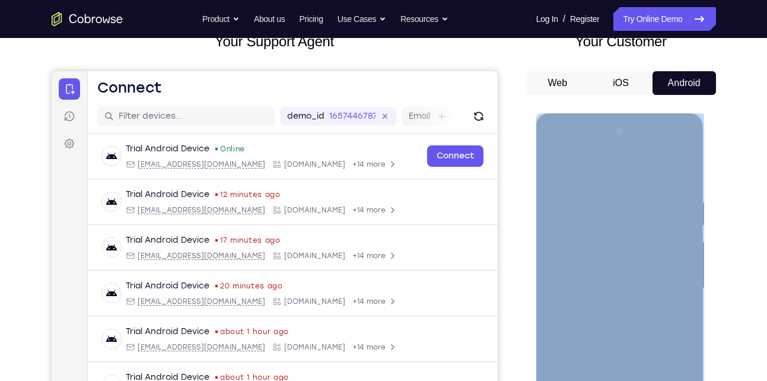
click at [667, 197] on div at bounding box center [619, 288] width 149 height 332
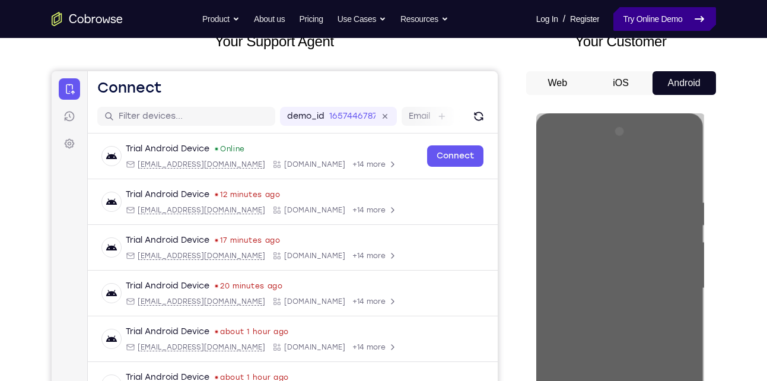
click at [657, 21] on link "Try Online Demo" at bounding box center [664, 19] width 102 height 24
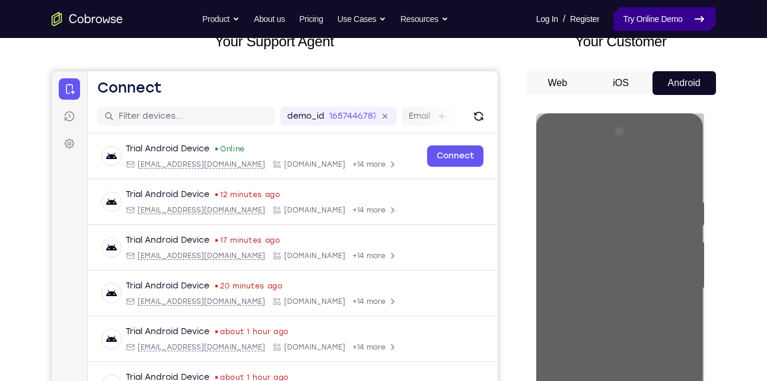
click at [657, 21] on link "Try Online Demo" at bounding box center [664, 19] width 102 height 24
click at [653, 21] on link "Try Online Demo" at bounding box center [664, 19] width 102 height 24
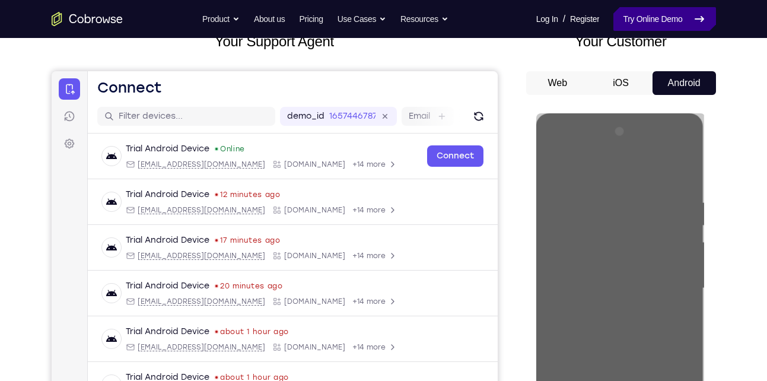
click at [653, 21] on link "Try Online Demo" at bounding box center [664, 19] width 102 height 24
drag, startPoint x: 653, startPoint y: 21, endPoint x: 126, endPoint y: 148, distance: 542.1
click at [653, 21] on link "Try Online Demo" at bounding box center [664, 19] width 102 height 24
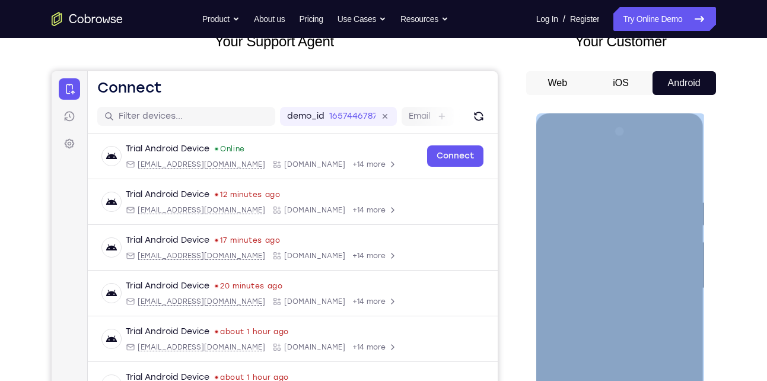
click at [573, 226] on div at bounding box center [619, 288] width 149 height 332
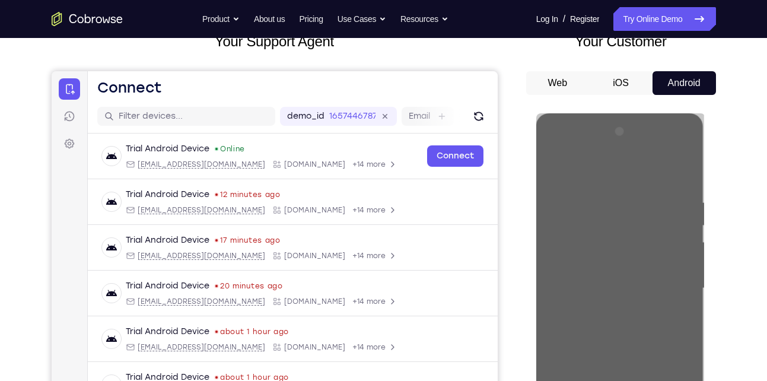
click at [620, 95] on button "iOS" at bounding box center [620, 83] width 63 height 24
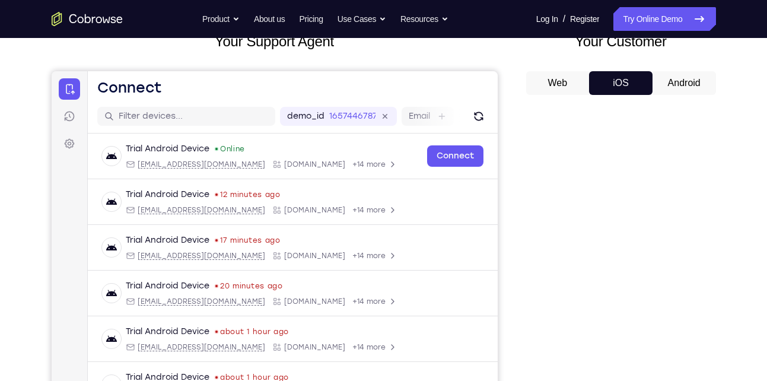
click at [620, 95] on button "iOS" at bounding box center [620, 83] width 63 height 24
click at [551, 95] on button "Web" at bounding box center [557, 83] width 63 height 24
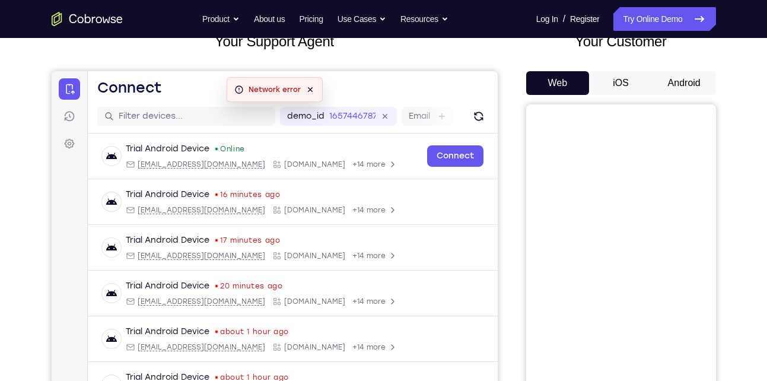
scroll to position [0, 0]
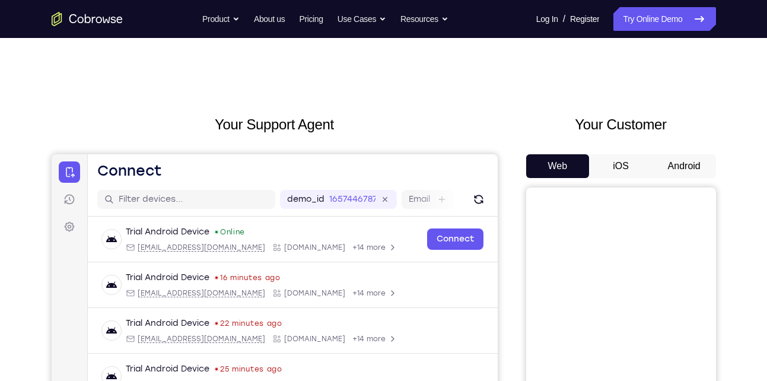
click at [693, 158] on button "Android" at bounding box center [683, 166] width 63 height 24
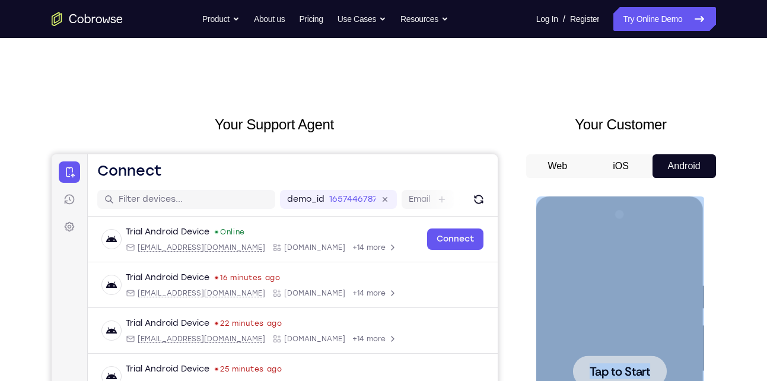
click at [632, 355] on div at bounding box center [620, 370] width 94 height 31
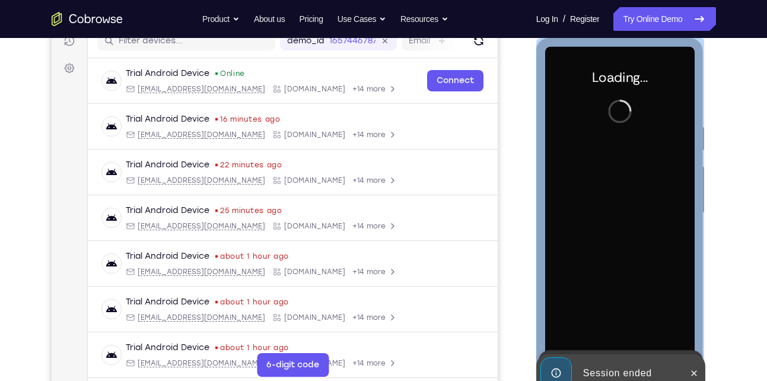
scroll to position [160, 0]
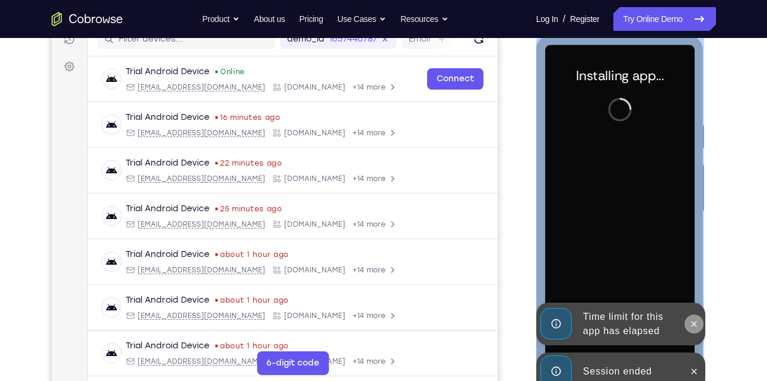
click at [689, 323] on icon at bounding box center [693, 323] width 9 height 9
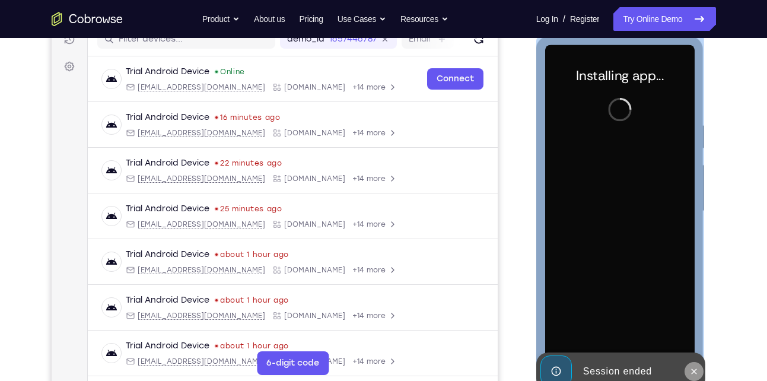
click at [697, 373] on icon at bounding box center [693, 370] width 9 height 9
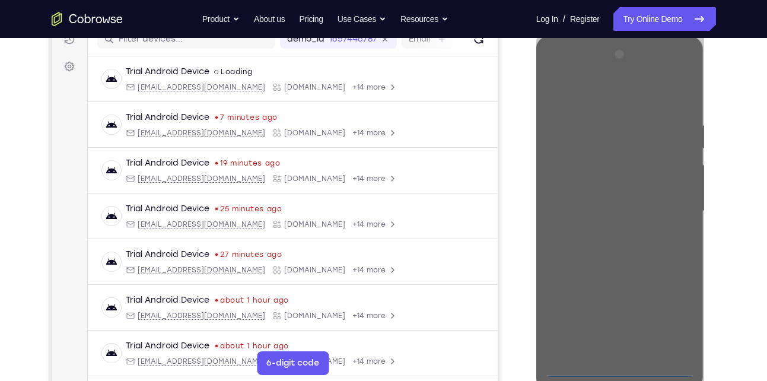
drag, startPoint x: 709, startPoint y: 200, endPoint x: 79, endPoint y: 331, distance: 643.7
click at [709, 200] on div at bounding box center [621, 209] width 190 height 365
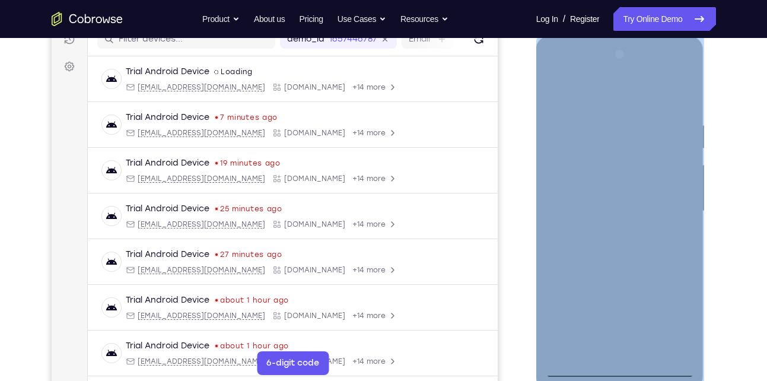
click at [620, 367] on div at bounding box center [619, 211] width 149 height 332
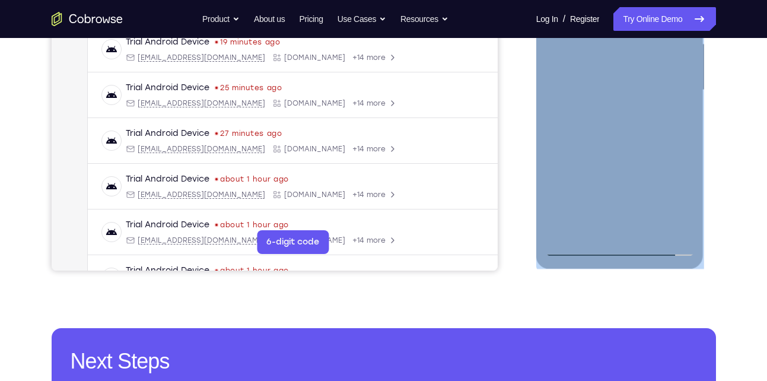
click at [615, 101] on div at bounding box center [619, 90] width 149 height 332
click at [677, 196] on div at bounding box center [619, 90] width 149 height 332
click at [554, 175] on div at bounding box center [619, 90] width 149 height 332
click at [670, 196] on div at bounding box center [619, 90] width 149 height 332
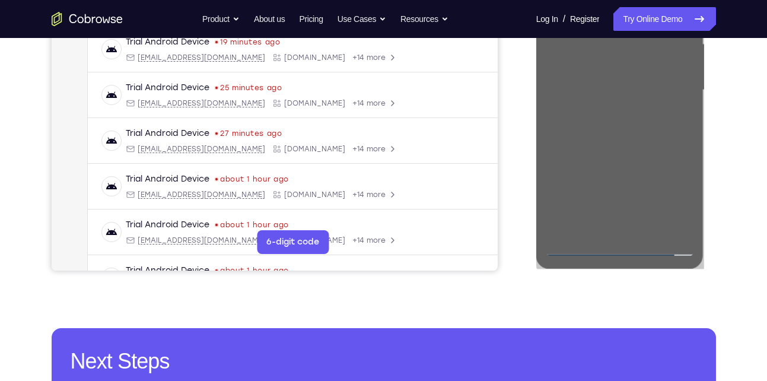
click at [741, 167] on div "Your Support Agent Your Customer Web iOS Android Next Steps We’d be happy to gi…" at bounding box center [383, 148] width 759 height 782
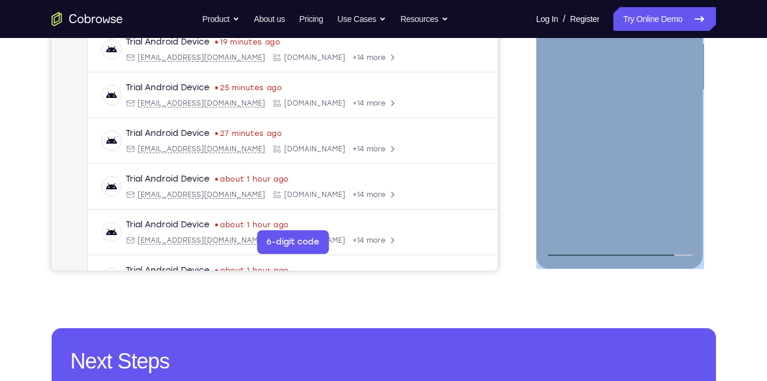
click at [668, 201] on div at bounding box center [619, 90] width 149 height 332
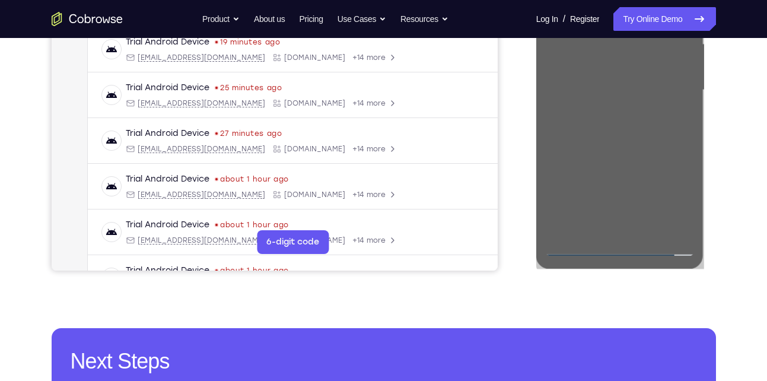
scroll to position [95, 0]
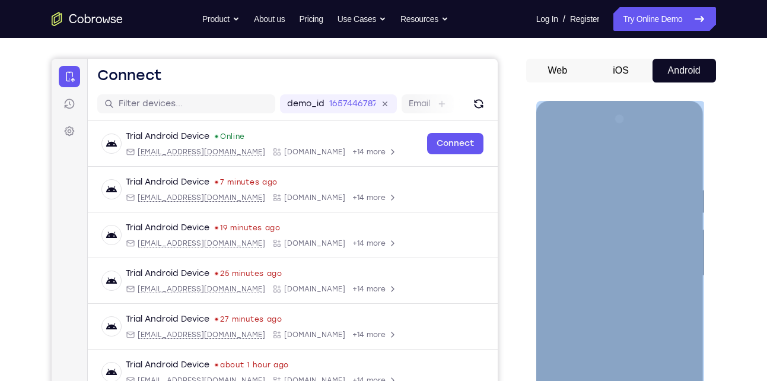
click at [617, 380] on div at bounding box center [619, 276] width 149 height 332
drag, startPoint x: 669, startPoint y: 433, endPoint x: 1054, endPoint y: 208, distance: 445.9
click at [669, 380] on div at bounding box center [619, 276] width 149 height 332
click at [677, 380] on div at bounding box center [619, 276] width 149 height 332
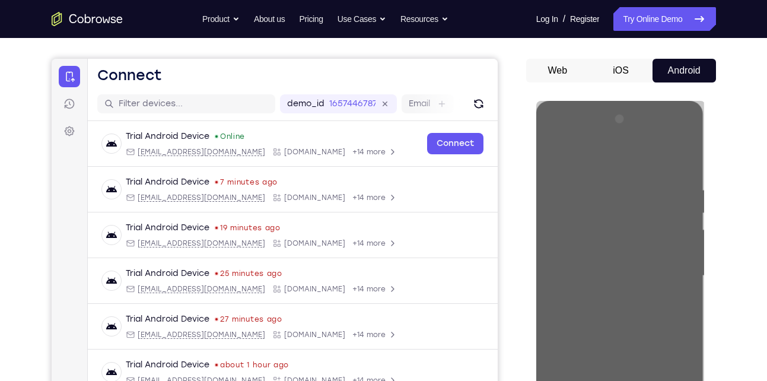
click at [729, 244] on div "Your Support Agent Your Customer Web iOS Android Next Steps We’d be happy to gi…" at bounding box center [383, 333] width 759 height 782
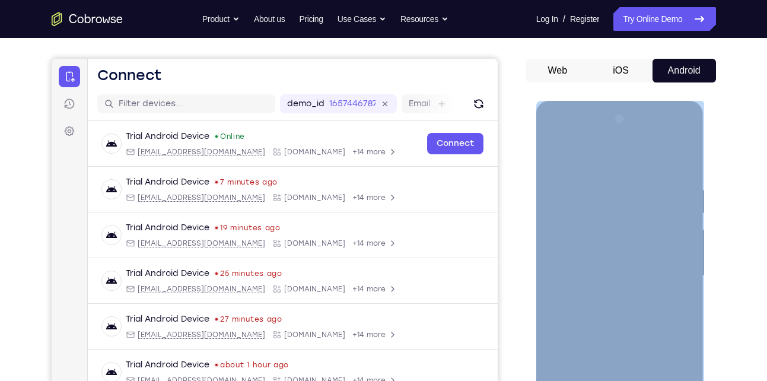
drag, startPoint x: 617, startPoint y: 435, endPoint x: 1176, endPoint y: 117, distance: 643.4
click at [617, 380] on div at bounding box center [619, 276] width 149 height 332
drag, startPoint x: 1176, startPoint y: 117, endPoint x: 617, endPoint y: 435, distance: 643.4
click at [617, 380] on div at bounding box center [619, 276] width 149 height 332
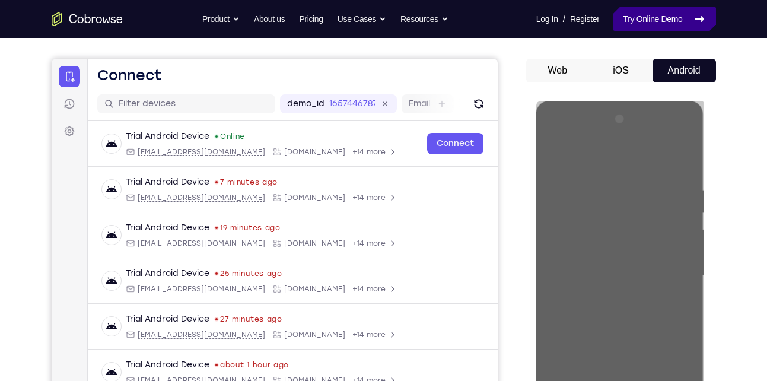
click at [640, 16] on link "Try Online Demo" at bounding box center [664, 19] width 102 height 24
click at [620, 82] on button "iOS" at bounding box center [620, 71] width 63 height 24
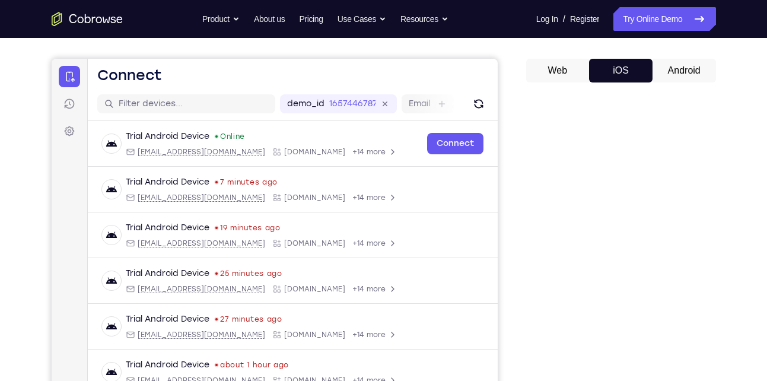
click at [554, 82] on button "Web" at bounding box center [557, 71] width 63 height 24
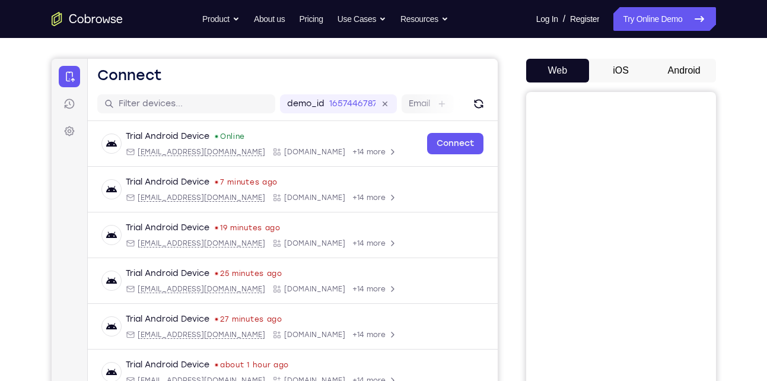
click at [614, 82] on button "iOS" at bounding box center [620, 71] width 63 height 24
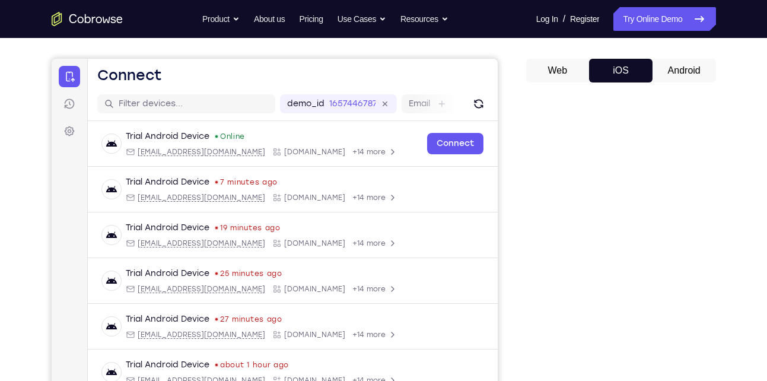
click at [676, 82] on button "Android" at bounding box center [683, 71] width 63 height 24
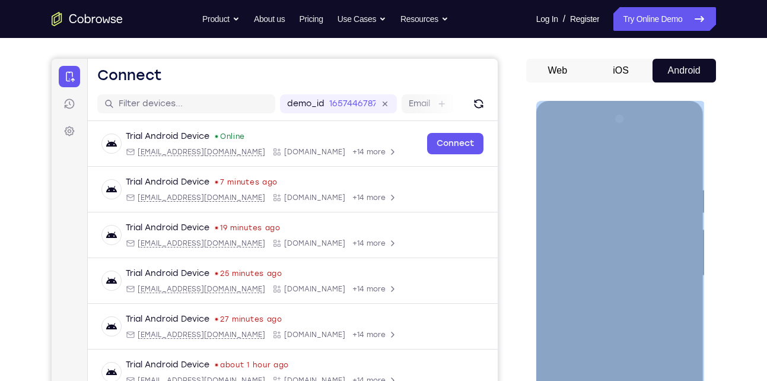
click at [621, 380] on div at bounding box center [619, 276] width 149 height 332
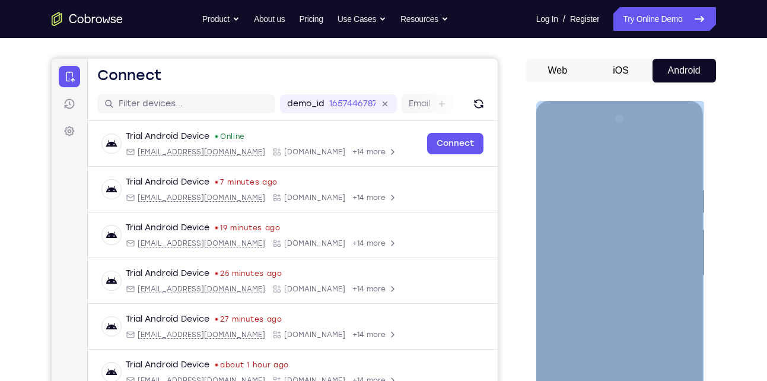
drag, startPoint x: 621, startPoint y: 431, endPoint x: 489, endPoint y: 323, distance: 171.1
click at [536, 323] on html "Online web based iOS Simulators and Android Emulators. Run iPhone, iPad, Mobile…" at bounding box center [620, 279] width 169 height 356
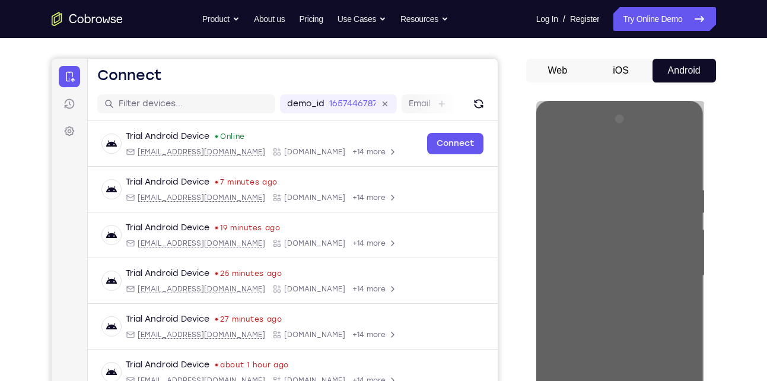
click at [513, 221] on div "Your Support Agent Your Customer Web iOS Android" at bounding box center [384, 237] width 664 height 438
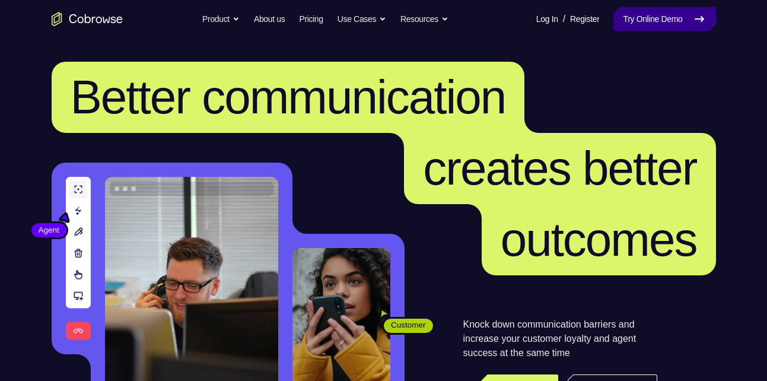
click at [647, 29] on link "Try Online Demo" at bounding box center [664, 19] width 102 height 24
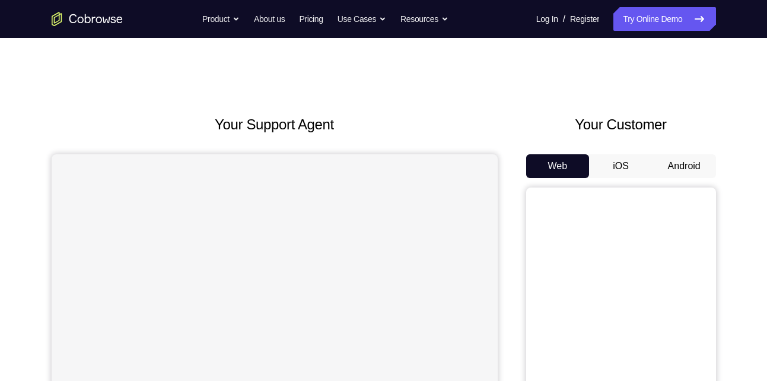
click at [682, 164] on button "Android" at bounding box center [683, 166] width 63 height 24
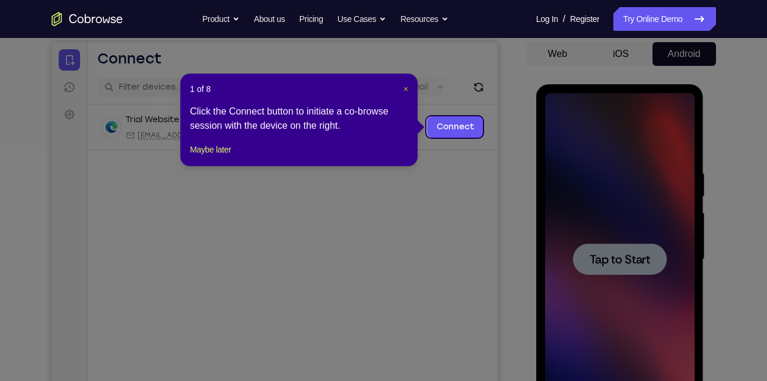
click at [405, 90] on span "×" at bounding box center [405, 88] width 5 height 9
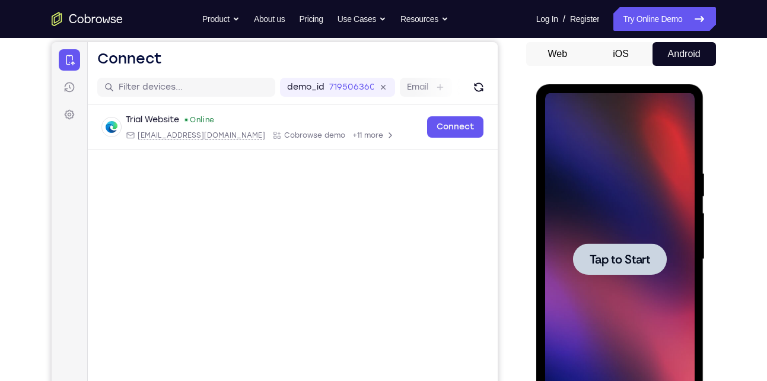
click at [596, 247] on div at bounding box center [620, 258] width 94 height 31
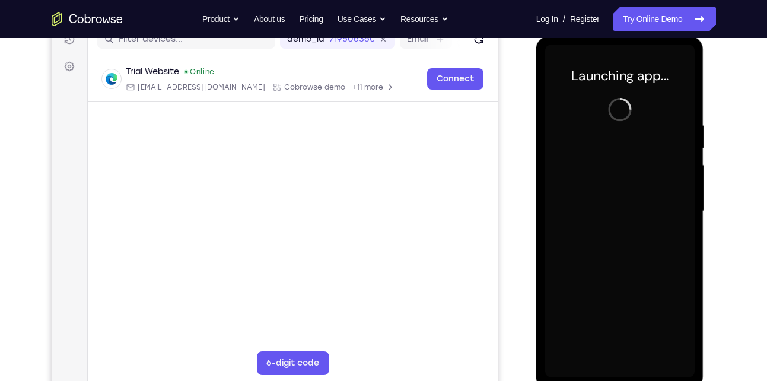
scroll to position [156, 0]
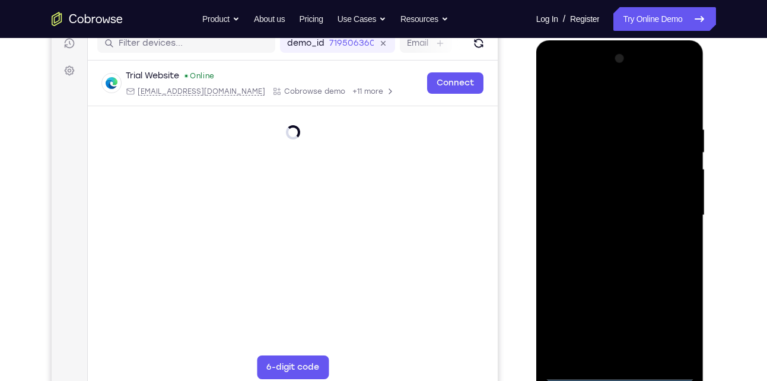
click at [623, 372] on div at bounding box center [619, 215] width 149 height 332
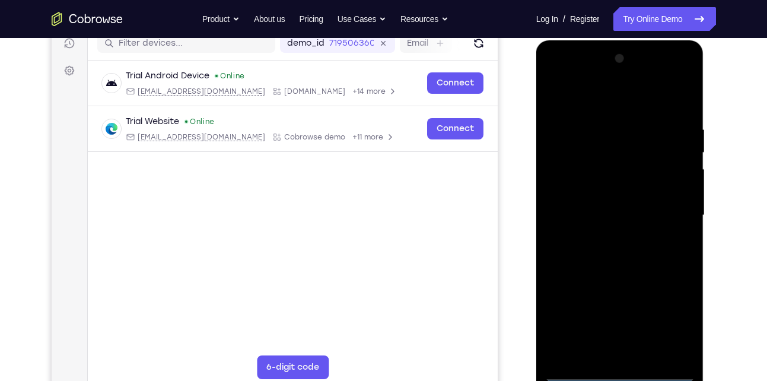
click at [669, 324] on div at bounding box center [619, 215] width 149 height 332
click at [592, 100] on div at bounding box center [619, 215] width 149 height 332
click at [587, 151] on div at bounding box center [619, 215] width 149 height 332
click at [659, 234] on div at bounding box center [619, 215] width 149 height 332
drag, startPoint x: 588, startPoint y: 277, endPoint x: 603, endPoint y: 131, distance: 146.6
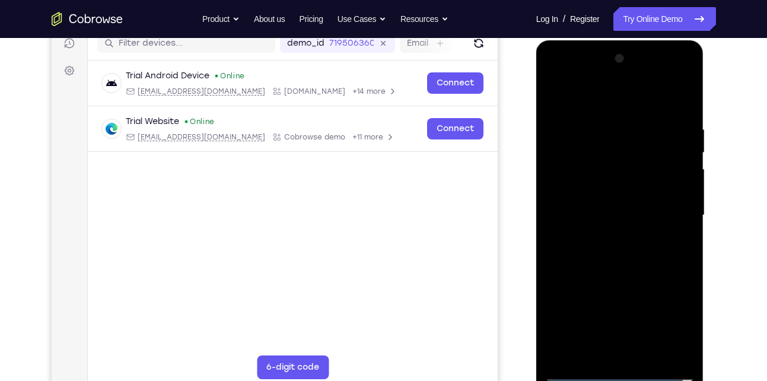
click at [603, 131] on div at bounding box center [619, 215] width 149 height 332
drag, startPoint x: 607, startPoint y: 279, endPoint x: 616, endPoint y: 197, distance: 82.9
click at [616, 197] on div at bounding box center [619, 215] width 149 height 332
drag, startPoint x: 598, startPoint y: 283, endPoint x: 612, endPoint y: 186, distance: 98.9
click at [612, 186] on div at bounding box center [619, 215] width 149 height 332
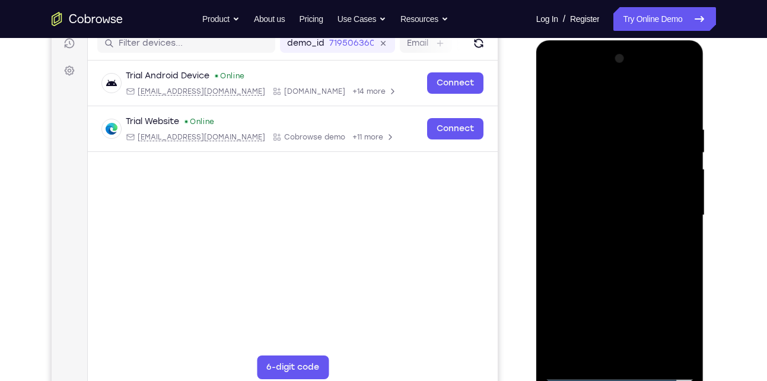
drag, startPoint x: 596, startPoint y: 285, endPoint x: 624, endPoint y: 181, distance: 107.6
click at [624, 181] on div at bounding box center [619, 215] width 149 height 332
drag, startPoint x: 589, startPoint y: 200, endPoint x: 618, endPoint y: 128, distance: 77.6
click at [618, 128] on div at bounding box center [619, 215] width 149 height 332
click at [639, 96] on div at bounding box center [619, 215] width 149 height 332
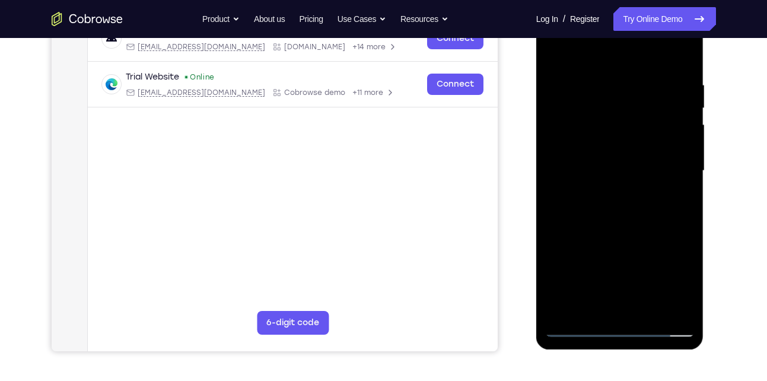
scroll to position [202, 0]
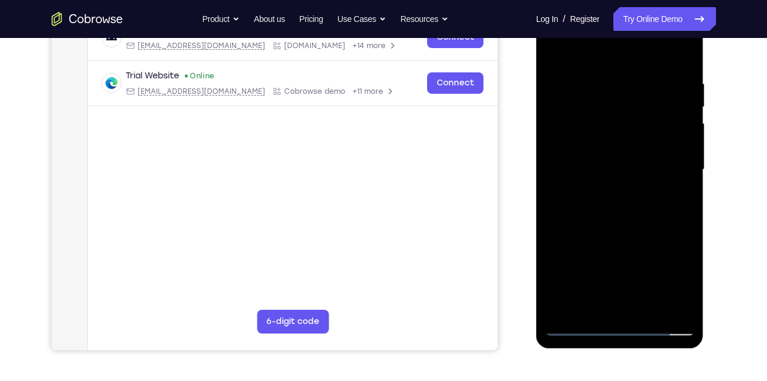
drag, startPoint x: 592, startPoint y: 239, endPoint x: 632, endPoint y: 140, distance: 106.7
click at [632, 140] on div at bounding box center [619, 170] width 149 height 332
drag, startPoint x: 616, startPoint y: 269, endPoint x: 635, endPoint y: 111, distance: 158.8
click at [635, 111] on div at bounding box center [619, 170] width 149 height 332
drag, startPoint x: 605, startPoint y: 183, endPoint x: 612, endPoint y: 167, distance: 17.3
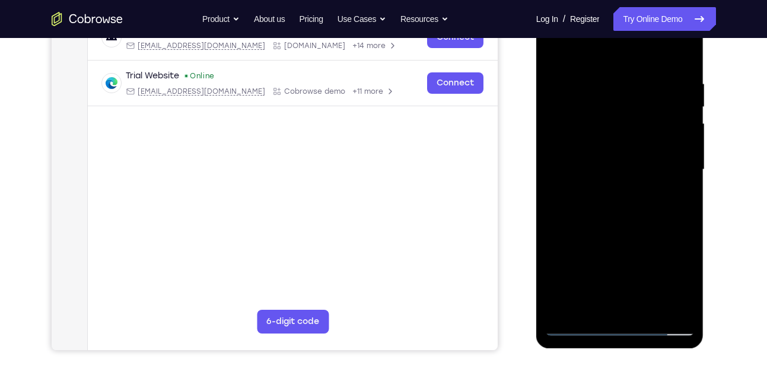
click at [612, 167] on div at bounding box center [619, 170] width 149 height 332
drag, startPoint x: 593, startPoint y: 212, endPoint x: 618, endPoint y: 158, distance: 59.7
click at [618, 158] on div at bounding box center [619, 170] width 149 height 332
drag, startPoint x: 592, startPoint y: 190, endPoint x: 628, endPoint y: 120, distance: 78.0
click at [628, 120] on div at bounding box center [619, 170] width 149 height 332
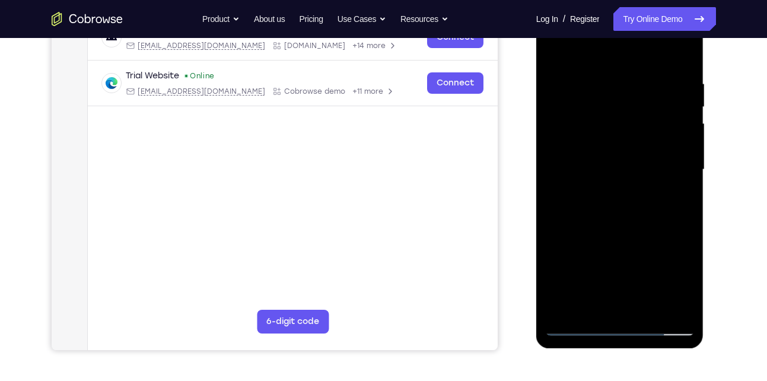
click at [601, 178] on div at bounding box center [619, 170] width 149 height 332
drag, startPoint x: 586, startPoint y: 247, endPoint x: 634, endPoint y: 109, distance: 146.2
click at [634, 109] on div at bounding box center [619, 170] width 149 height 332
drag, startPoint x: 583, startPoint y: 252, endPoint x: 638, endPoint y: 120, distance: 142.7
click at [638, 120] on div at bounding box center [619, 170] width 149 height 332
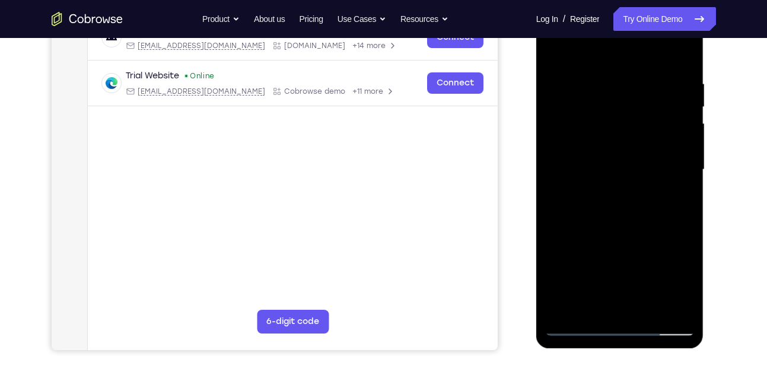
drag, startPoint x: 591, startPoint y: 277, endPoint x: 626, endPoint y: 132, distance: 150.0
click at [626, 132] on div at bounding box center [619, 170] width 149 height 332
drag, startPoint x: 601, startPoint y: 247, endPoint x: 620, endPoint y: 168, distance: 80.7
click at [620, 168] on div at bounding box center [619, 170] width 149 height 332
click at [612, 203] on div at bounding box center [619, 170] width 149 height 332
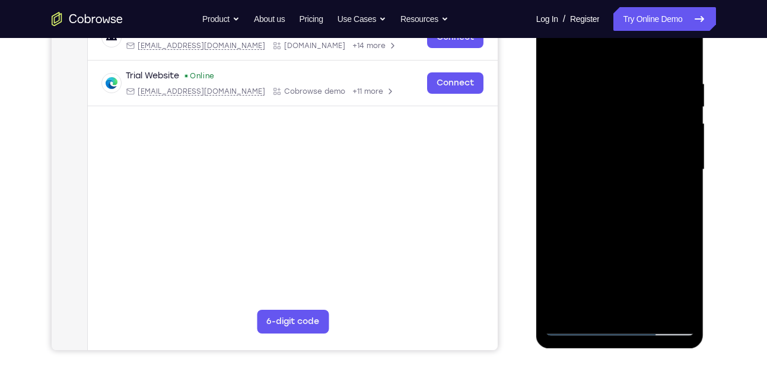
drag, startPoint x: 578, startPoint y: 238, endPoint x: 611, endPoint y: 160, distance: 84.8
click at [611, 160] on div at bounding box center [619, 170] width 149 height 332
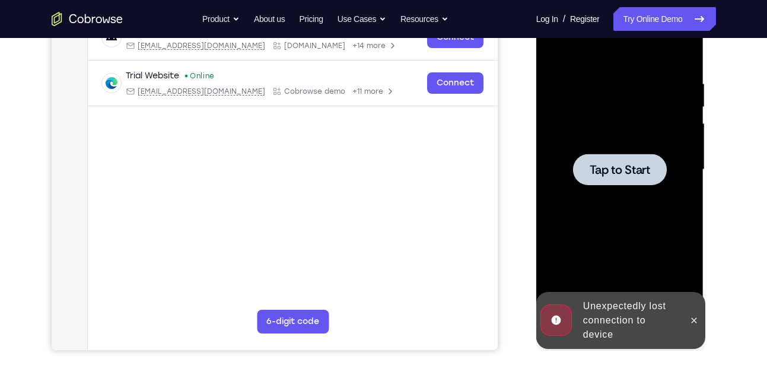
scroll to position [225, 0]
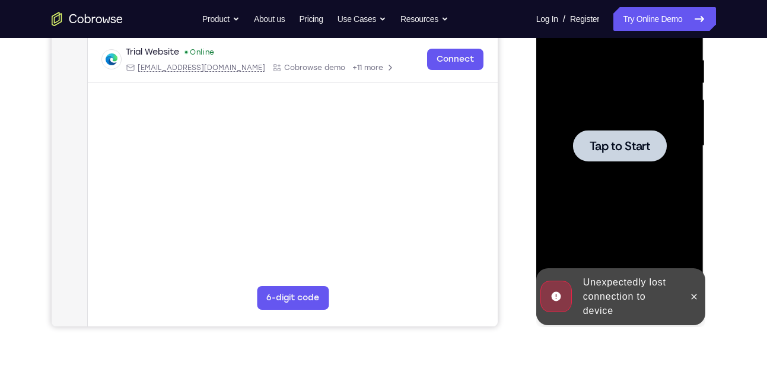
click at [627, 142] on span "Tap to Start" at bounding box center [619, 146] width 60 height 12
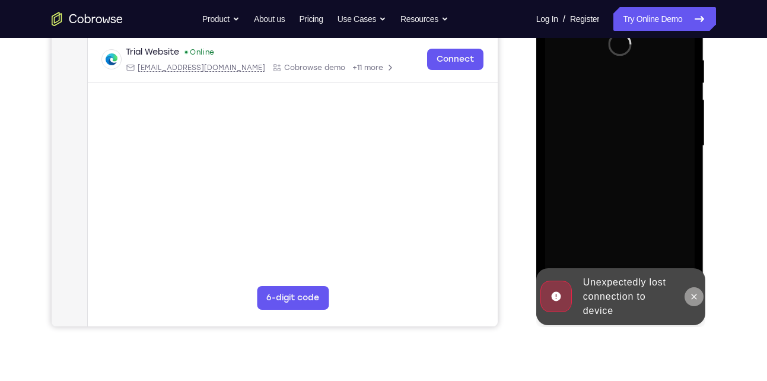
click at [690, 299] on icon at bounding box center [693, 296] width 9 height 9
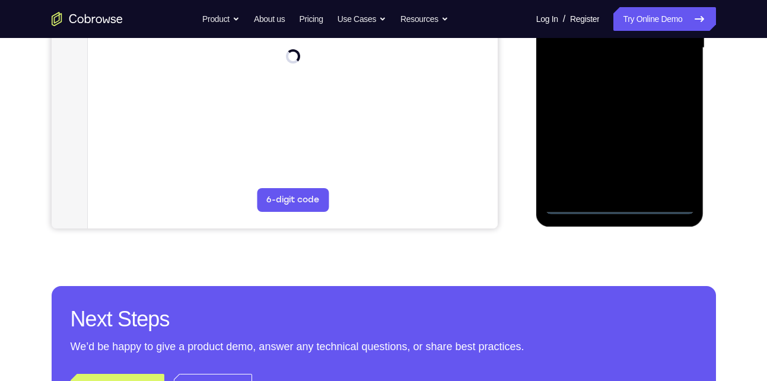
scroll to position [325, 0]
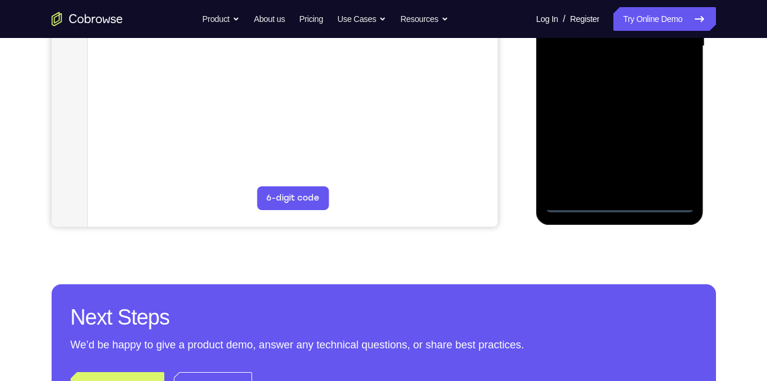
click at [621, 201] on div at bounding box center [619, 46] width 149 height 332
click at [676, 151] on div at bounding box center [619, 46] width 149 height 332
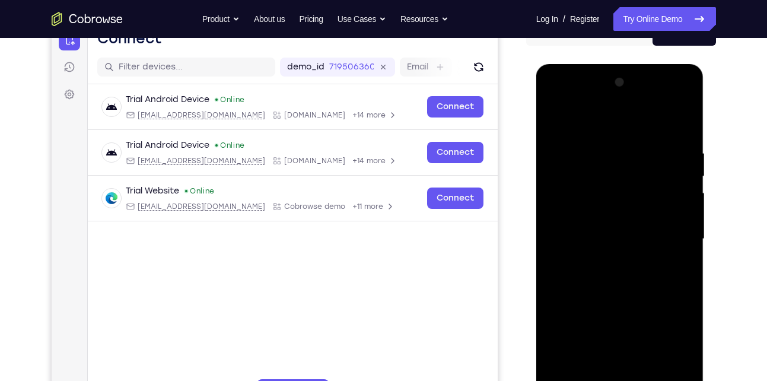
scroll to position [131, 0]
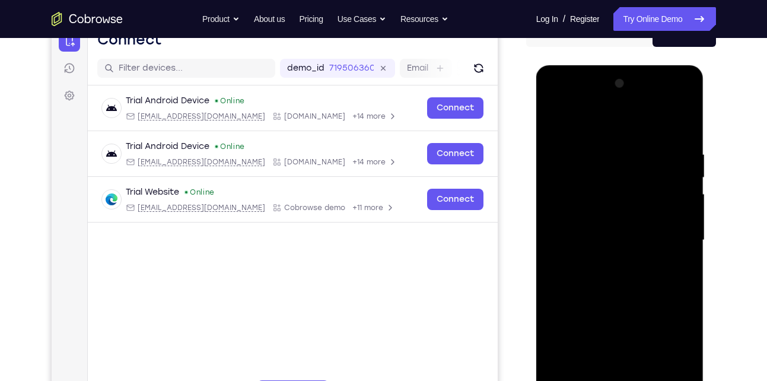
click at [592, 123] on div at bounding box center [619, 240] width 149 height 332
click at [592, 173] on div at bounding box center [619, 240] width 149 height 332
click at [561, 148] on div at bounding box center [619, 240] width 149 height 332
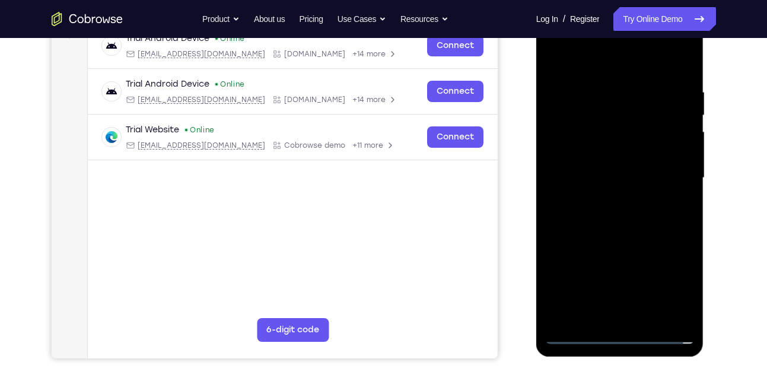
scroll to position [194, 0]
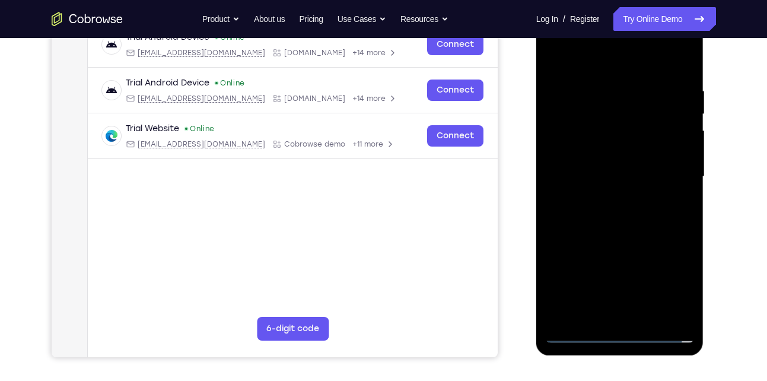
click at [578, 333] on div at bounding box center [619, 177] width 149 height 332
click at [677, 282] on div at bounding box center [619, 177] width 149 height 332
click at [669, 181] on div at bounding box center [619, 177] width 149 height 332
click at [606, 199] on div at bounding box center [619, 177] width 149 height 332
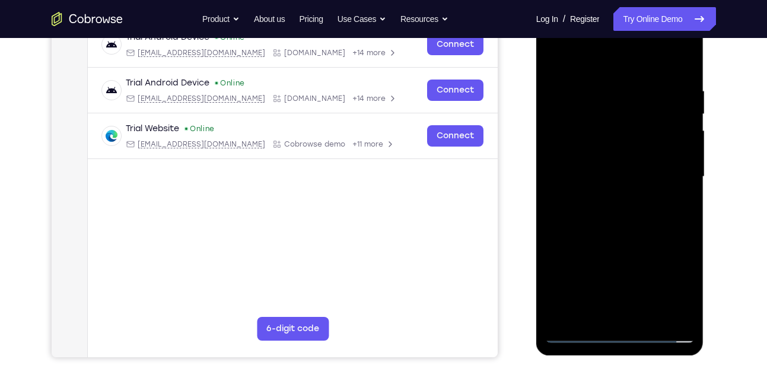
click at [605, 167] on div at bounding box center [619, 177] width 149 height 332
click at [585, 150] on div at bounding box center [619, 177] width 149 height 332
click at [578, 175] on div at bounding box center [619, 177] width 149 height 332
click at [575, 217] on div at bounding box center [619, 177] width 149 height 332
click at [620, 209] on div at bounding box center [619, 177] width 149 height 332
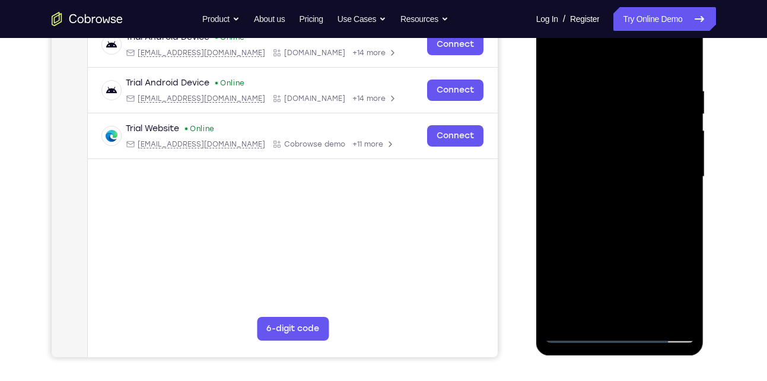
click at [671, 56] on div at bounding box center [619, 177] width 149 height 332
click at [619, 216] on div at bounding box center [619, 177] width 149 height 332
click at [611, 212] on div at bounding box center [619, 177] width 149 height 332
click at [622, 230] on div at bounding box center [619, 177] width 149 height 332
click at [619, 264] on div at bounding box center [619, 177] width 149 height 332
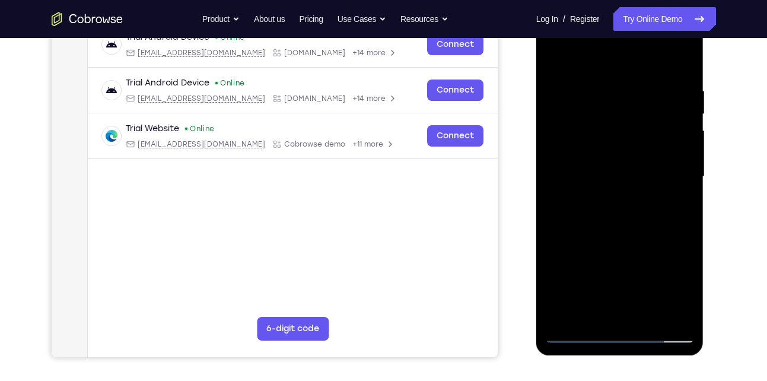
click at [619, 264] on div at bounding box center [619, 177] width 149 height 332
drag, startPoint x: 619, startPoint y: 264, endPoint x: 638, endPoint y: 147, distance: 118.3
click at [638, 147] on div at bounding box center [619, 177] width 149 height 332
click at [684, 117] on div at bounding box center [619, 177] width 149 height 332
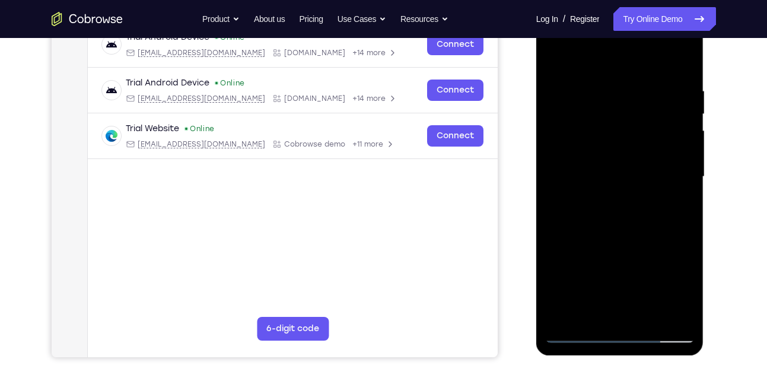
click at [684, 117] on div at bounding box center [619, 177] width 149 height 332
click at [648, 317] on div at bounding box center [619, 177] width 149 height 332
click at [603, 238] on div at bounding box center [619, 177] width 149 height 332
click at [589, 153] on div at bounding box center [619, 177] width 149 height 332
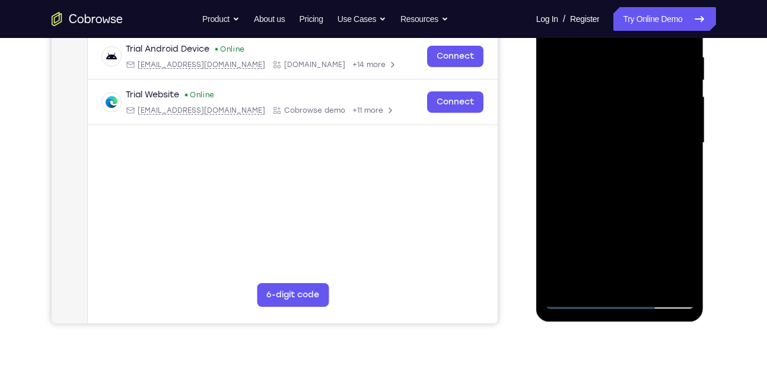
scroll to position [229, 0]
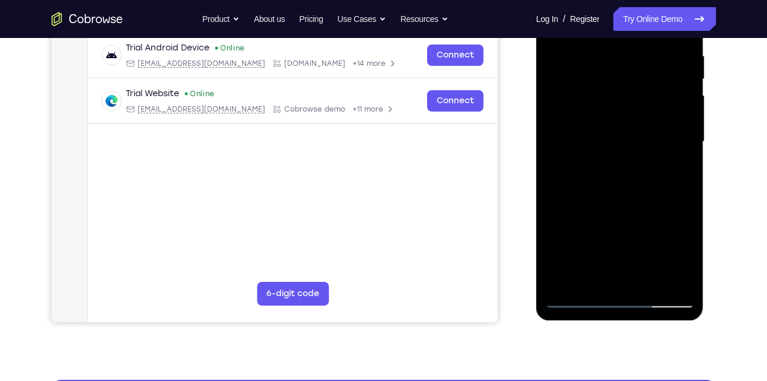
click at [589, 275] on div at bounding box center [619, 142] width 149 height 332
click at [610, 170] on div at bounding box center [619, 142] width 149 height 332
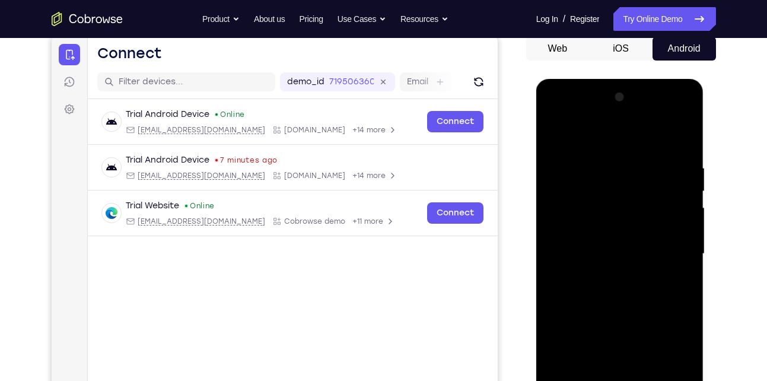
scroll to position [117, 0]
drag, startPoint x: 602, startPoint y: 154, endPoint x: 560, endPoint y: 362, distance: 212.2
click at [560, 362] on div at bounding box center [619, 254] width 149 height 332
drag, startPoint x: 635, startPoint y: 160, endPoint x: 579, endPoint y: 283, distance: 134.8
click at [579, 283] on div at bounding box center [619, 254] width 149 height 332
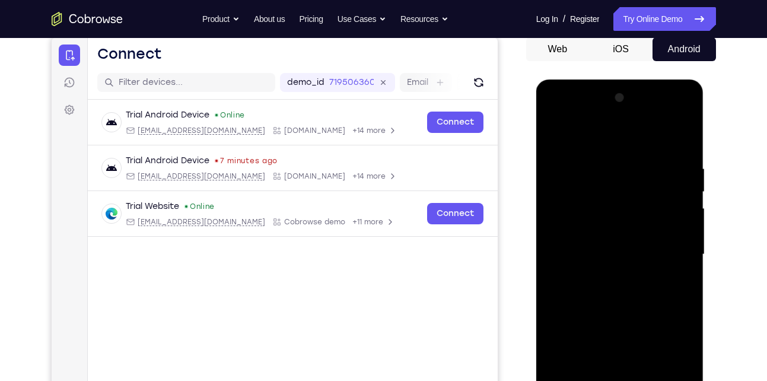
drag, startPoint x: 589, startPoint y: 227, endPoint x: 624, endPoint y: 144, distance: 90.3
click at [624, 144] on div at bounding box center [619, 254] width 149 height 332
click at [569, 181] on div at bounding box center [619, 254] width 149 height 332
drag, startPoint x: 633, startPoint y: 164, endPoint x: 618, endPoint y: 275, distance: 111.9
click at [618, 275] on div at bounding box center [619, 254] width 149 height 332
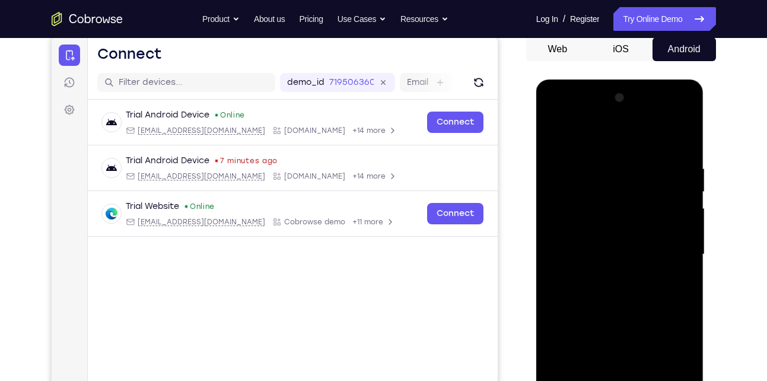
drag, startPoint x: 644, startPoint y: 197, endPoint x: 561, endPoint y: 376, distance: 197.1
click at [561, 376] on div at bounding box center [619, 254] width 149 height 332
drag, startPoint x: 646, startPoint y: 200, endPoint x: 589, endPoint y: 366, distance: 175.1
click at [589, 366] on div at bounding box center [619, 254] width 149 height 332
drag, startPoint x: 639, startPoint y: 183, endPoint x: 612, endPoint y: 276, distance: 96.7
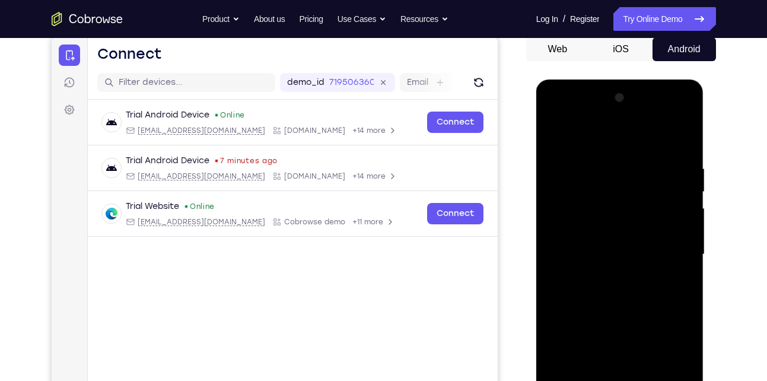
click at [612, 276] on div at bounding box center [619, 254] width 149 height 332
drag, startPoint x: 633, startPoint y: 206, endPoint x: 596, endPoint y: 307, distance: 107.5
click at [596, 307] on div at bounding box center [619, 254] width 149 height 332
drag, startPoint x: 633, startPoint y: 205, endPoint x: 583, endPoint y: 339, distance: 142.4
click at [583, 339] on div at bounding box center [619, 254] width 149 height 332
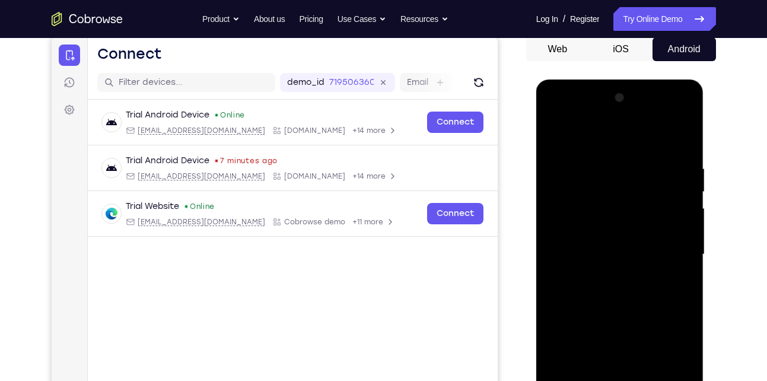
drag, startPoint x: 641, startPoint y: 166, endPoint x: 579, endPoint y: 329, distance: 174.5
click at [579, 329] on div at bounding box center [619, 254] width 149 height 332
drag, startPoint x: 654, startPoint y: 179, endPoint x: 579, endPoint y: 363, distance: 198.6
click at [579, 363] on div at bounding box center [619, 254] width 149 height 332
drag, startPoint x: 630, startPoint y: 182, endPoint x: 566, endPoint y: 368, distance: 196.5
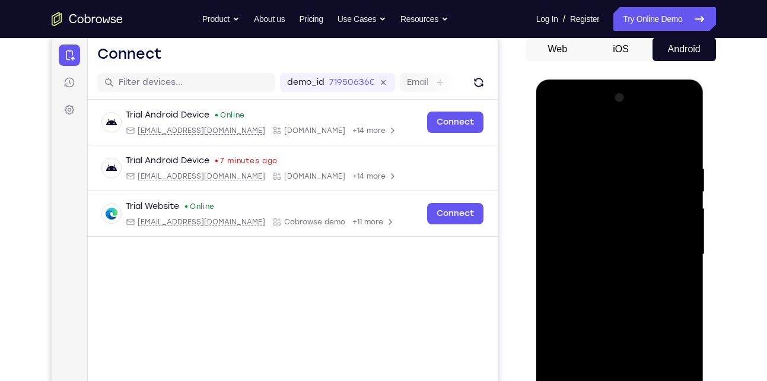
click at [566, 368] on div at bounding box center [619, 254] width 149 height 332
drag, startPoint x: 647, startPoint y: 194, endPoint x: 595, endPoint y: 339, distance: 154.0
click at [595, 339] on div at bounding box center [619, 254] width 149 height 332
drag, startPoint x: 650, startPoint y: 164, endPoint x: 568, endPoint y: 350, distance: 203.9
click at [568, 350] on div at bounding box center [619, 254] width 149 height 332
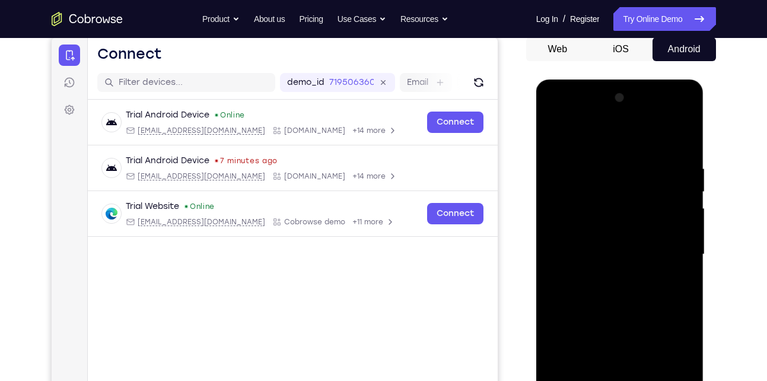
drag, startPoint x: 586, startPoint y: 193, endPoint x: 602, endPoint y: 411, distance: 218.2
click at [602, 380] on div at bounding box center [619, 254] width 149 height 332
drag, startPoint x: 649, startPoint y: 203, endPoint x: 612, endPoint y: 360, distance: 160.6
click at [612, 360] on div at bounding box center [619, 254] width 149 height 332
drag, startPoint x: 603, startPoint y: 157, endPoint x: 586, endPoint y: 301, distance: 145.1
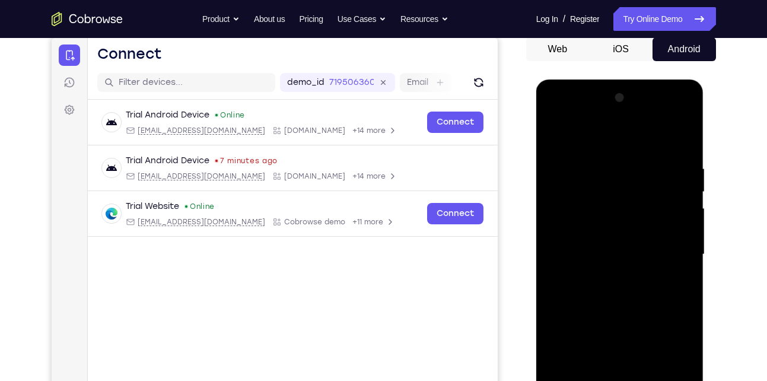
click at [586, 301] on div at bounding box center [619, 254] width 149 height 332
drag, startPoint x: 650, startPoint y: 182, endPoint x: 628, endPoint y: 360, distance: 179.3
click at [628, 360] on div at bounding box center [619, 254] width 149 height 332
drag, startPoint x: 620, startPoint y: 164, endPoint x: 599, endPoint y: 310, distance: 147.9
click at [599, 310] on div at bounding box center [619, 254] width 149 height 332
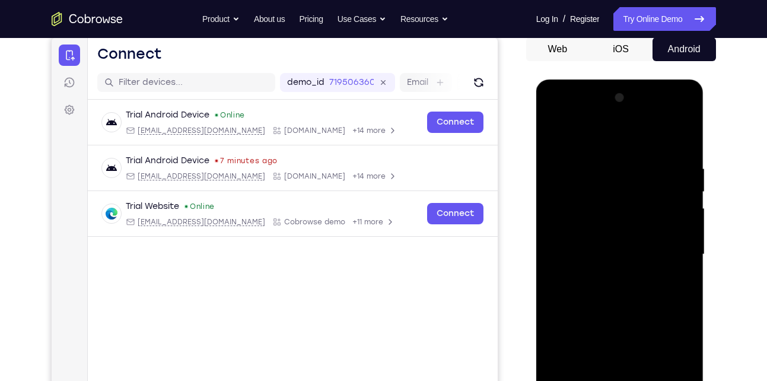
drag, startPoint x: 620, startPoint y: 160, endPoint x: 574, endPoint y: 298, distance: 145.5
click at [574, 298] on div at bounding box center [619, 254] width 149 height 332
drag, startPoint x: 640, startPoint y: 176, endPoint x: 590, endPoint y: 368, distance: 198.6
click at [590, 368] on div at bounding box center [619, 254] width 149 height 332
drag, startPoint x: 615, startPoint y: 189, endPoint x: 523, endPoint y: 411, distance: 240.6
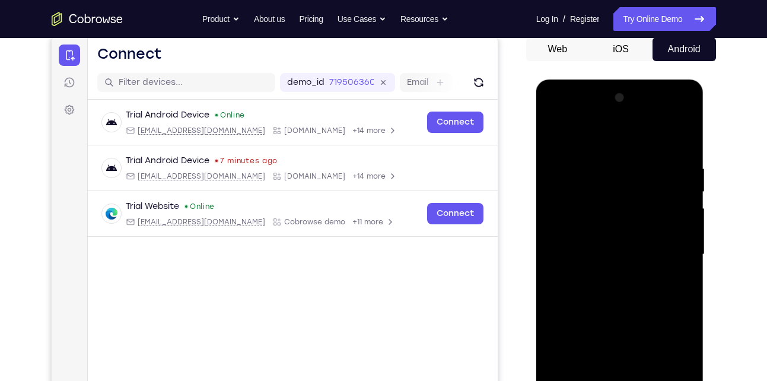
click at [536, 380] on html "Online web based iOS Simulators and Android Emulators. Run iPhone, iPad, Mobile…" at bounding box center [620, 257] width 169 height 356
drag, startPoint x: 598, startPoint y: 200, endPoint x: 541, endPoint y: 411, distance: 218.4
click at [541, 380] on div at bounding box center [620, 255] width 168 height 353
drag, startPoint x: 613, startPoint y: 185, endPoint x: 558, endPoint y: 411, distance: 232.5
click at [558, 380] on div at bounding box center [619, 254] width 149 height 332
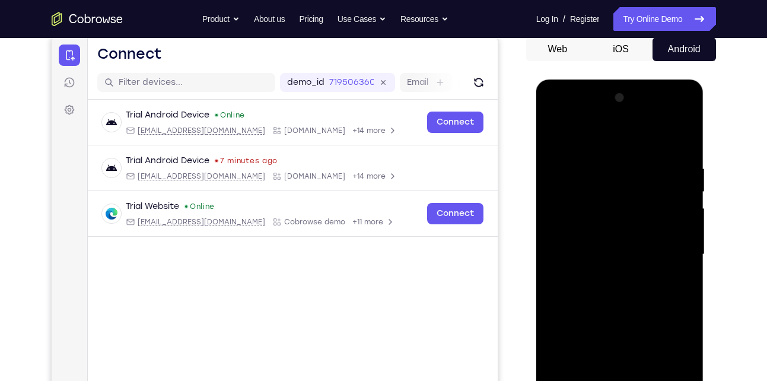
drag, startPoint x: 605, startPoint y: 213, endPoint x: 564, endPoint y: 347, distance: 140.1
click at [564, 347] on div at bounding box center [619, 254] width 149 height 332
drag, startPoint x: 601, startPoint y: 198, endPoint x: 577, endPoint y: 319, distance: 123.1
click at [577, 319] on div at bounding box center [619, 254] width 149 height 332
click at [681, 136] on div at bounding box center [619, 254] width 149 height 332
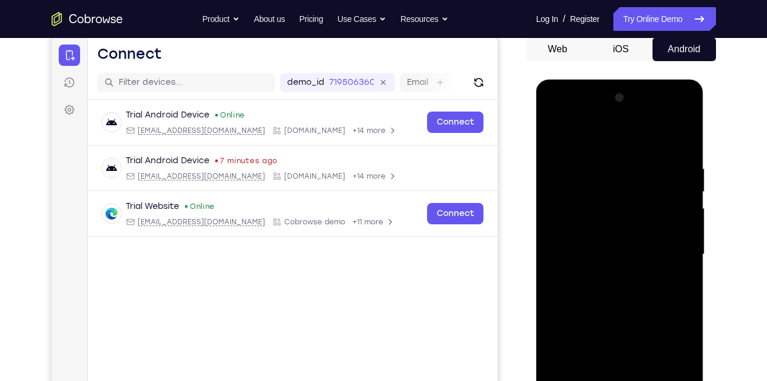
drag, startPoint x: 586, startPoint y: 272, endPoint x: 605, endPoint y: 159, distance: 114.3
click at [605, 159] on div at bounding box center [619, 254] width 149 height 332
click at [592, 204] on div at bounding box center [619, 254] width 149 height 332
click at [553, 135] on div at bounding box center [619, 254] width 149 height 332
click at [606, 164] on div at bounding box center [619, 254] width 149 height 332
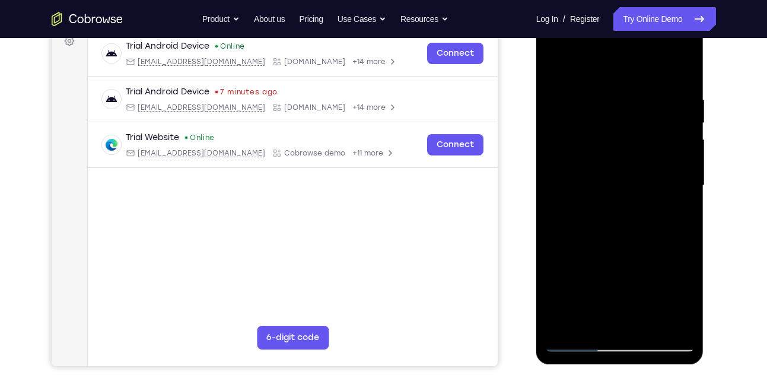
scroll to position [187, 0]
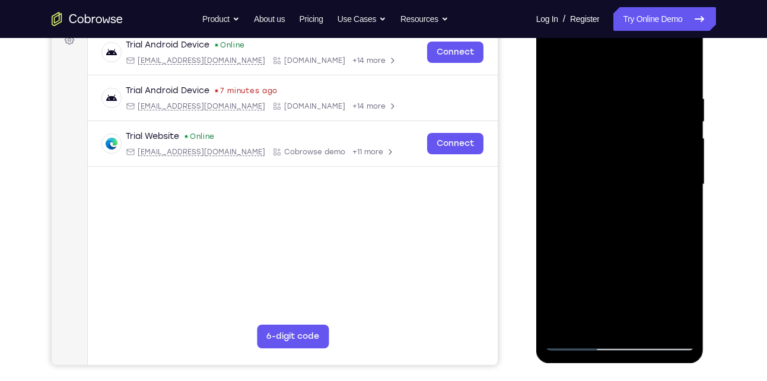
click at [683, 213] on div at bounding box center [619, 184] width 149 height 332
click at [684, 70] on div at bounding box center [619, 184] width 149 height 332
click at [672, 83] on div at bounding box center [619, 184] width 149 height 332
click at [690, 178] on div at bounding box center [619, 184] width 149 height 332
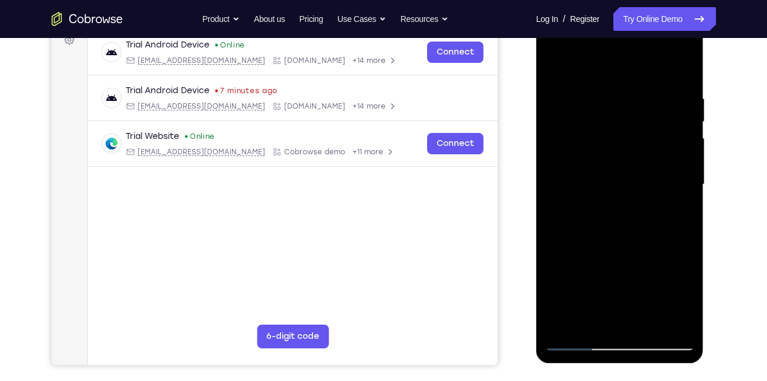
click at [679, 176] on div at bounding box center [619, 184] width 149 height 332
click at [679, 162] on div at bounding box center [619, 184] width 149 height 332
click at [679, 67] on div at bounding box center [619, 184] width 149 height 332
drag, startPoint x: 662, startPoint y: 87, endPoint x: 583, endPoint y: 115, distance: 83.3
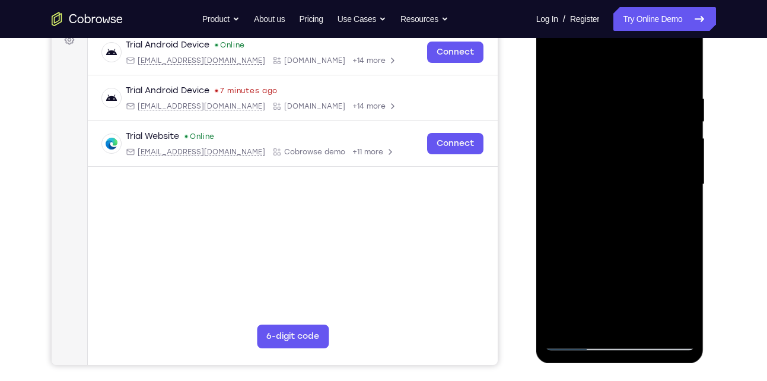
click at [583, 115] on div at bounding box center [619, 184] width 149 height 332
drag, startPoint x: 667, startPoint y: 97, endPoint x: 578, endPoint y: 99, distance: 88.9
click at [578, 99] on div at bounding box center [619, 184] width 149 height 332
drag, startPoint x: 649, startPoint y: 90, endPoint x: 558, endPoint y: 98, distance: 90.5
click at [558, 98] on div at bounding box center [619, 184] width 149 height 332
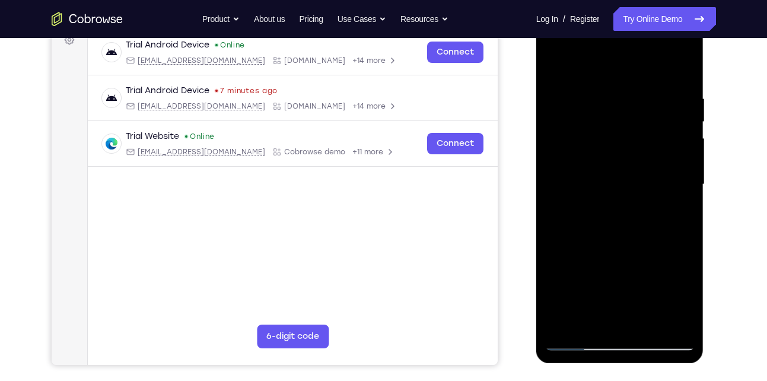
drag, startPoint x: 649, startPoint y: 75, endPoint x: 559, endPoint y: 89, distance: 90.6
click at [559, 89] on div at bounding box center [619, 184] width 149 height 332
drag, startPoint x: 649, startPoint y: 89, endPoint x: 589, endPoint y: 95, distance: 60.2
click at [589, 95] on div at bounding box center [619, 184] width 149 height 332
click at [586, 91] on div at bounding box center [619, 184] width 149 height 332
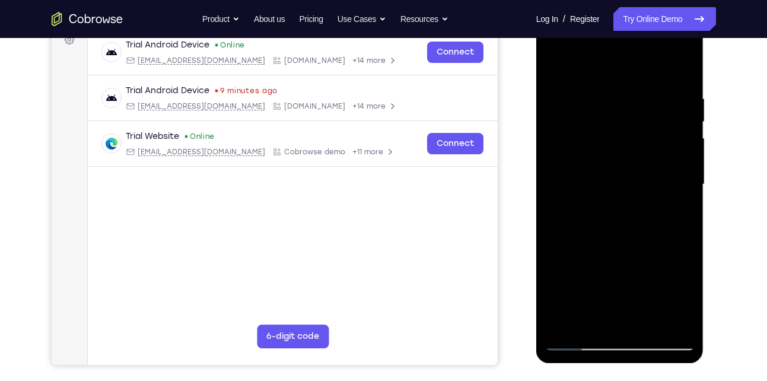
click at [679, 174] on div at bounding box center [619, 184] width 149 height 332
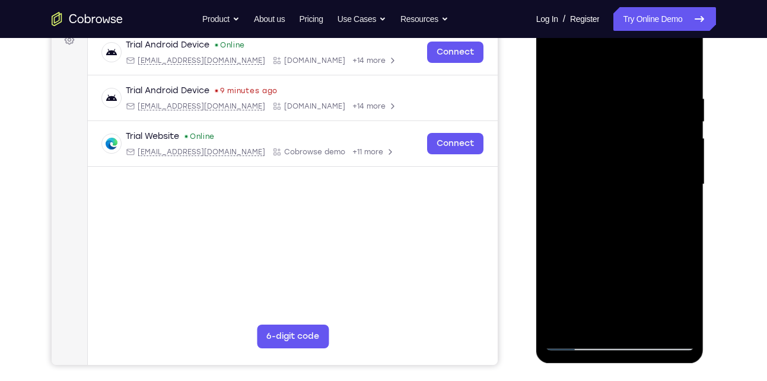
click at [679, 174] on div at bounding box center [619, 184] width 149 height 332
click at [678, 70] on div at bounding box center [619, 184] width 149 height 332
click at [647, 322] on div at bounding box center [619, 184] width 149 height 332
drag, startPoint x: 596, startPoint y: 272, endPoint x: 599, endPoint y: 217, distance: 54.7
click at [599, 217] on div at bounding box center [619, 184] width 149 height 332
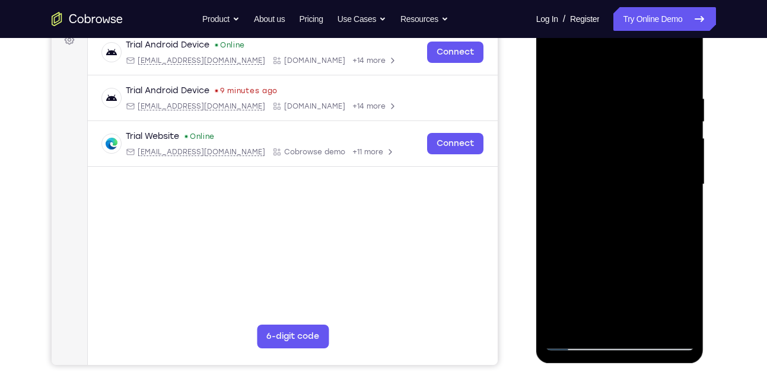
drag, startPoint x: 588, startPoint y: 282, endPoint x: 604, endPoint y: 200, distance: 83.8
click at [604, 200] on div at bounding box center [619, 184] width 149 height 332
drag, startPoint x: 588, startPoint y: 295, endPoint x: 614, endPoint y: 212, distance: 87.0
click at [614, 212] on div at bounding box center [619, 184] width 149 height 332
drag, startPoint x: 596, startPoint y: 296, endPoint x: 619, endPoint y: 201, distance: 97.6
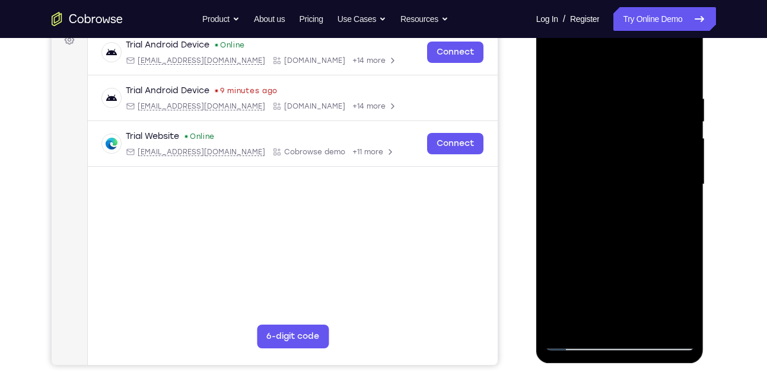
click at [619, 201] on div at bounding box center [619, 184] width 149 height 332
click at [587, 251] on div at bounding box center [619, 184] width 149 height 332
drag, startPoint x: 631, startPoint y: 111, endPoint x: 617, endPoint y: 270, distance: 159.5
click at [617, 270] on div at bounding box center [619, 184] width 149 height 332
drag, startPoint x: 636, startPoint y: 106, endPoint x: 602, endPoint y: 244, distance: 141.5
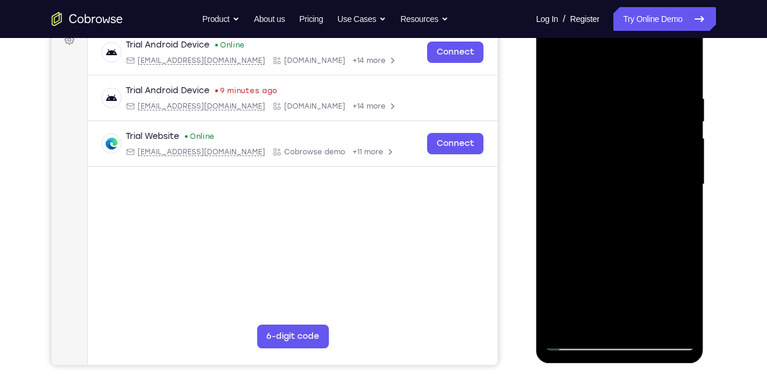
click at [602, 244] on div at bounding box center [619, 184] width 149 height 332
drag, startPoint x: 604, startPoint y: 149, endPoint x: 586, endPoint y: 321, distance: 173.4
click at [586, 321] on div at bounding box center [619, 184] width 149 height 332
drag, startPoint x: 639, startPoint y: 91, endPoint x: 593, endPoint y: 279, distance: 193.3
click at [593, 279] on div at bounding box center [619, 184] width 149 height 332
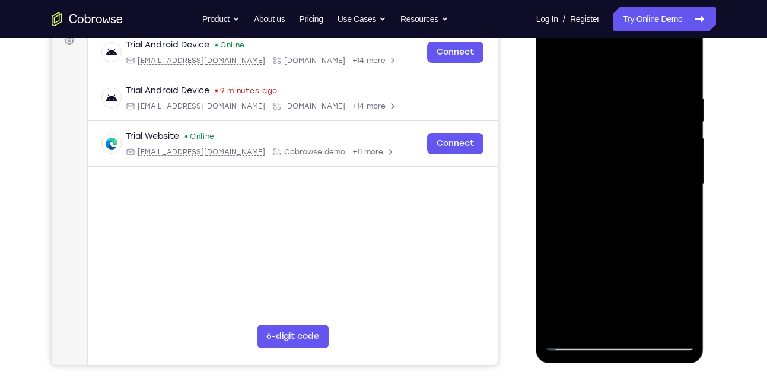
drag, startPoint x: 609, startPoint y: 147, endPoint x: 586, endPoint y: 247, distance: 102.8
click at [586, 247] on div at bounding box center [619, 184] width 149 height 332
drag, startPoint x: 626, startPoint y: 148, endPoint x: 609, endPoint y: 234, distance: 87.7
click at [609, 234] on div at bounding box center [619, 184] width 149 height 332
drag, startPoint x: 655, startPoint y: 136, endPoint x: 630, endPoint y: 213, distance: 81.0
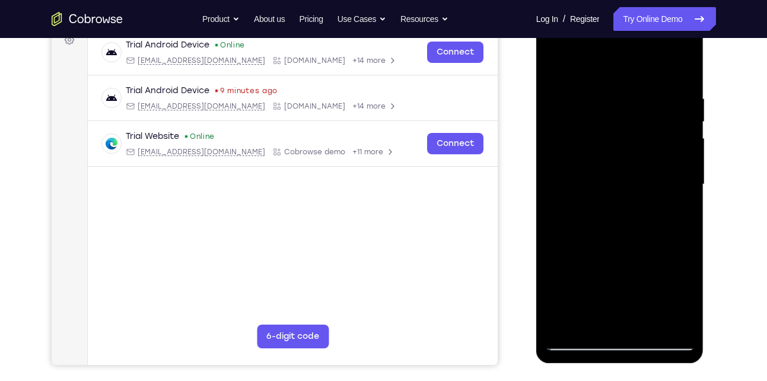
click at [630, 213] on div at bounding box center [619, 184] width 149 height 332
drag, startPoint x: 610, startPoint y: 151, endPoint x: 604, endPoint y: 325, distance: 175.0
click at [604, 325] on div at bounding box center [619, 184] width 149 height 332
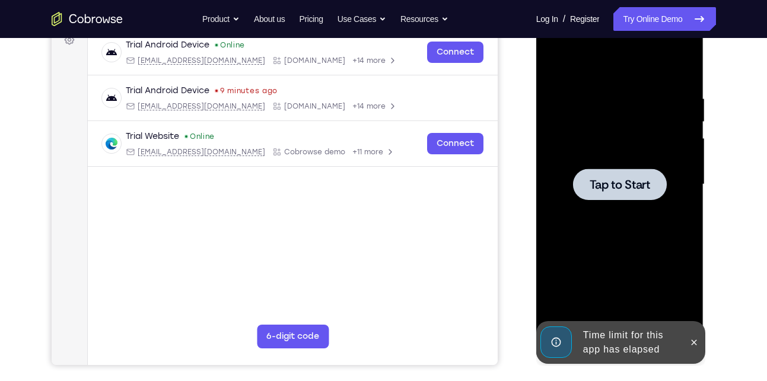
click at [605, 187] on span "Tap to Start" at bounding box center [619, 184] width 60 height 12
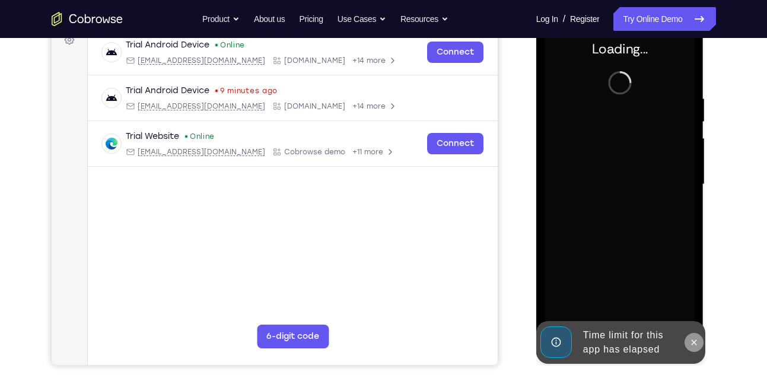
click at [691, 343] on icon at bounding box center [693, 341] width 9 height 9
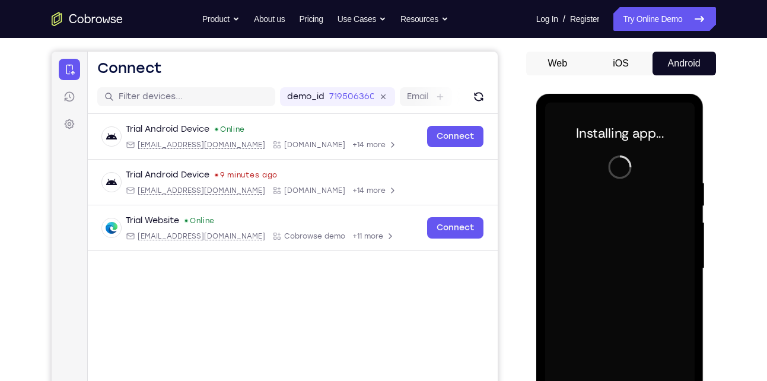
scroll to position [102, 0]
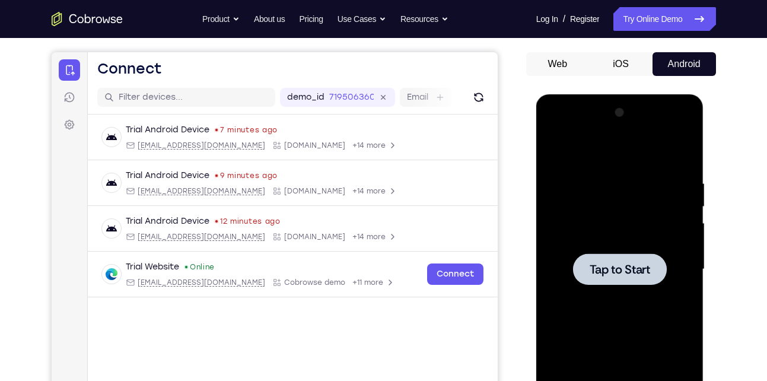
click at [636, 267] on span "Tap to Start" at bounding box center [619, 269] width 60 height 12
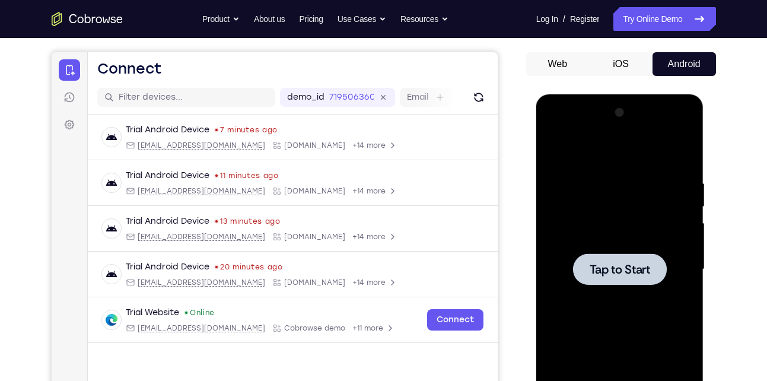
click at [600, 267] on span "Tap to Start" at bounding box center [619, 269] width 60 height 12
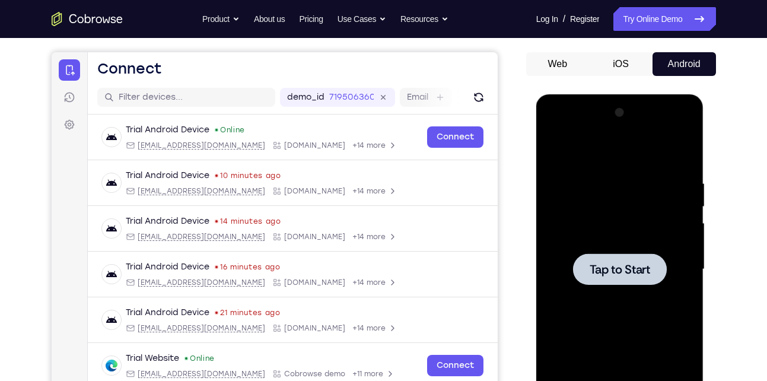
click at [563, 284] on div at bounding box center [619, 269] width 149 height 332
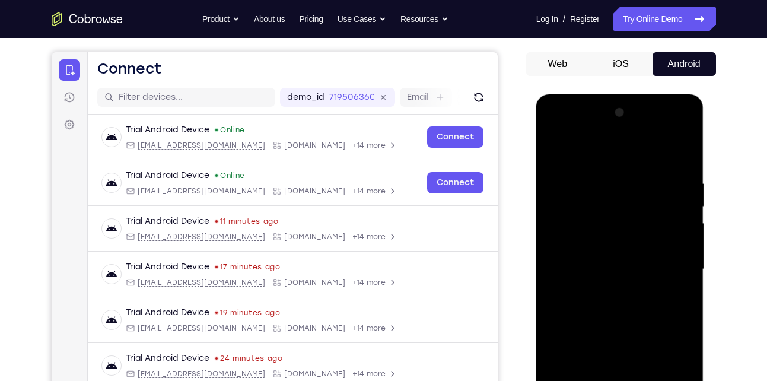
scroll to position [220, 0]
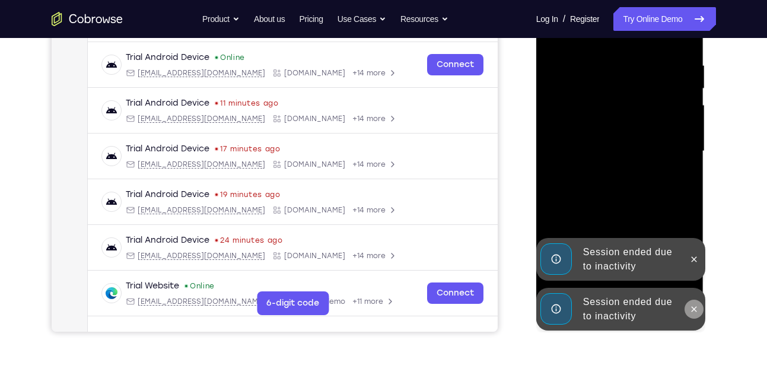
click at [689, 309] on icon at bounding box center [693, 308] width 9 height 9
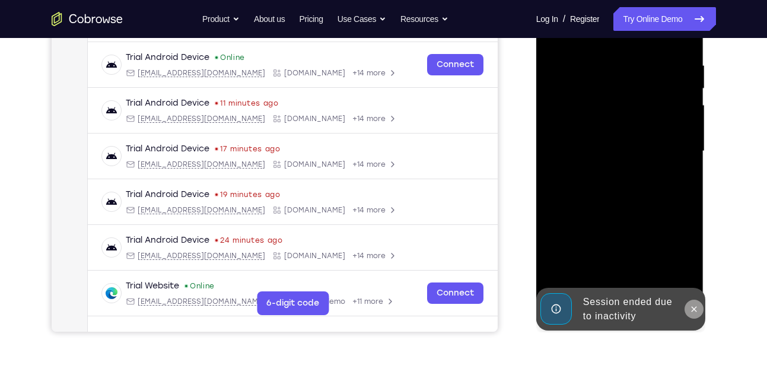
click at [692, 257] on div "Online web based iOS Simulators and Android Emulators. Run iPhone, iPad, Mobile…" at bounding box center [620, 154] width 169 height 356
click at [691, 305] on icon at bounding box center [693, 308] width 9 height 9
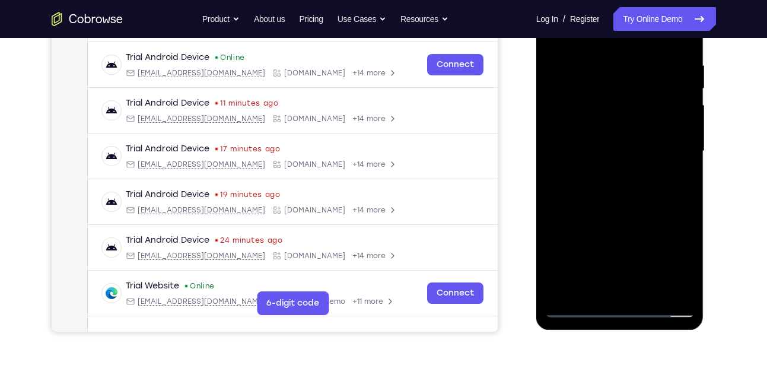
click at [621, 305] on div at bounding box center [619, 151] width 149 height 332
click at [676, 264] on div at bounding box center [619, 151] width 149 height 332
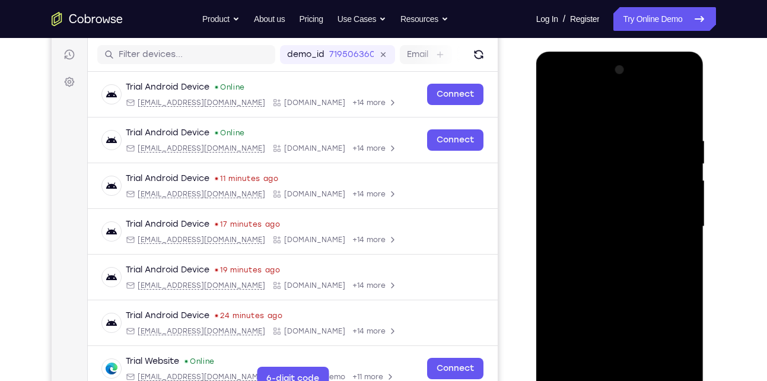
scroll to position [143, 0]
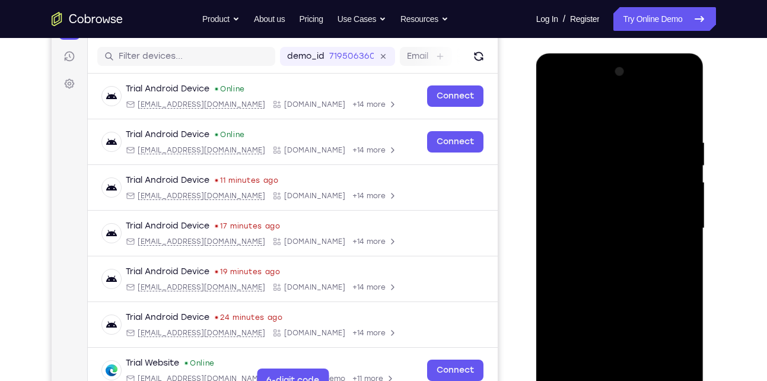
click at [586, 108] on div at bounding box center [619, 228] width 149 height 332
click at [668, 222] on div at bounding box center [619, 228] width 149 height 332
click at [606, 252] on div at bounding box center [619, 228] width 149 height 332
click at [636, 218] on div at bounding box center [619, 228] width 149 height 332
click at [598, 209] on div at bounding box center [619, 228] width 149 height 332
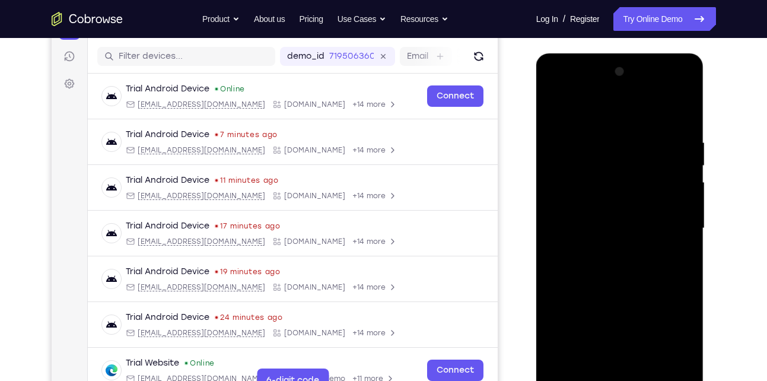
click at [592, 229] on div at bounding box center [619, 228] width 149 height 332
click at [582, 273] on div at bounding box center [619, 228] width 149 height 332
click at [601, 258] on div at bounding box center [619, 228] width 149 height 332
click at [674, 110] on div at bounding box center [619, 228] width 149 height 332
click at [591, 266] on div at bounding box center [619, 228] width 149 height 332
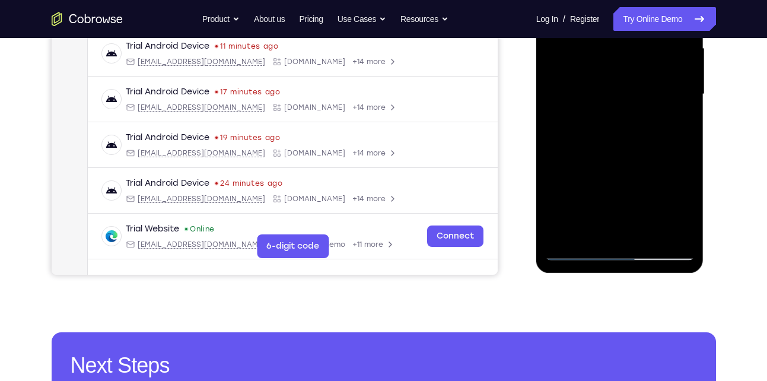
scroll to position [94, 0]
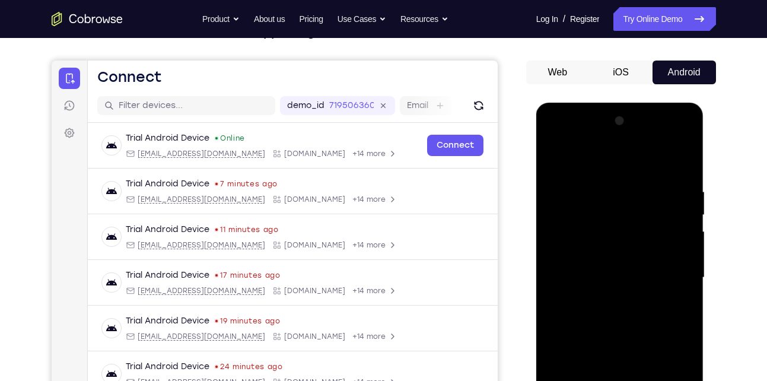
click at [631, 314] on div at bounding box center [619, 277] width 149 height 332
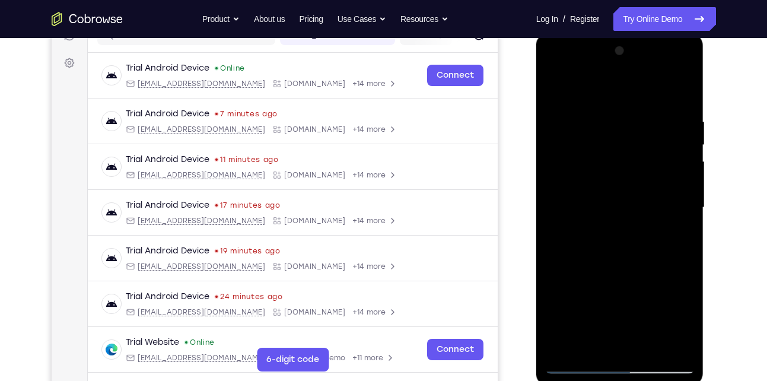
scroll to position [164, 0]
click at [623, 242] on div at bounding box center [619, 207] width 149 height 332
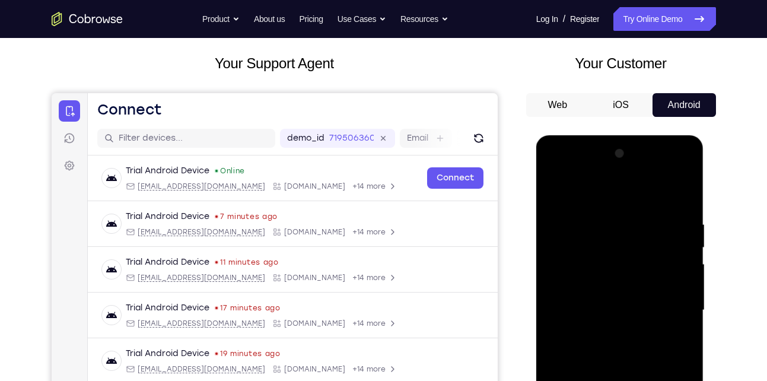
scroll to position [59, 0]
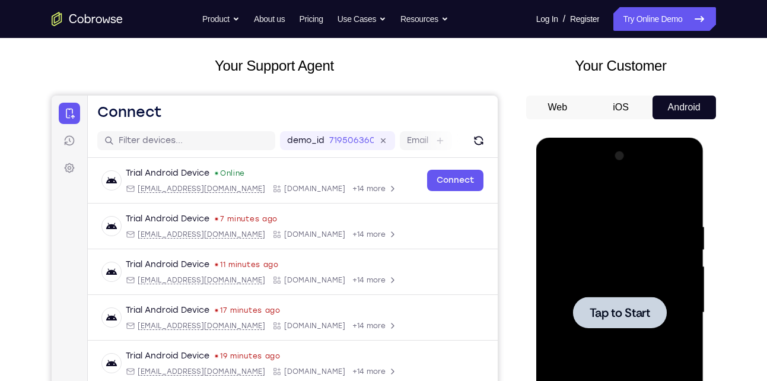
click at [614, 282] on div at bounding box center [619, 312] width 149 height 332
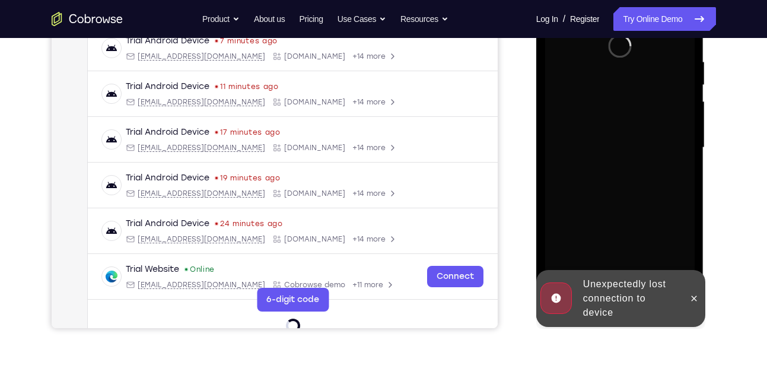
scroll to position [224, 0]
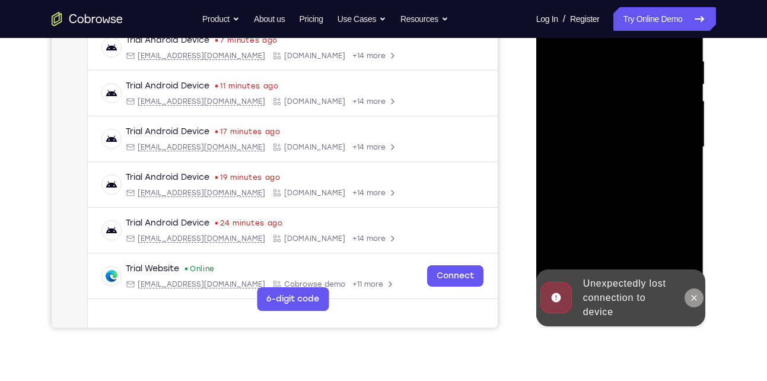
click at [690, 299] on icon at bounding box center [693, 297] width 9 height 9
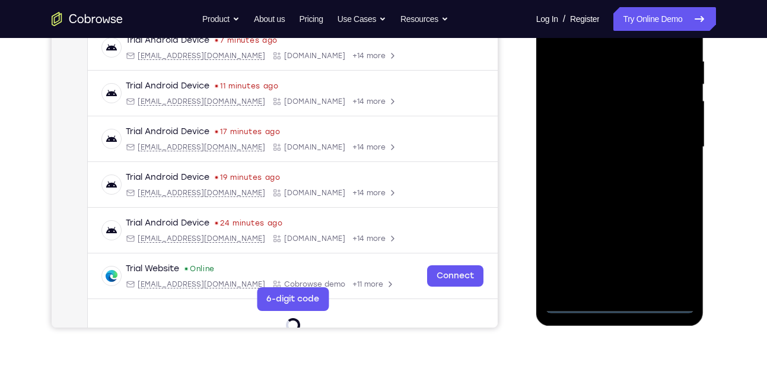
scroll to position [0, 0]
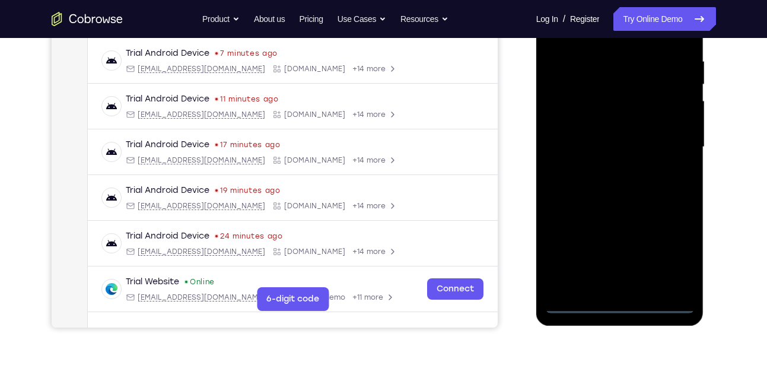
click at [620, 304] on div at bounding box center [619, 147] width 149 height 332
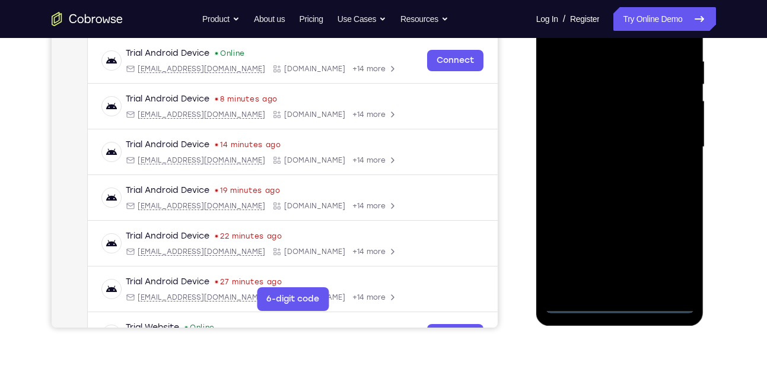
click at [677, 256] on div at bounding box center [619, 147] width 149 height 332
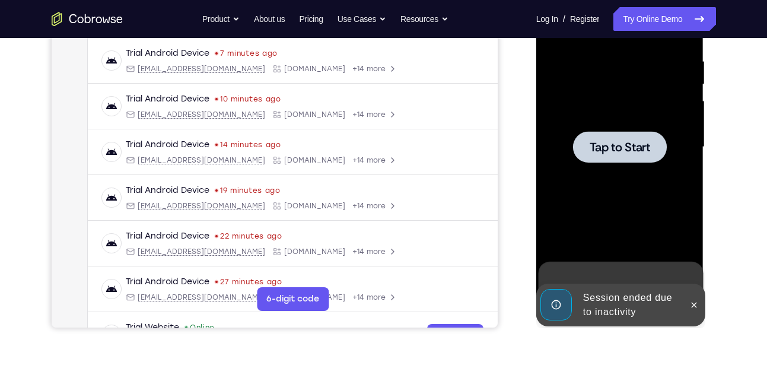
click at [611, 155] on div at bounding box center [620, 146] width 94 height 31
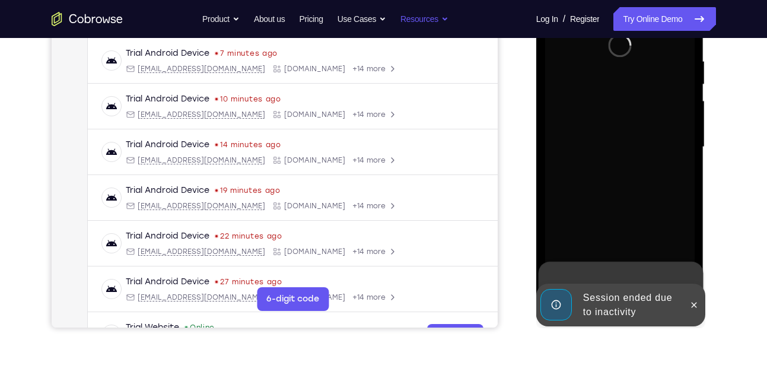
scroll to position [81, 0]
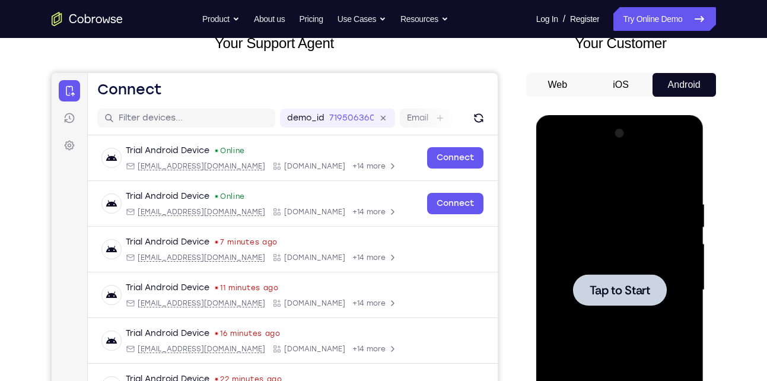
click at [577, 272] on div at bounding box center [619, 290] width 149 height 332
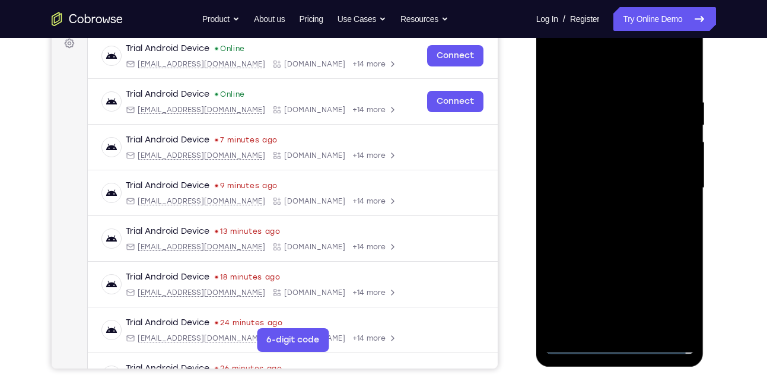
click at [618, 342] on div at bounding box center [619, 188] width 149 height 332
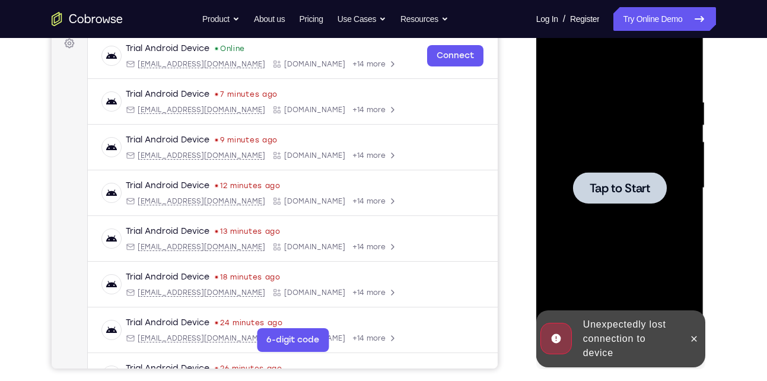
click at [618, 191] on span "Tap to Start" at bounding box center [619, 188] width 60 height 12
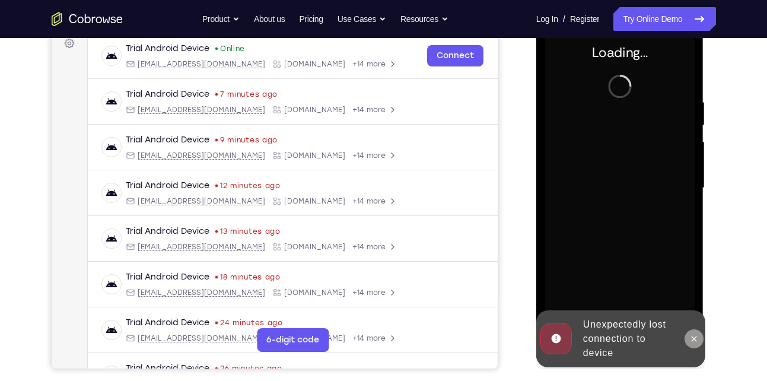
click at [692, 343] on icon at bounding box center [693, 338] width 9 height 9
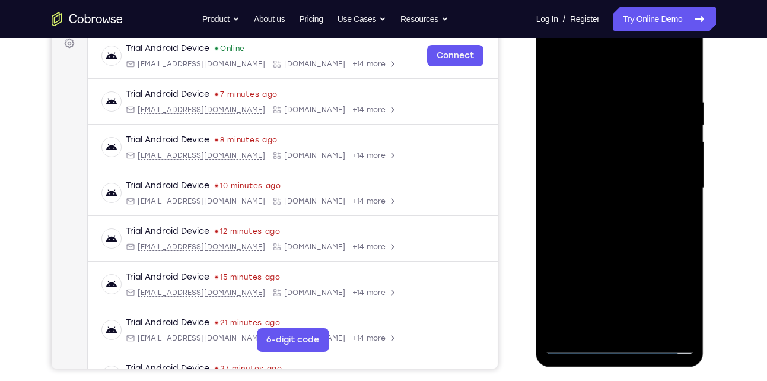
click at [617, 341] on div at bounding box center [619, 188] width 149 height 332
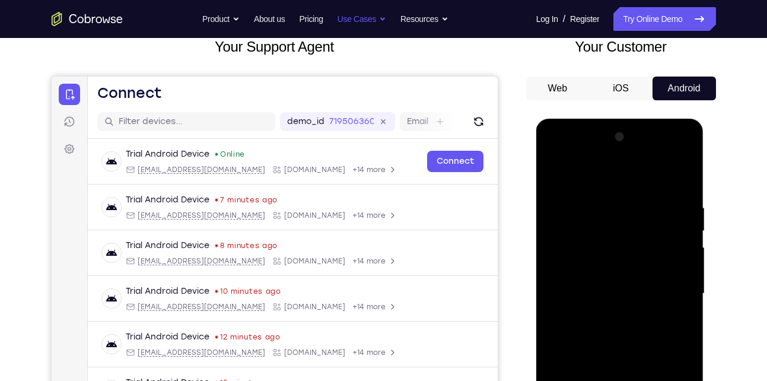
scroll to position [133, 0]
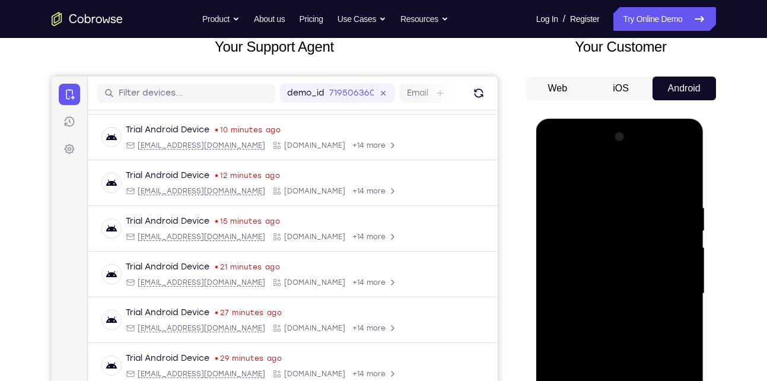
click at [566, 368] on div at bounding box center [619, 293] width 149 height 332
click at [671, 380] on div at bounding box center [619, 293] width 149 height 332
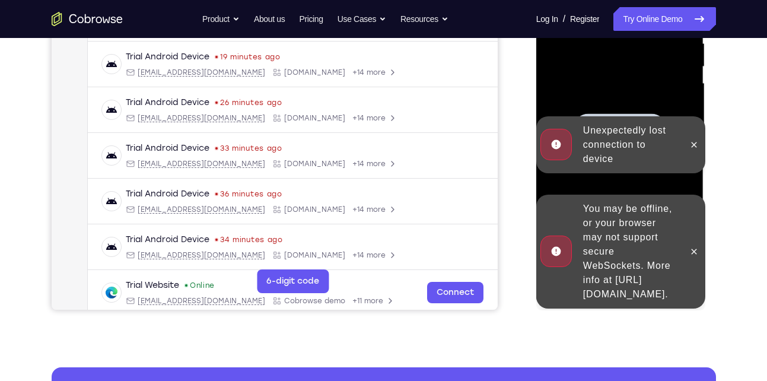
click at [568, 212] on div "You may be offline, or your browser may not support secure WebSockets. More inf…" at bounding box center [611, 251] width 146 height 114
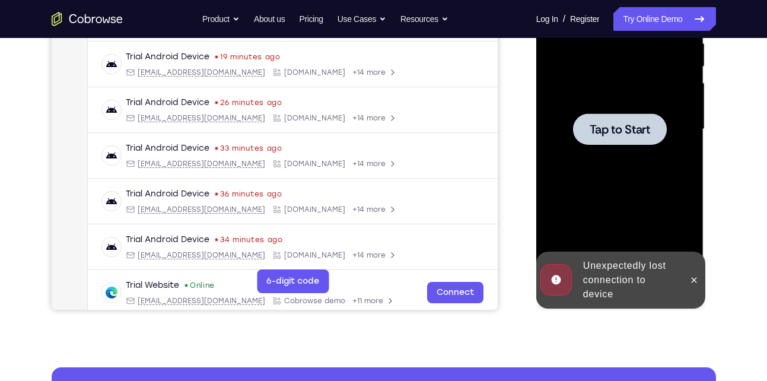
click at [607, 159] on div at bounding box center [619, 129] width 149 height 332
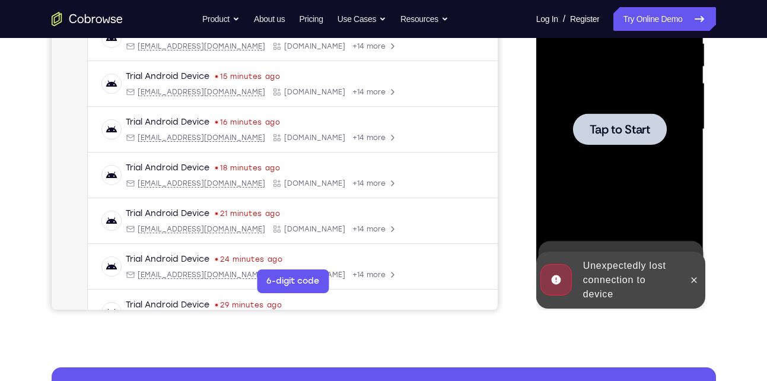
scroll to position [0, 0]
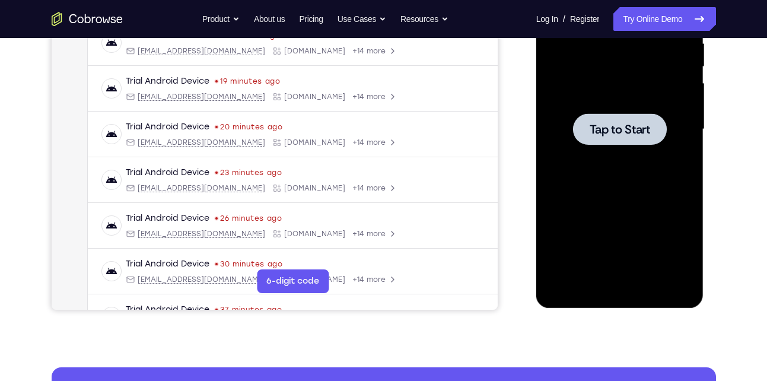
click at [615, 143] on div at bounding box center [620, 128] width 94 height 31
